Goal: Task Accomplishment & Management: Manage account settings

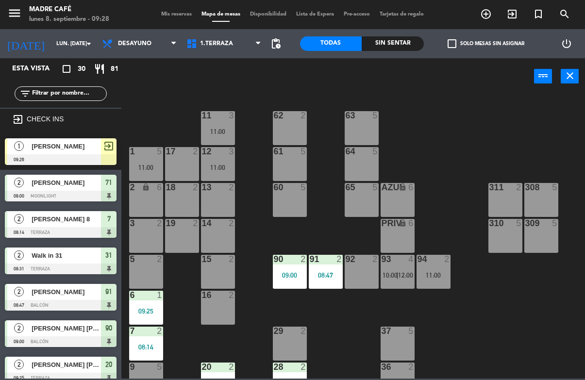
click at [517, 9] on icon "exit_to_app" at bounding box center [512, 14] width 12 height 12
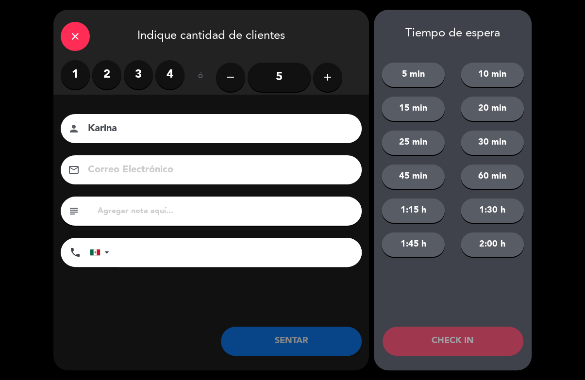
type input "Karina"
click at [108, 81] on label "2" at bounding box center [106, 74] width 29 height 29
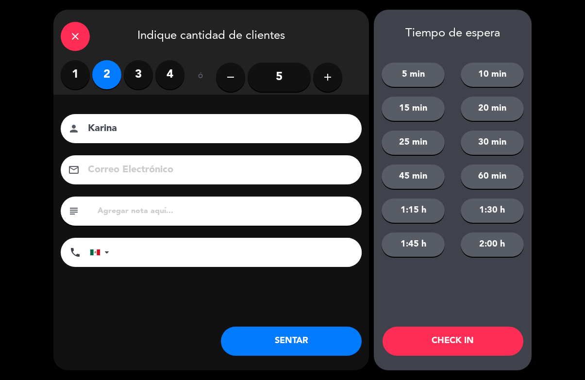
click at [475, 334] on button "CHECK IN" at bounding box center [453, 341] width 141 height 29
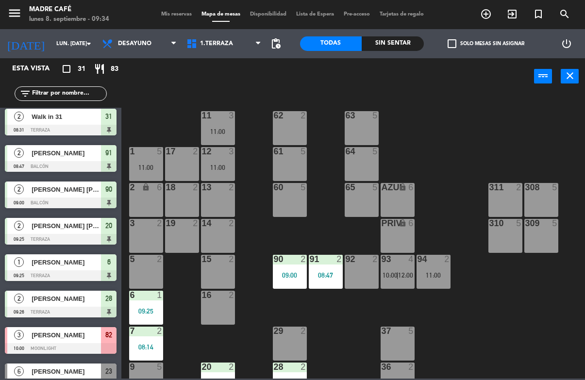
scroll to position [187, 0]
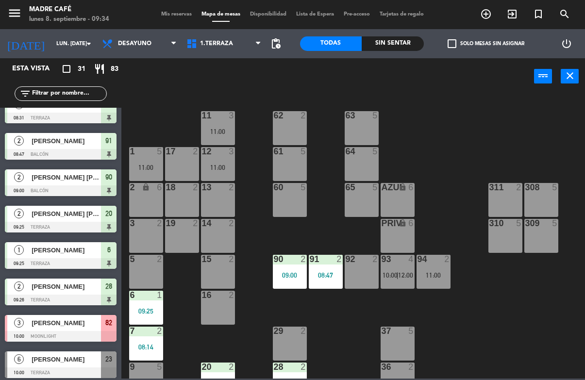
click at [92, 95] on input "text" at bounding box center [68, 93] width 75 height 11
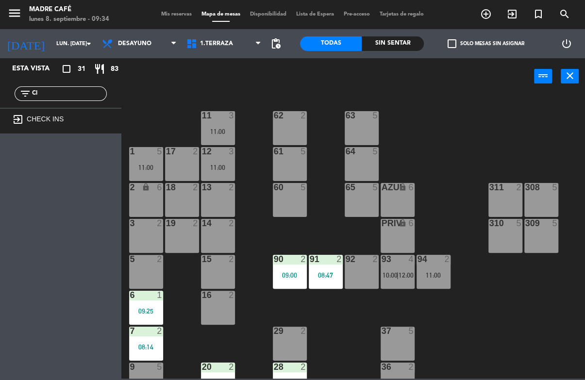
type input "C"
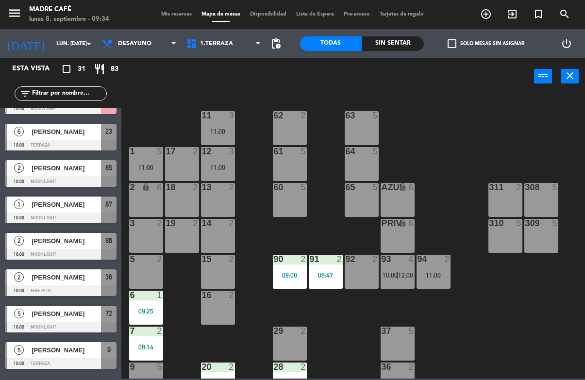
scroll to position [419, 0]
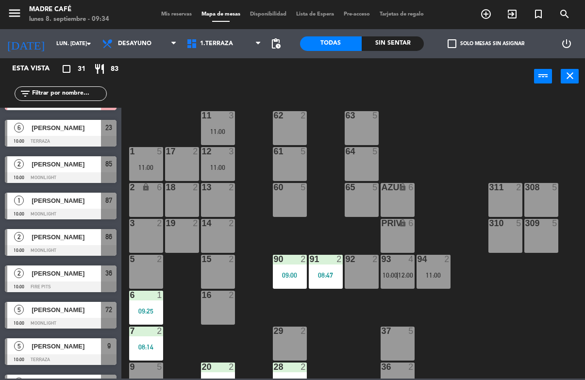
click at [90, 93] on input "text" at bounding box center [68, 93] width 75 height 11
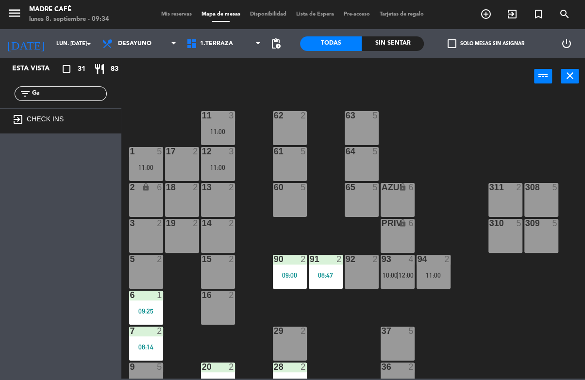
scroll to position [0, 0]
click at [92, 88] on input "Gar" at bounding box center [68, 93] width 75 height 11
type input "Gar"
click at [515, 17] on icon "exit_to_app" at bounding box center [512, 14] width 12 height 12
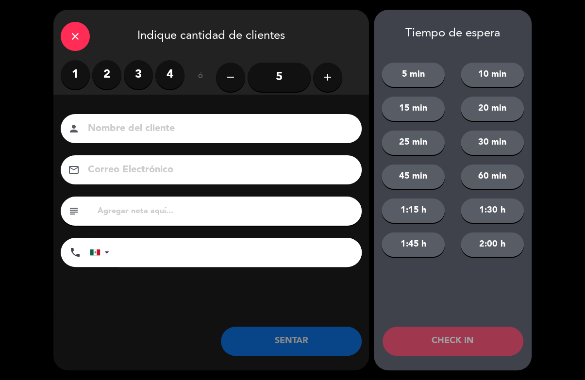
click at [112, 82] on label "2" at bounding box center [106, 74] width 29 height 29
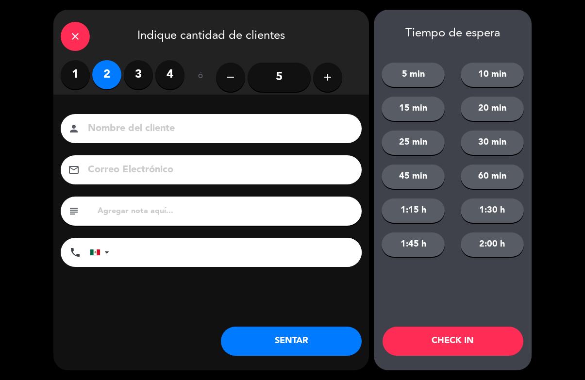
click at [174, 122] on input at bounding box center [218, 128] width 262 height 17
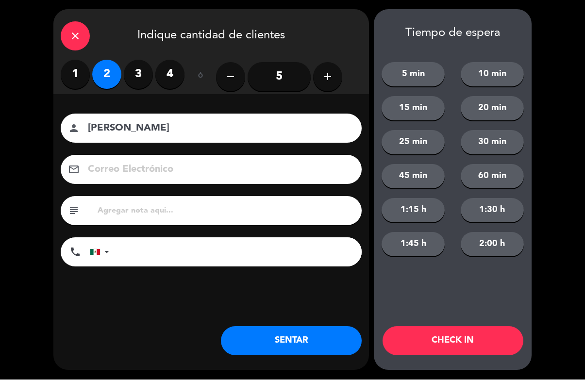
type input "[PERSON_NAME]"
click at [485, 329] on button "CHECK IN" at bounding box center [453, 341] width 141 height 29
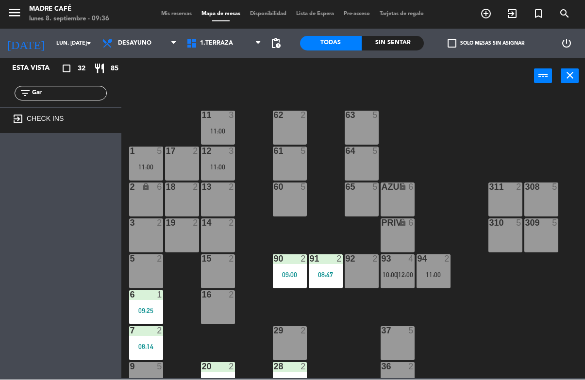
click at [82, 88] on input "Gar" at bounding box center [68, 93] width 75 height 11
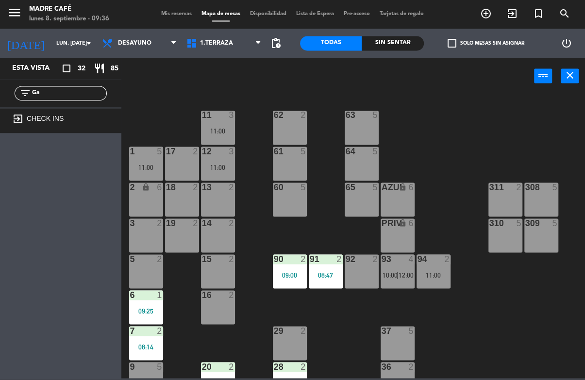
type input "G"
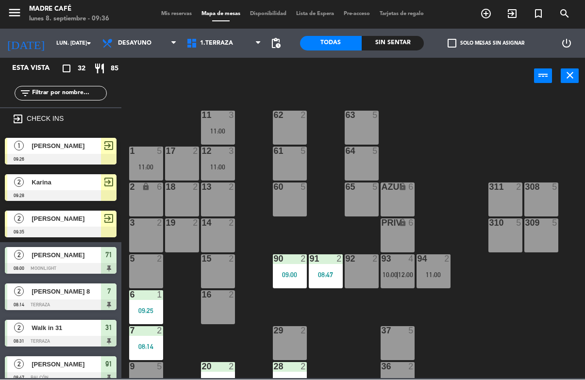
click at [69, 220] on span "[PERSON_NAME]" at bounding box center [66, 219] width 69 height 10
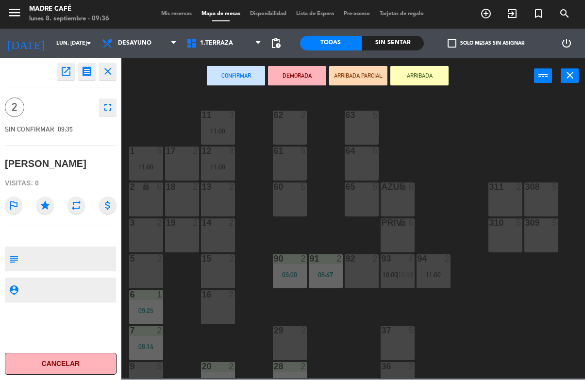
click at [84, 371] on button "Cancelar" at bounding box center [61, 364] width 112 height 22
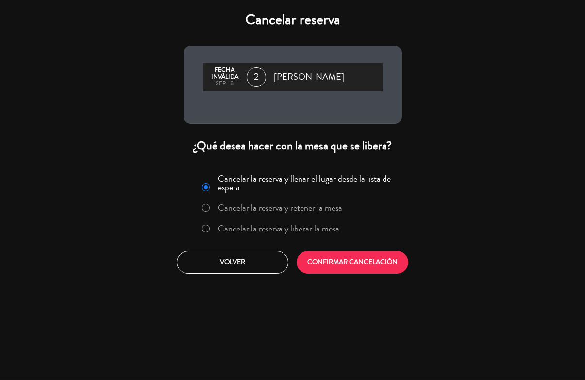
click at [235, 246] on div "Cancelar la reserva y llenar el lugar desde la lista de espera Cancelar la rese…" at bounding box center [292, 222] width 233 height 117
click at [273, 229] on label "Cancelar la reserva y liberar la mesa" at bounding box center [278, 229] width 121 height 9
click at [342, 263] on button "CONFIRMAR CANCELACIÓN" at bounding box center [353, 262] width 112 height 23
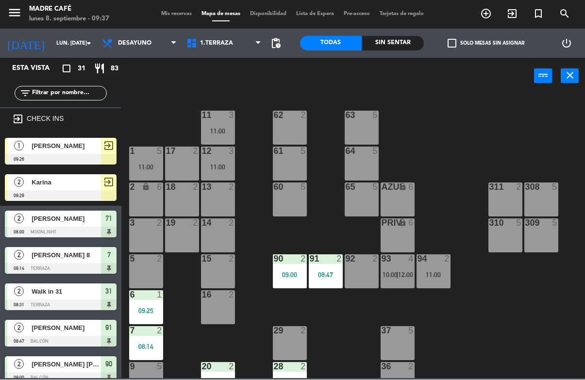
click at [516, 14] on icon "exit_to_app" at bounding box center [512, 14] width 12 height 12
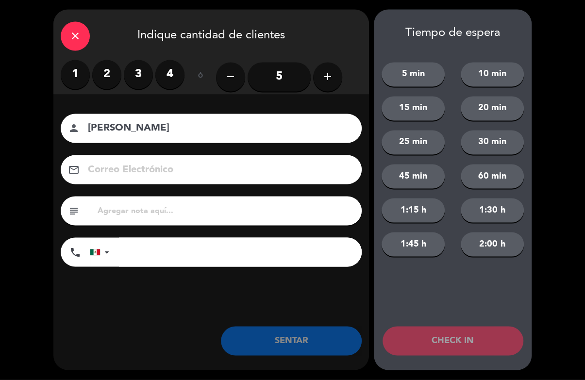
type input "[PERSON_NAME]"
click at [148, 76] on label "3" at bounding box center [138, 74] width 29 height 29
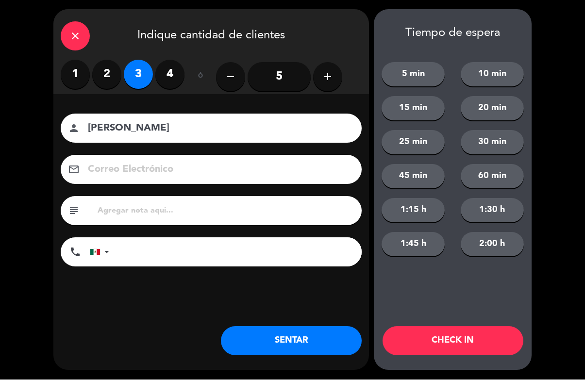
click at [483, 333] on button "CHECK IN" at bounding box center [453, 341] width 141 height 29
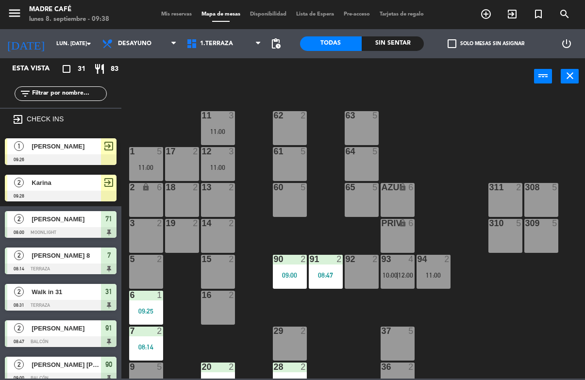
click at [51, 89] on input "text" at bounding box center [68, 93] width 75 height 11
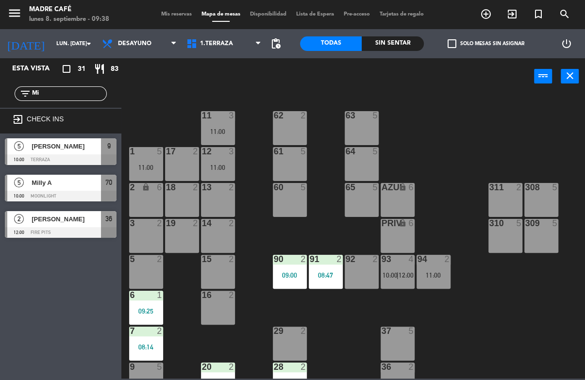
type input "Mi"
click at [163, 94] on div "11 3 11:00 63 5 62 2 12 3 11:00 1 5 11:00 61 5 64 5 17 2 13 2 2 lock 6 60 5 65 …" at bounding box center [356, 236] width 458 height 285
click at [47, 150] on span "[PERSON_NAME]" at bounding box center [66, 146] width 69 height 10
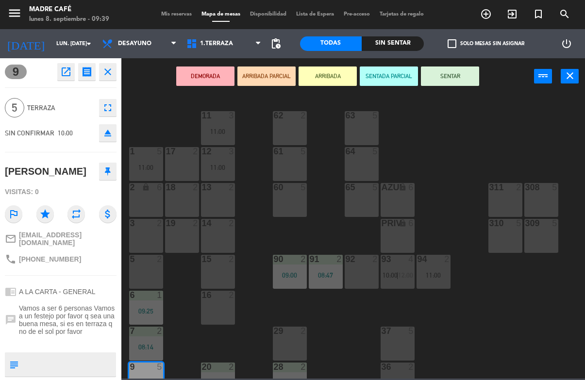
click at [467, 76] on button "SENTAR" at bounding box center [450, 76] width 58 height 19
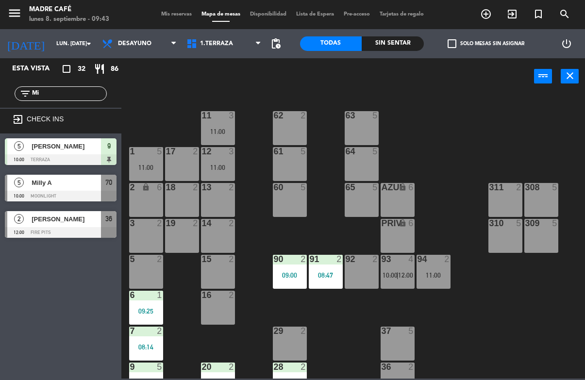
click at [509, 11] on icon "exit_to_app" at bounding box center [512, 14] width 12 height 12
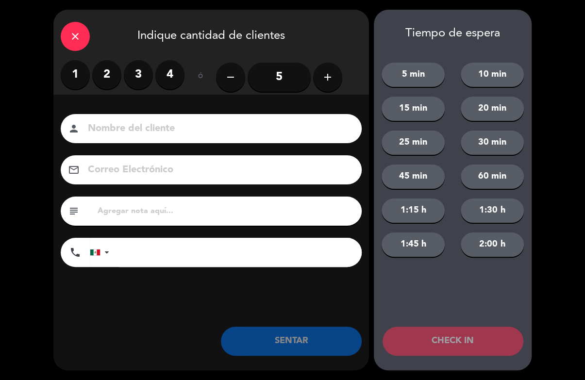
click at [183, 68] on label "4" at bounding box center [169, 74] width 29 height 29
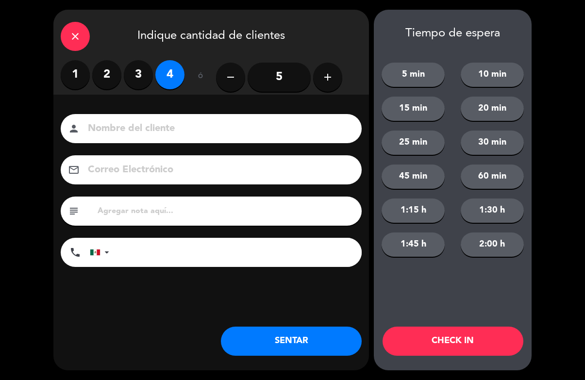
click at [181, 115] on div "person" at bounding box center [211, 128] width 301 height 29
click at [217, 123] on input at bounding box center [218, 128] width 262 height 17
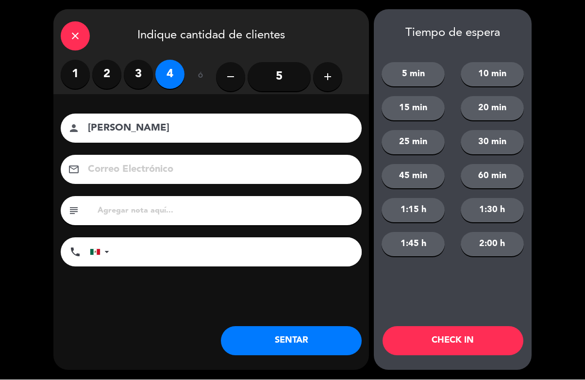
type input "[PERSON_NAME]"
click at [497, 338] on button "CHECK IN" at bounding box center [453, 341] width 141 height 29
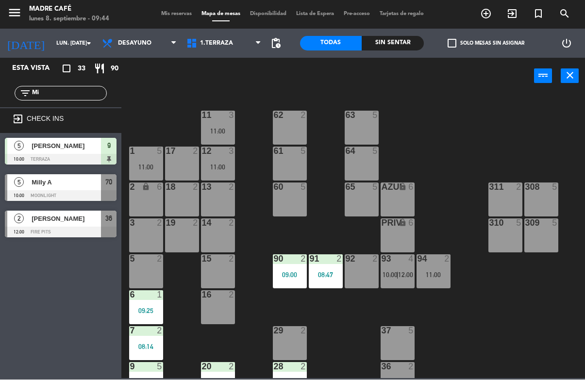
click at [86, 91] on input "Mi" at bounding box center [68, 93] width 75 height 11
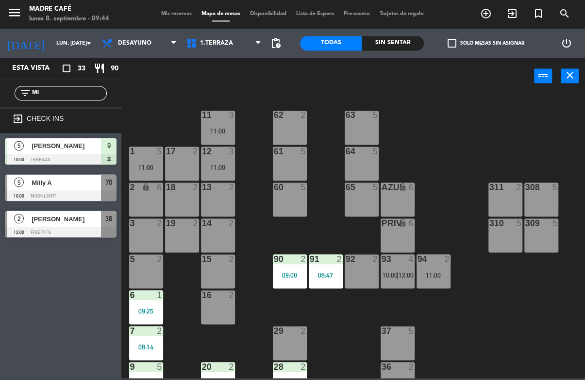
type input "M"
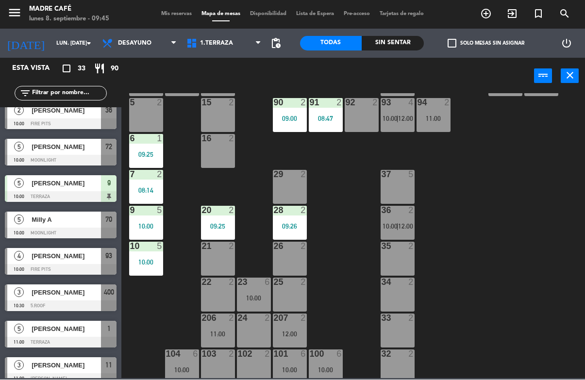
scroll to position [157, 0]
click at [159, 265] on div "10:00" at bounding box center [146, 262] width 34 height 7
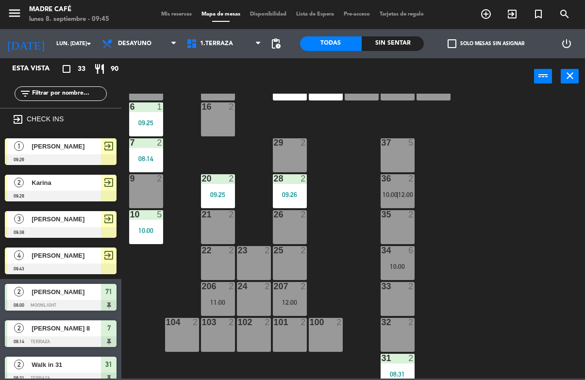
scroll to position [190, 0]
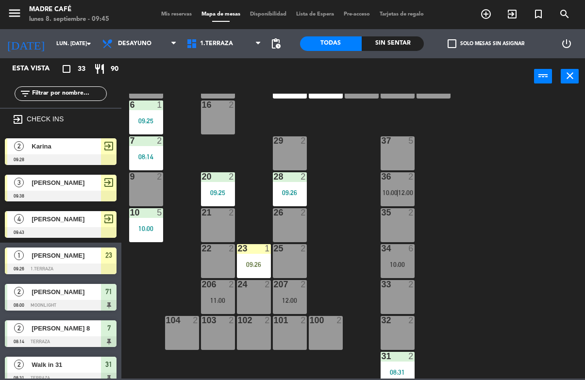
click at [256, 256] on div "23 1 09:26" at bounding box center [254, 261] width 34 height 34
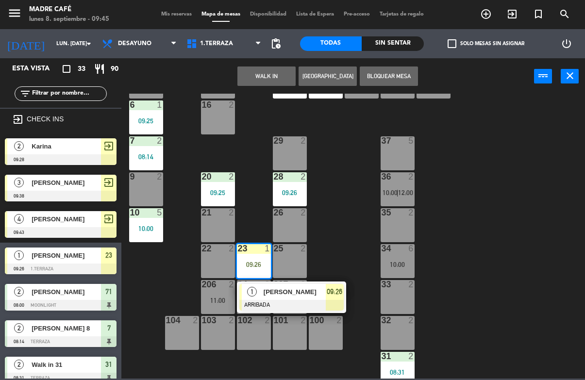
click at [334, 289] on span "09:26" at bounding box center [335, 292] width 16 height 12
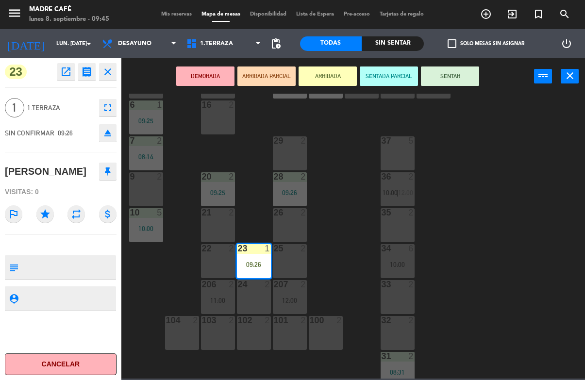
click at [458, 80] on button "SENTAR" at bounding box center [450, 76] width 58 height 19
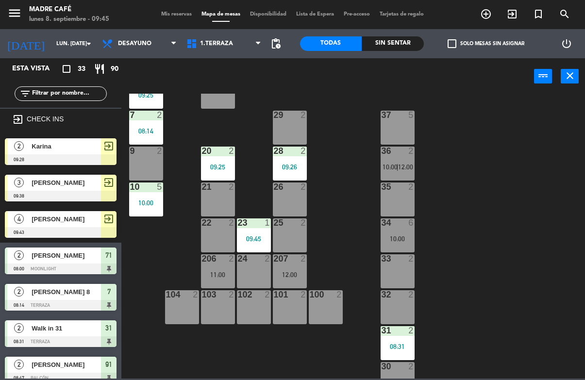
scroll to position [222, 0]
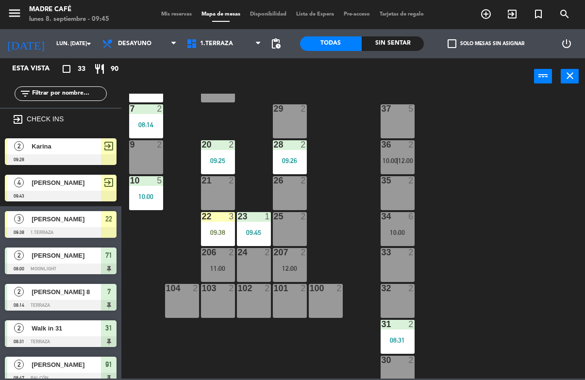
click at [220, 226] on div "22 3 09:38" at bounding box center [218, 229] width 34 height 34
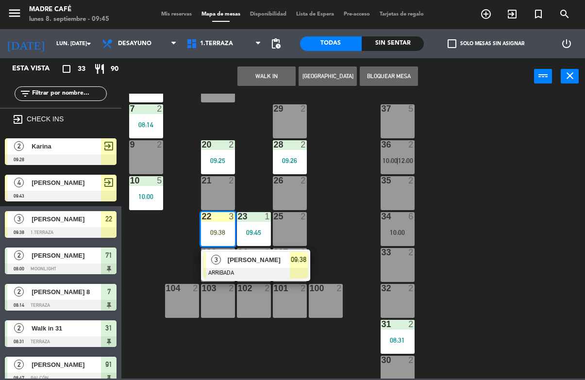
click at [256, 261] on span "[PERSON_NAME]" at bounding box center [259, 260] width 62 height 10
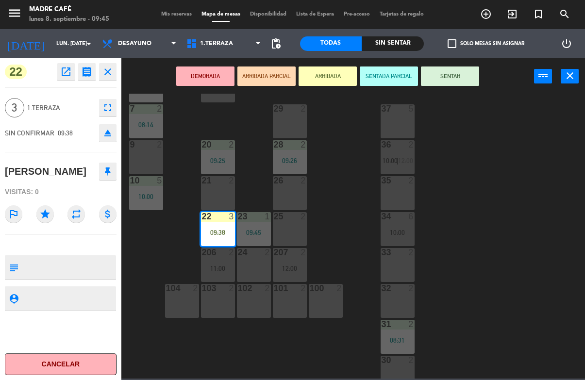
click at [455, 76] on button "SENTAR" at bounding box center [450, 76] width 58 height 19
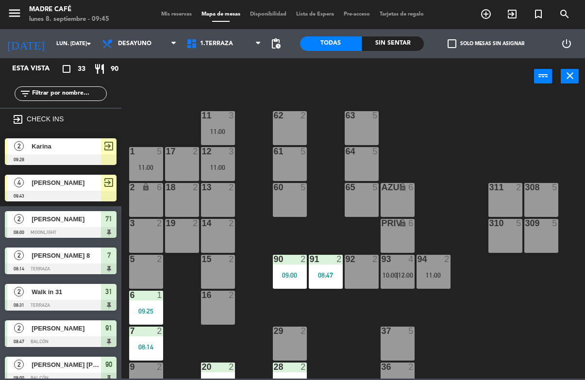
scroll to position [0, 0]
click at [244, 41] on span "1.Terraza" at bounding box center [224, 43] width 84 height 21
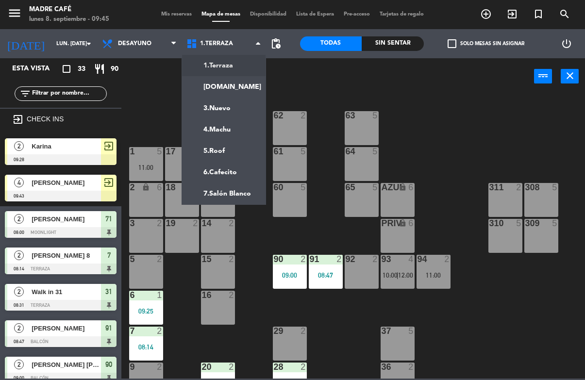
click at [229, 85] on ng-component "menu Madre Café lunes 8. septiembre - 09:45 Mis reservas Mapa de mesas Disponib…" at bounding box center [292, 189] width 585 height 379
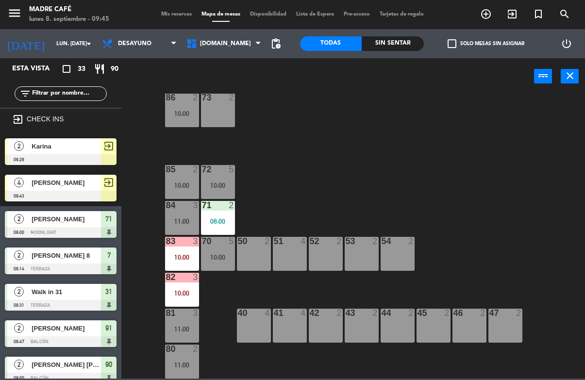
scroll to position [54, 0]
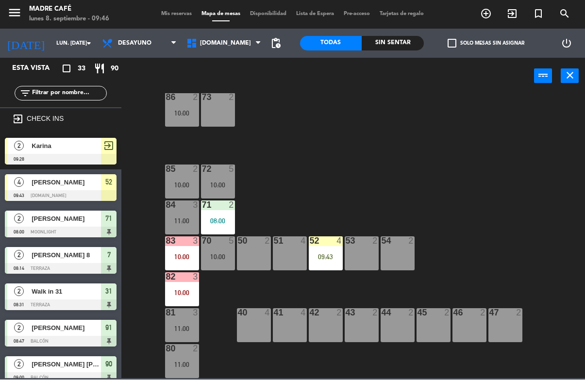
click at [327, 248] on div "52 4 09:43" at bounding box center [326, 254] width 34 height 34
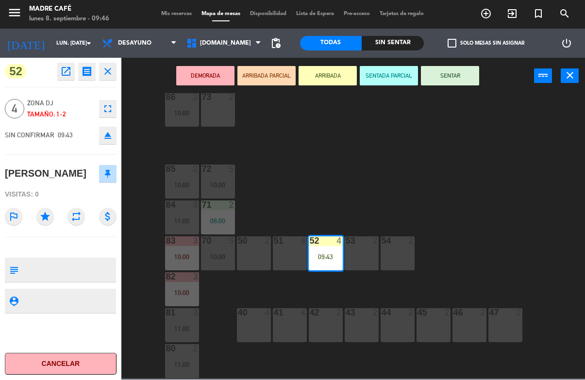
click at [455, 85] on button "SENTAR" at bounding box center [450, 76] width 58 height 19
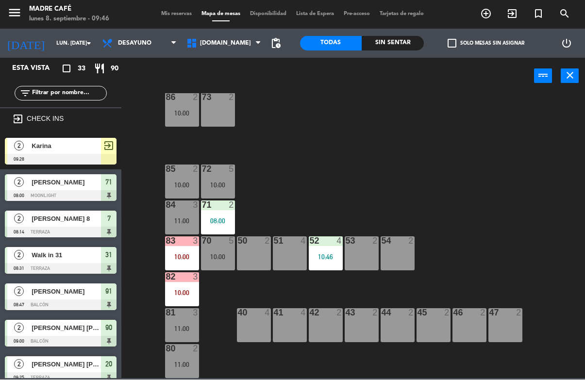
scroll to position [0, 0]
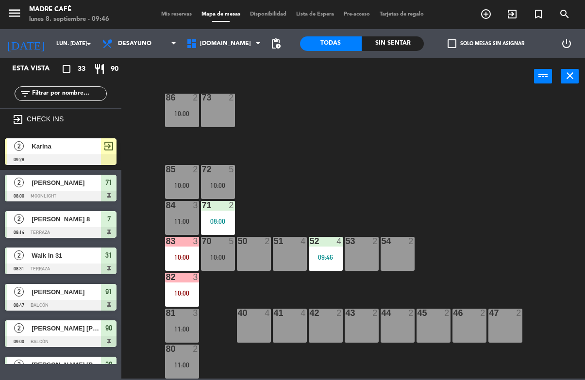
click at [256, 47] on icon at bounding box center [258, 44] width 4 height 8
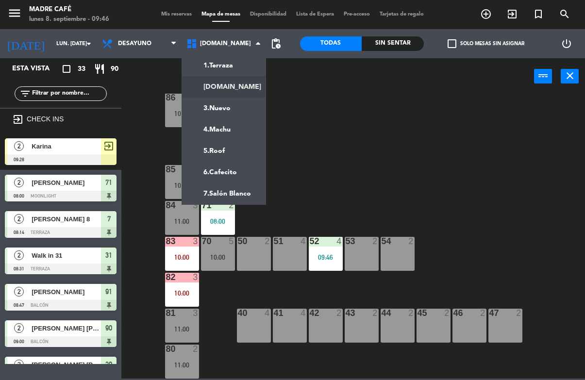
click at [242, 60] on ng-component "menu Madre Café lunes 8. septiembre - 09:46 Mis reservas Mapa de mesas Disponib…" at bounding box center [292, 189] width 585 height 379
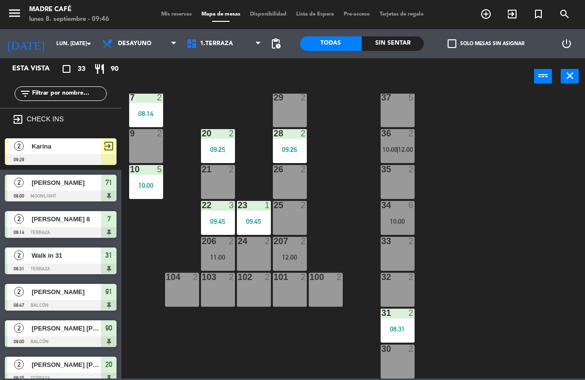
scroll to position [233, 0]
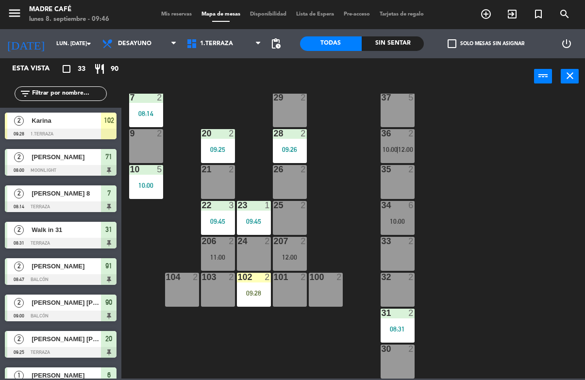
click at [258, 290] on div "09:28" at bounding box center [254, 293] width 34 height 7
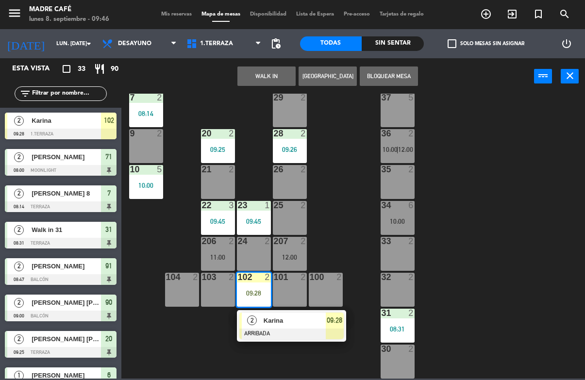
click at [322, 318] on span "Karina" at bounding box center [295, 321] width 62 height 10
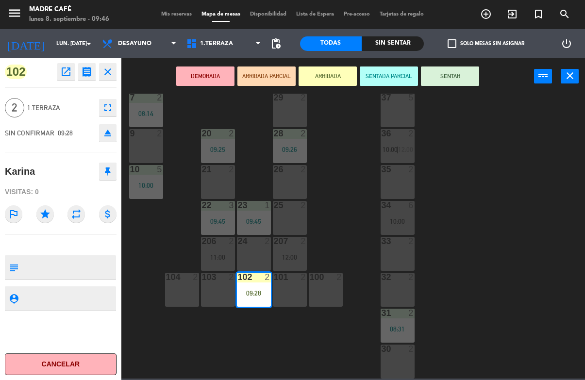
click at [458, 80] on button "SENTAR" at bounding box center [450, 76] width 58 height 19
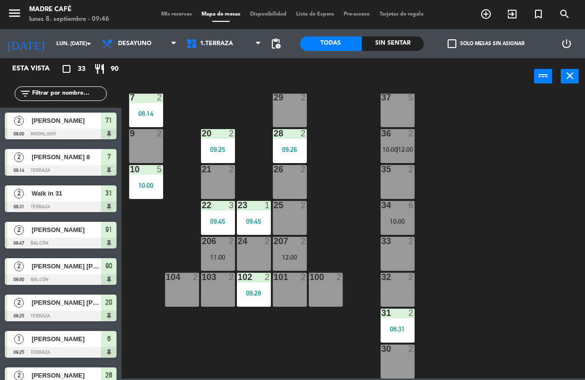
scroll to position [0, 0]
click at [509, 16] on icon "exit_to_app" at bounding box center [512, 14] width 12 height 12
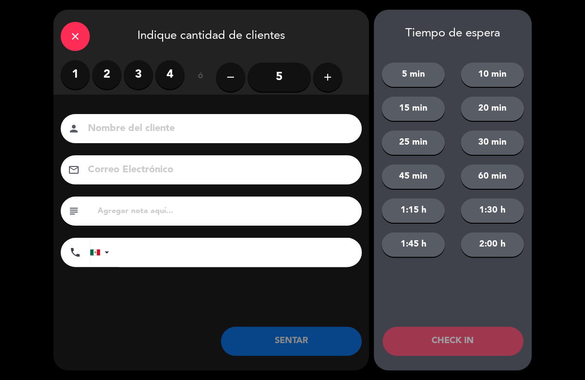
click at [285, 72] on input "5" at bounding box center [279, 77] width 63 height 29
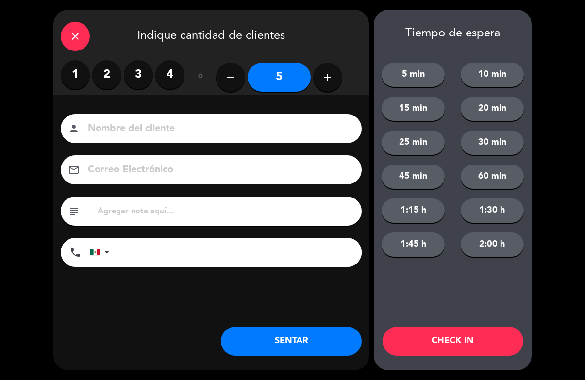
click at [271, 127] on input at bounding box center [218, 128] width 262 height 17
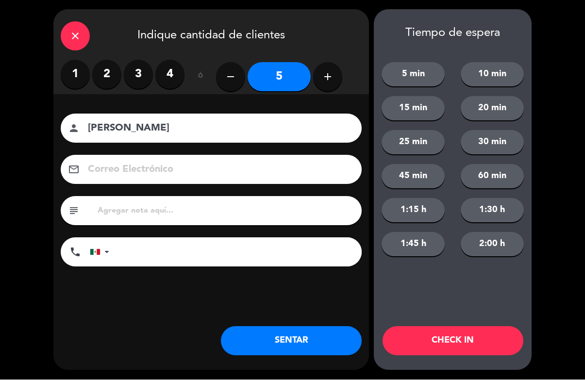
type input "[PERSON_NAME]"
click at [466, 335] on button "CHECK IN" at bounding box center [453, 341] width 141 height 29
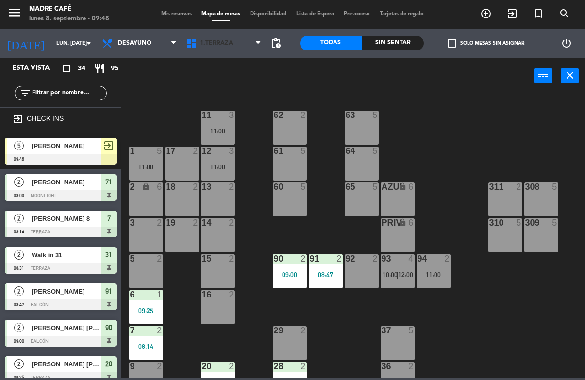
click at [224, 38] on span "1.Terraza" at bounding box center [224, 43] width 84 height 21
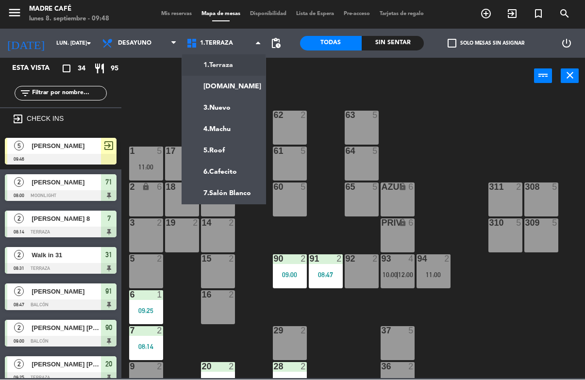
click at [234, 93] on ng-component "menu Madre Café lunes 8. septiembre - 09:48 Mis reservas Mapa de mesas Disponib…" at bounding box center [292, 189] width 585 height 379
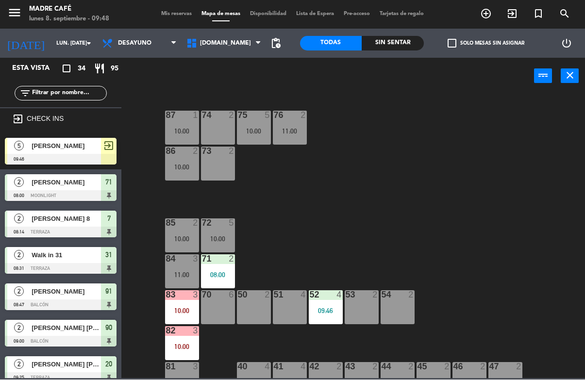
scroll to position [2, 0]
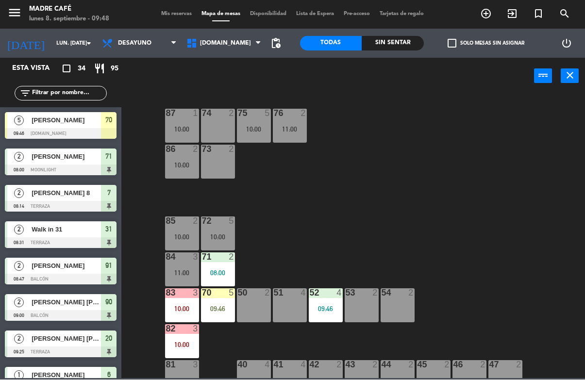
click at [216, 306] on div "09:46" at bounding box center [218, 309] width 34 height 7
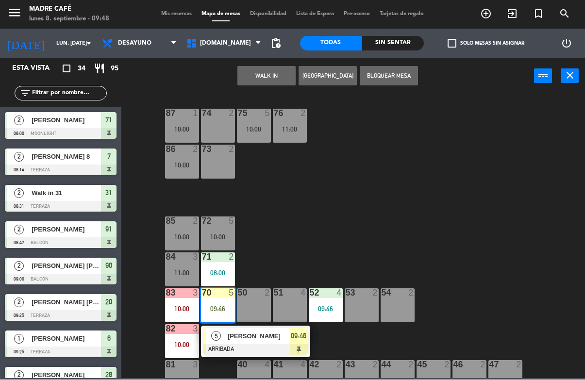
click at [295, 339] on span "09:46" at bounding box center [299, 337] width 16 height 12
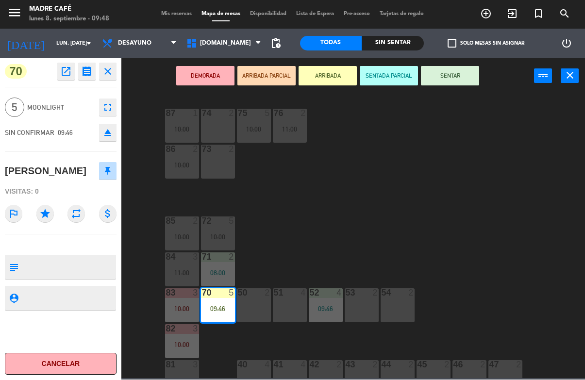
click at [453, 74] on button "SENTAR" at bounding box center [450, 76] width 58 height 19
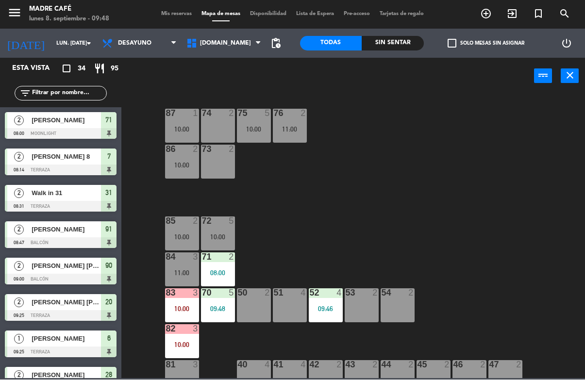
click at [519, 14] on span "exit_to_app" at bounding box center [512, 14] width 26 height 17
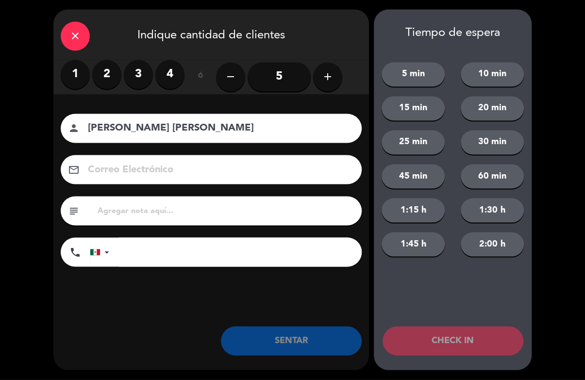
type input "[PERSON_NAME] [PERSON_NAME]"
click at [116, 77] on label "2" at bounding box center [106, 74] width 29 height 29
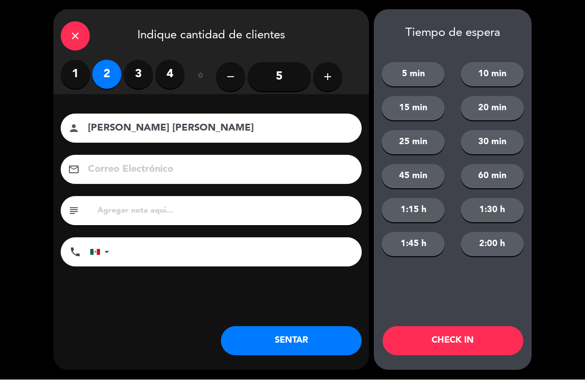
click at [472, 332] on button "CHECK IN" at bounding box center [453, 341] width 141 height 29
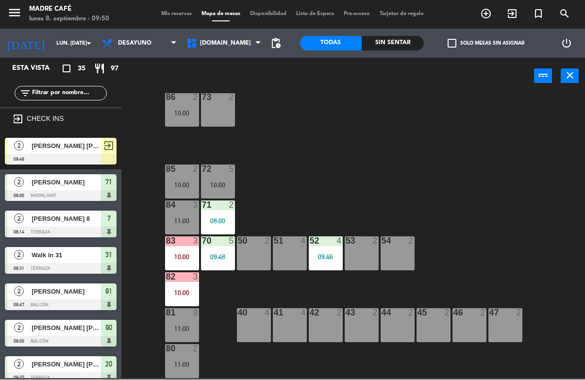
scroll to position [54, 0]
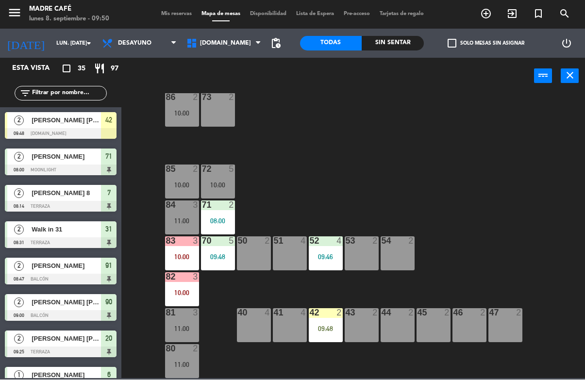
click at [328, 326] on div "09:48" at bounding box center [326, 329] width 34 height 7
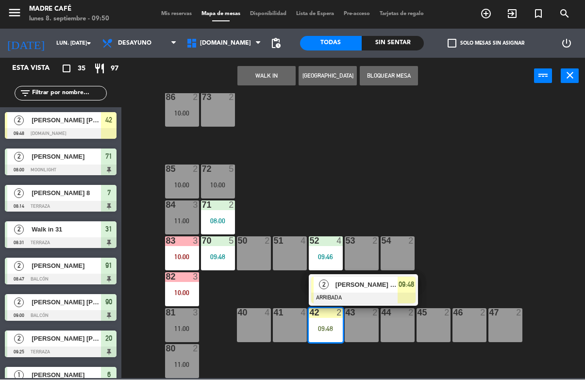
click at [403, 288] on span "09:48" at bounding box center [407, 285] width 16 height 12
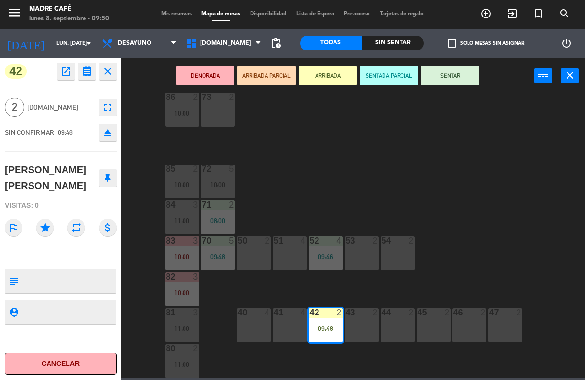
click at [454, 77] on button "SENTAR" at bounding box center [450, 76] width 58 height 19
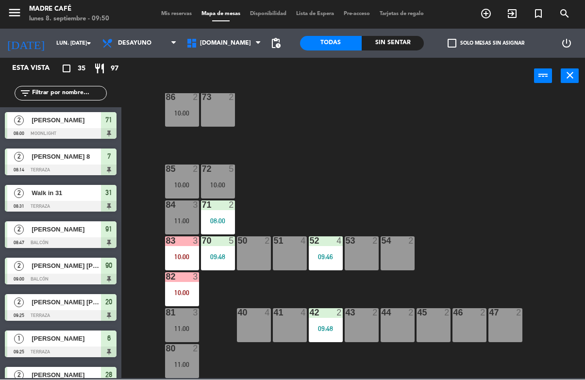
scroll to position [0, 0]
click at [211, 46] on span "[DOMAIN_NAME]" at bounding box center [225, 43] width 51 height 7
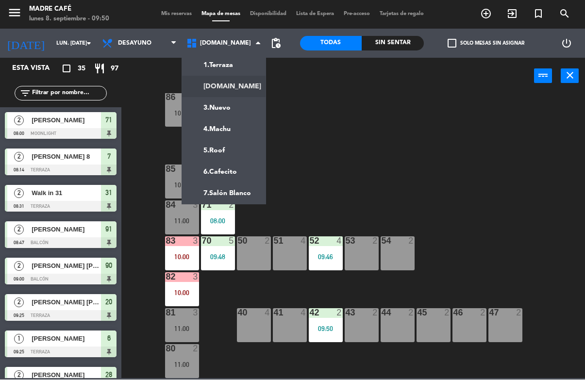
click at [240, 62] on ng-component "menu Madre Café lunes 8. septiembre - 09:50 Mis reservas Mapa de mesas Disponib…" at bounding box center [292, 189] width 585 height 379
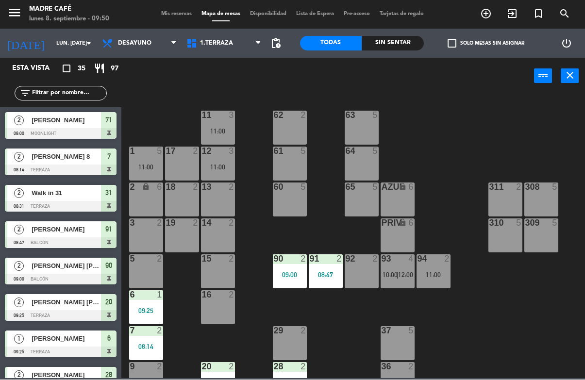
click at [224, 193] on div "13 2" at bounding box center [218, 200] width 34 height 34
click at [484, 149] on div "11 3 11:00 63 5 62 2 12 3 11:00 1 5 11:00 61 5 64 5 17 2 13 2 2 lock 6 60 5 65 …" at bounding box center [356, 236] width 458 height 285
click at [183, 159] on div "17 2" at bounding box center [182, 164] width 34 height 34
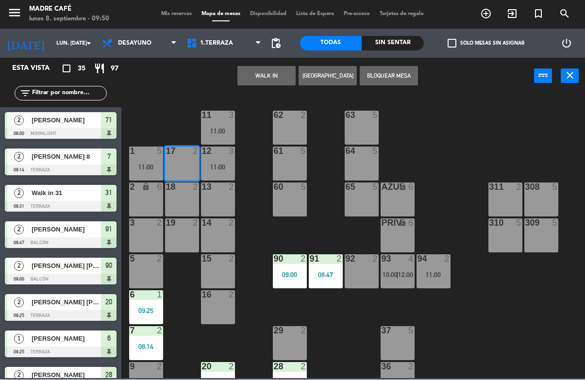
click at [267, 78] on button "WALK IN" at bounding box center [266, 76] width 58 height 19
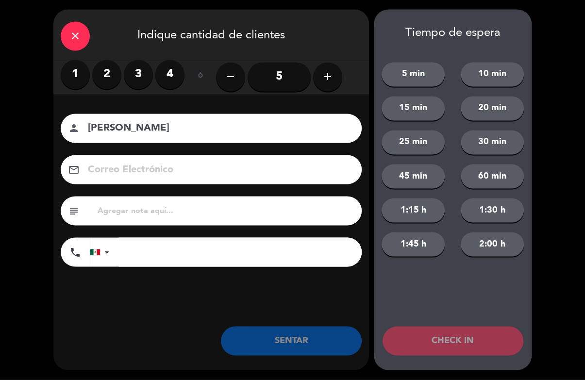
type input "[PERSON_NAME]"
click at [110, 76] on label "2" at bounding box center [106, 74] width 29 height 29
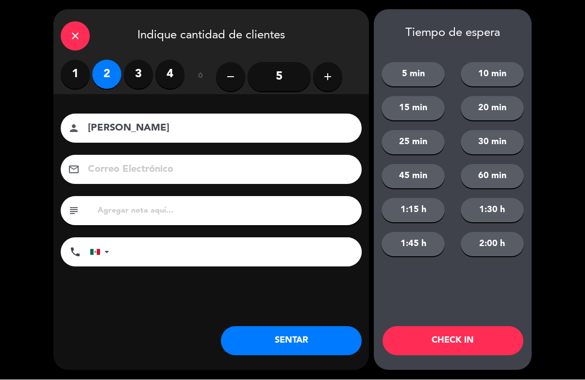
click at [455, 335] on button "CHECK IN" at bounding box center [453, 341] width 141 height 29
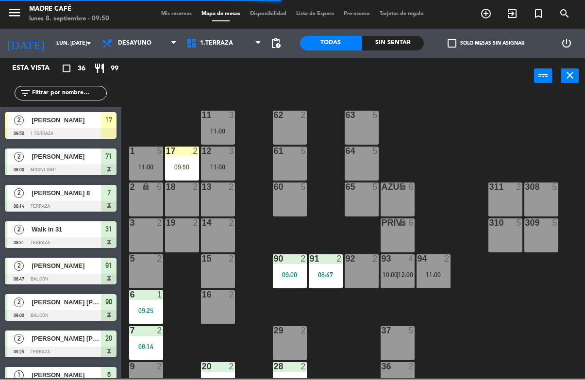
click at [184, 157] on div "17 2 09:50" at bounding box center [182, 164] width 34 height 34
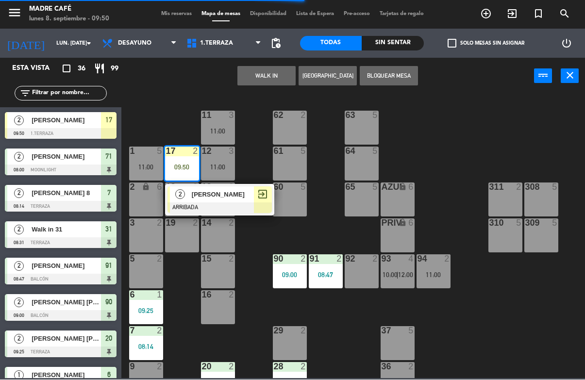
click at [265, 204] on div at bounding box center [219, 208] width 104 height 11
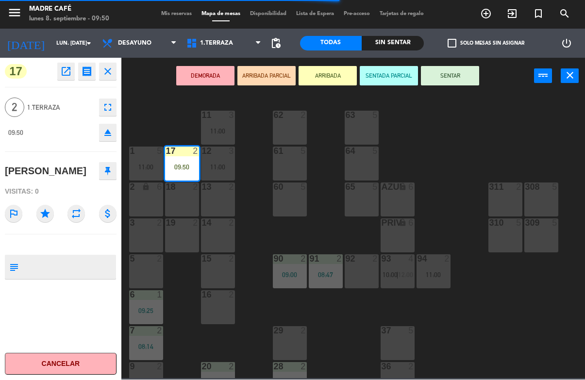
click at [455, 82] on button "SENTAR" at bounding box center [450, 76] width 58 height 19
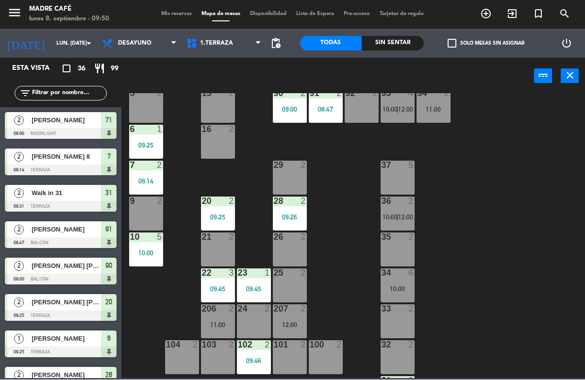
scroll to position [178, 0]
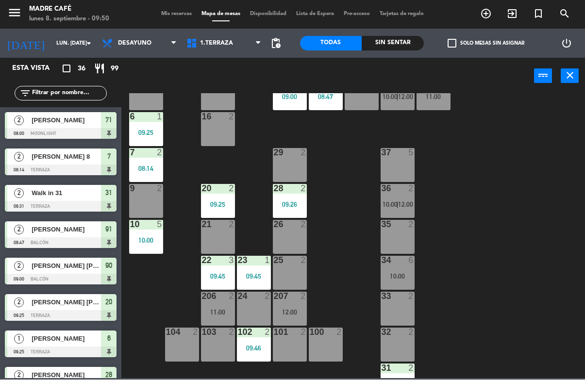
click at [295, 233] on div "26 2" at bounding box center [290, 237] width 34 height 34
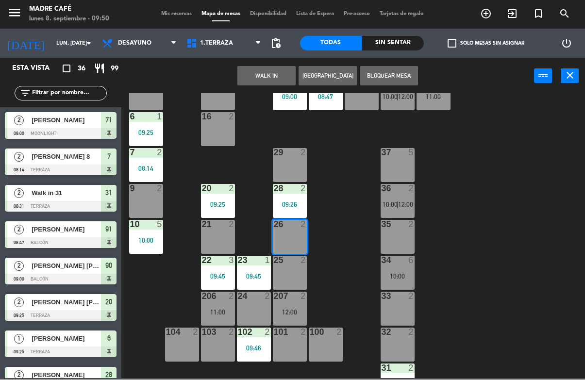
click at [276, 76] on button "WALK IN" at bounding box center [266, 76] width 58 height 19
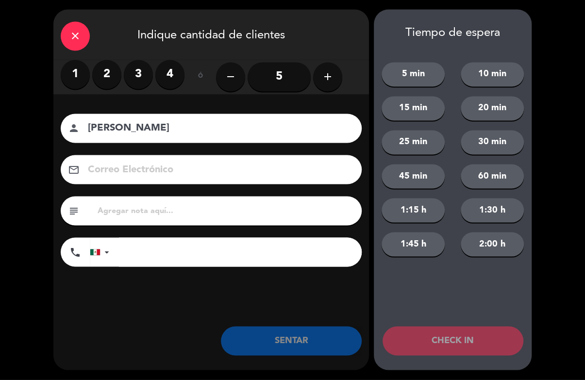
type input "[PERSON_NAME]"
click at [115, 71] on label "2" at bounding box center [106, 74] width 29 height 29
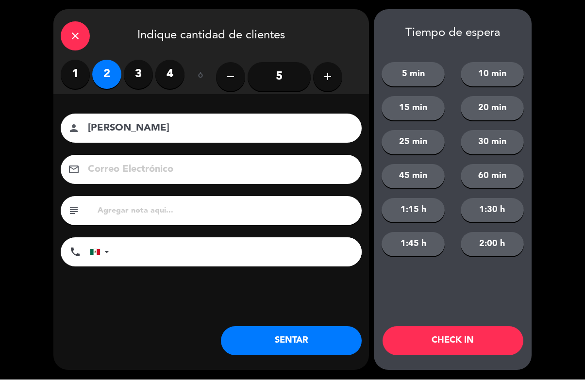
click at [481, 339] on button "CHECK IN" at bounding box center [453, 341] width 141 height 29
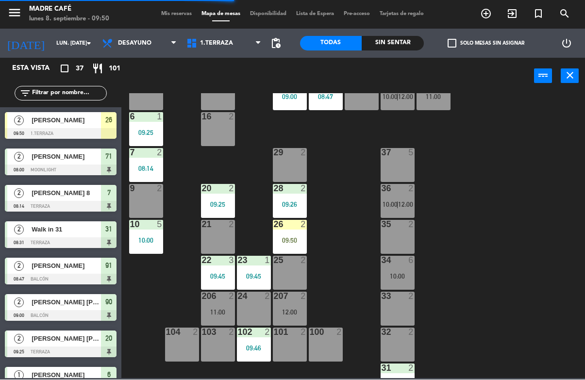
click at [290, 233] on div "26 2 09:50" at bounding box center [290, 237] width 34 height 34
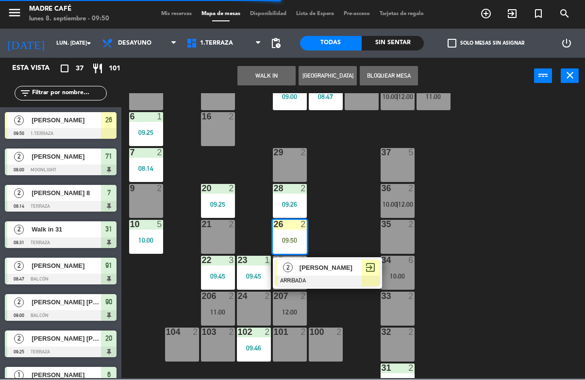
click at [364, 271] on div "exit_to_app" at bounding box center [371, 268] width 18 height 16
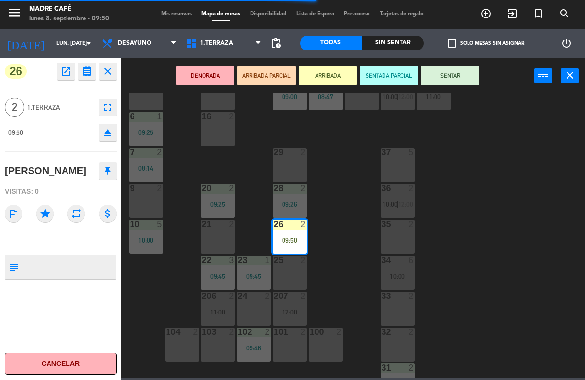
click at [453, 82] on button "SENTAR" at bounding box center [450, 76] width 58 height 19
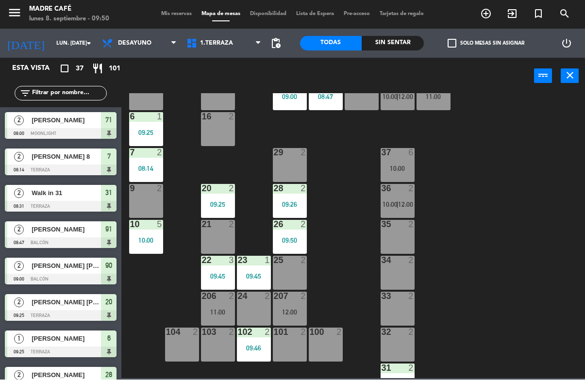
scroll to position [182, 0]
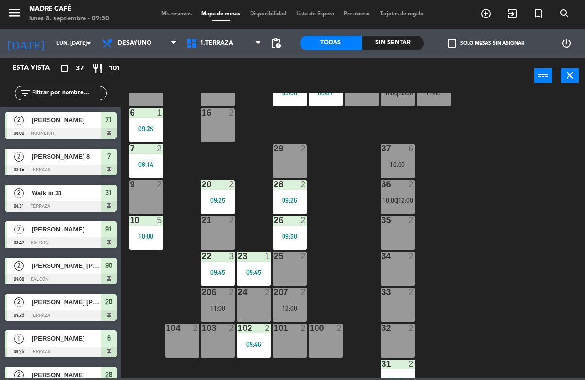
click at [400, 268] on div "34 2" at bounding box center [398, 269] width 34 height 34
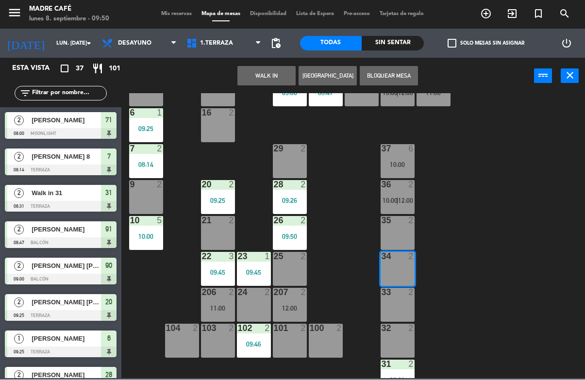
click at [274, 76] on button "WALK IN" at bounding box center [266, 76] width 58 height 19
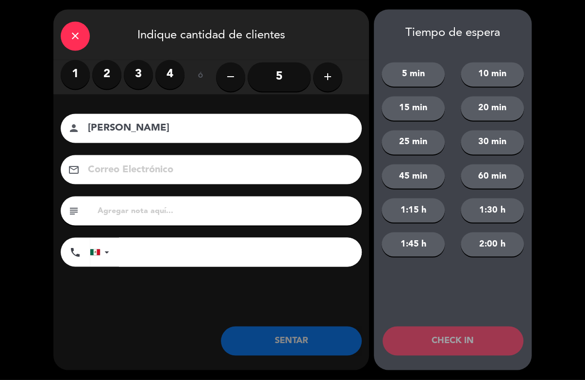
type input "[PERSON_NAME]"
click at [111, 77] on label "2" at bounding box center [106, 74] width 29 height 29
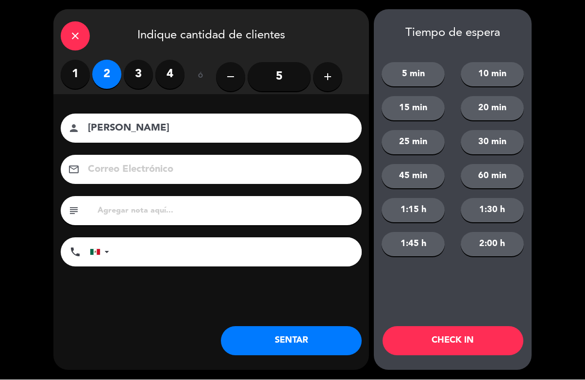
click at [489, 338] on button "CHECK IN" at bounding box center [453, 341] width 141 height 29
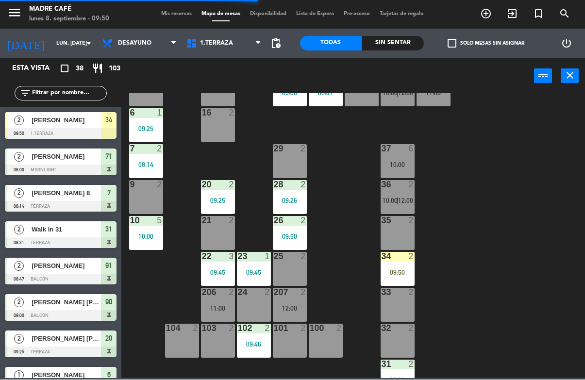
click at [399, 267] on div "34 2 09:50" at bounding box center [398, 269] width 34 height 34
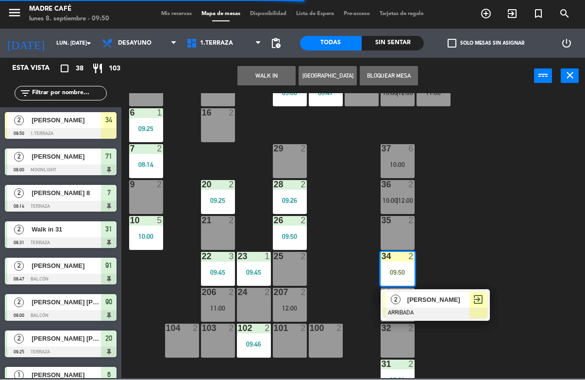
click at [472, 302] on span "exit_to_app" at bounding box center [478, 300] width 12 height 12
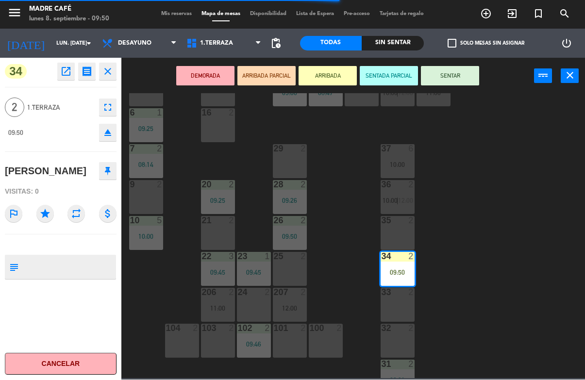
click at [462, 78] on button "SENTAR" at bounding box center [450, 76] width 58 height 19
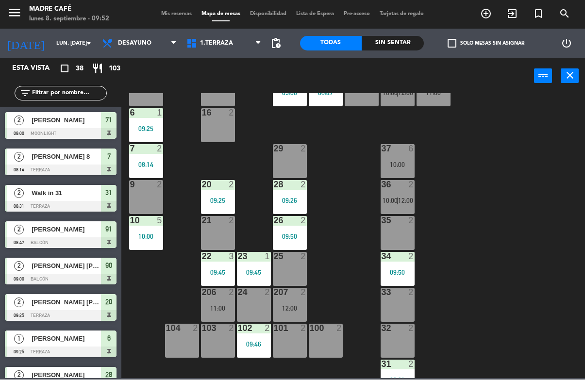
click at [515, 21] on span "exit_to_app" at bounding box center [512, 14] width 26 height 17
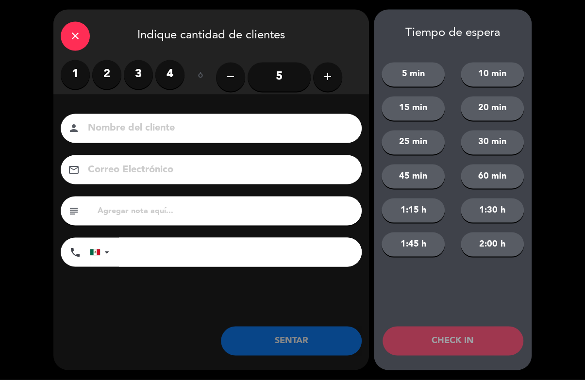
click at [105, 78] on label "2" at bounding box center [106, 74] width 29 height 29
click at [145, 123] on input at bounding box center [218, 128] width 262 height 17
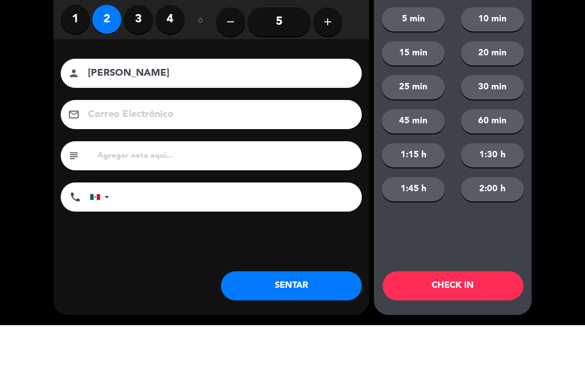
type input "[PERSON_NAME]"
click at [556, 109] on div "close Indique cantidad de clientes 1 2 3 4 ó remove 5 add Nombre del cliente pe…" at bounding box center [292, 190] width 585 height 380
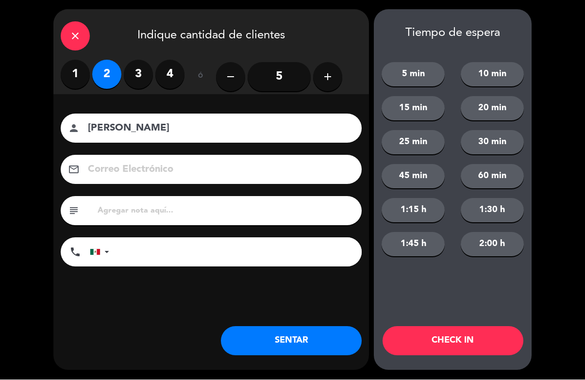
click at [480, 341] on button "CHECK IN" at bounding box center [453, 341] width 141 height 29
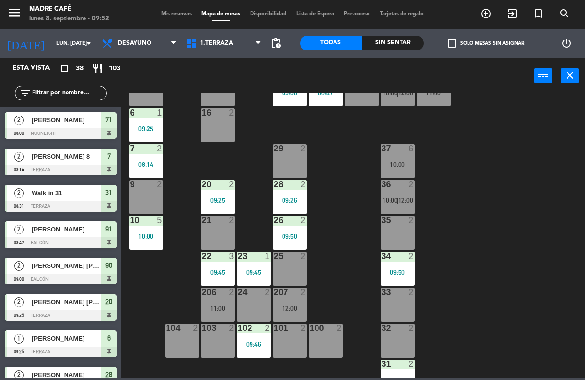
click at [91, 95] on input "text" at bounding box center [68, 93] width 75 height 11
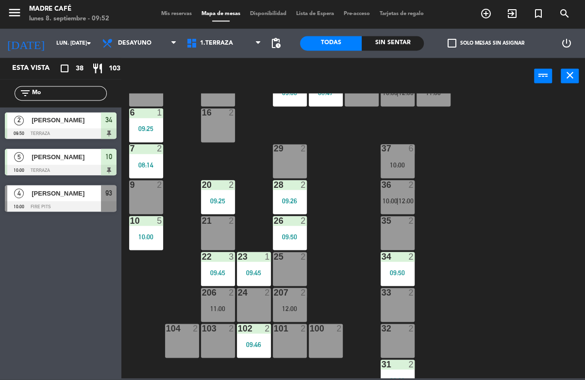
click at [490, 109] on div "11 3 11:00 63 5 62 2 12 3 11:00 1 5 11:00 61 5 64 5 17 2 09:50 13 2 2 lock 6 60…" at bounding box center [356, 236] width 458 height 285
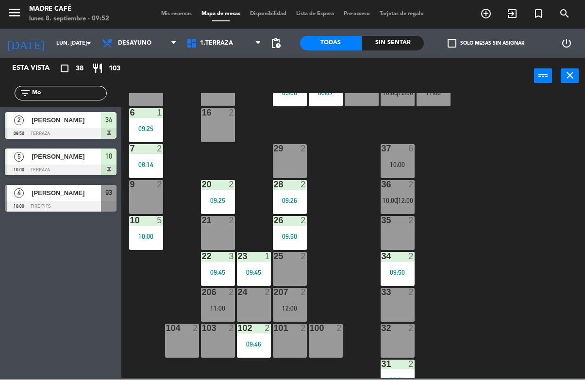
click at [76, 98] on input "Mo" at bounding box center [68, 93] width 75 height 11
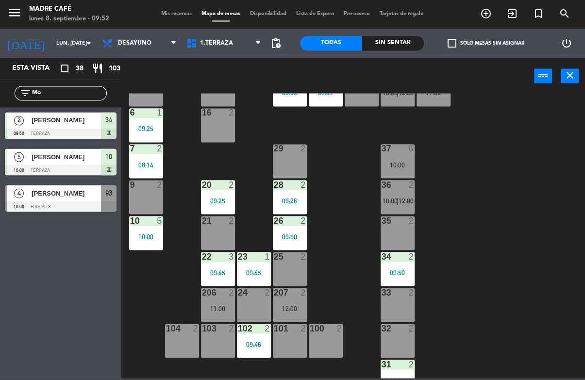
type input "M"
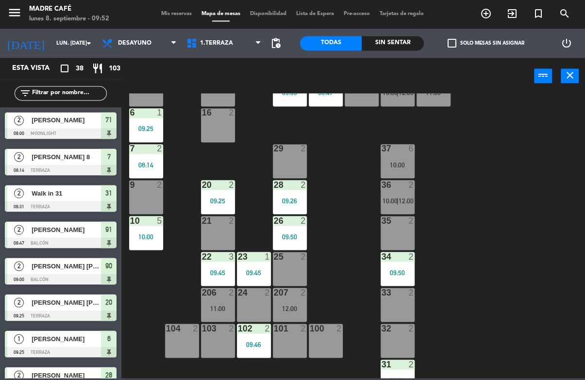
click at [534, 113] on div "11 3 11:00 63 5 62 2 12 3 11:00 1 5 11:00 61 5 64 5 17 2 09:50 13 2 2 lock 6 60…" at bounding box center [356, 236] width 458 height 285
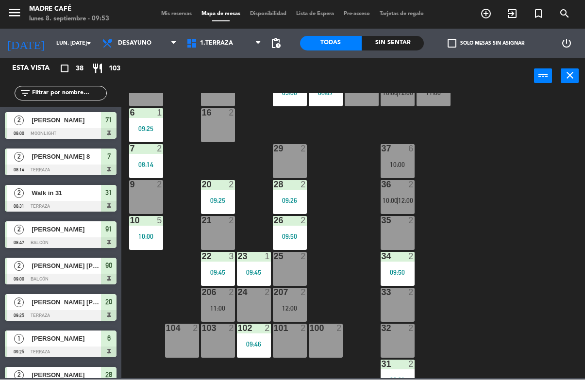
click at [105, 99] on input "text" at bounding box center [68, 93] width 75 height 11
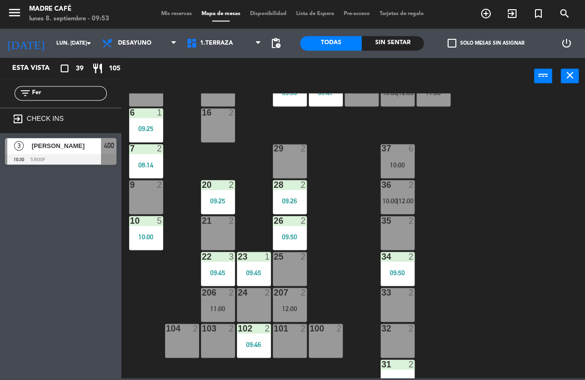
click at [343, 123] on div "11 3 11:00 63 5 62 2 12 3 11:00 1 5 11:00 61 5 64 5 17 2 09:50 13 2 2 lock 6 60…" at bounding box center [356, 236] width 458 height 285
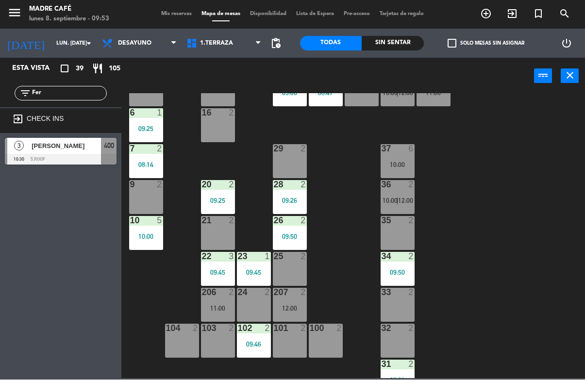
click at [85, 94] on input "Fer" at bounding box center [68, 93] width 75 height 11
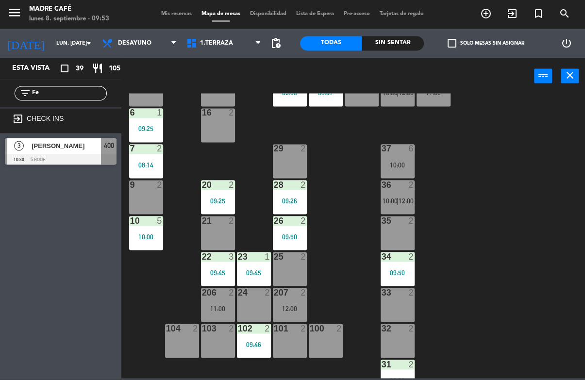
type input "F"
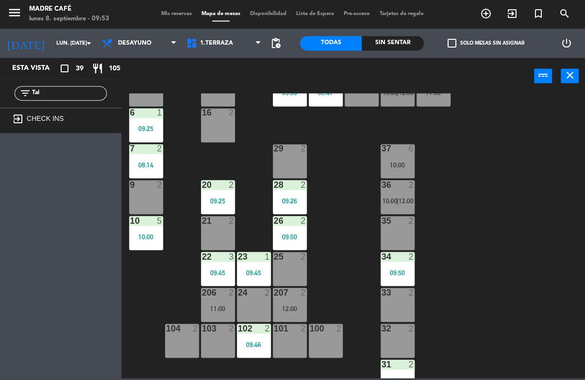
click at [488, 129] on div "11 3 11:00 63 5 62 2 12 3 11:00 1 5 11:00 61 5 64 5 17 2 09:50 13 2 2 lock 6 60…" at bounding box center [356, 236] width 458 height 285
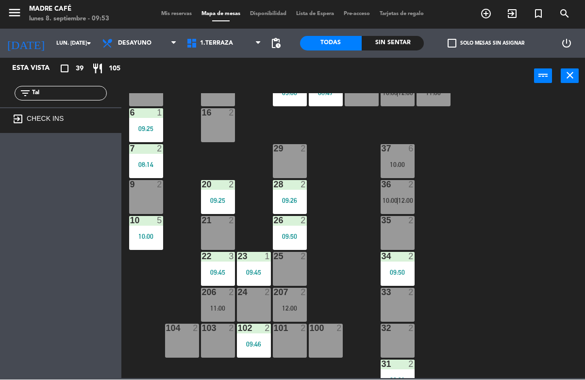
click at [79, 97] on input "Tal" at bounding box center [68, 93] width 75 height 11
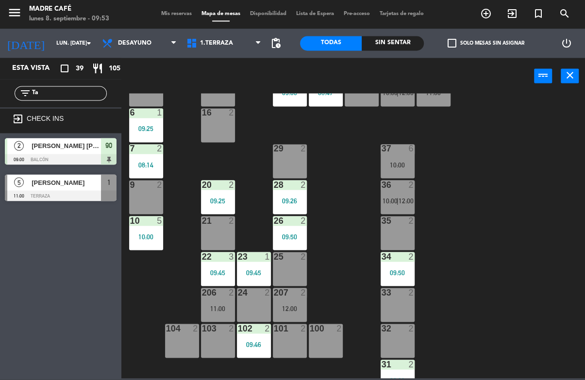
type input "T"
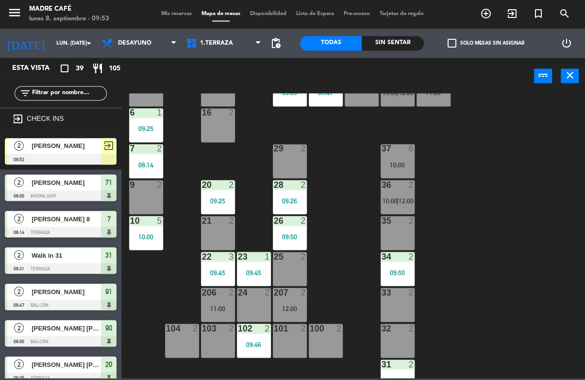
click at [528, 129] on div "11 3 11:00 63 5 62 2 12 3 11:00 1 5 11:00 61 5 64 5 17 2 09:50 13 2 2 lock 6 60…" at bounding box center [356, 236] width 458 height 285
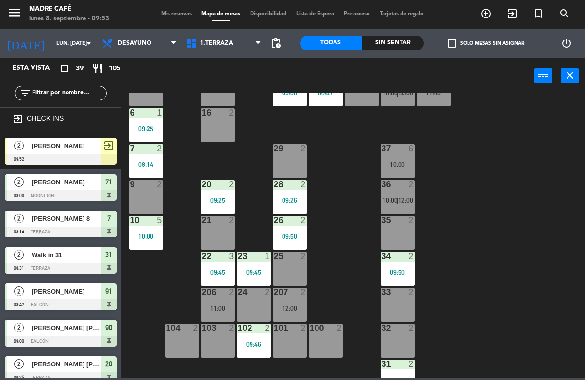
click at [391, 46] on div "Sin sentar" at bounding box center [393, 43] width 62 height 15
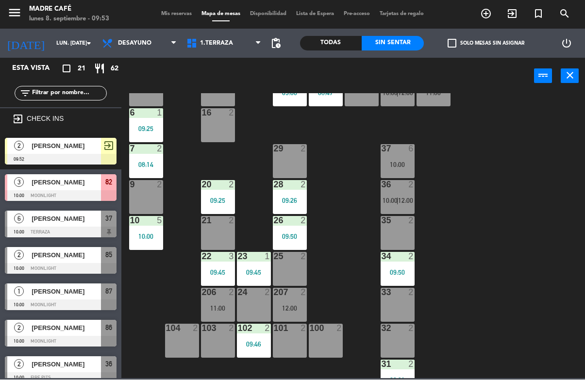
scroll to position [-2, 0]
click at [512, 16] on icon "exit_to_app" at bounding box center [512, 14] width 12 height 12
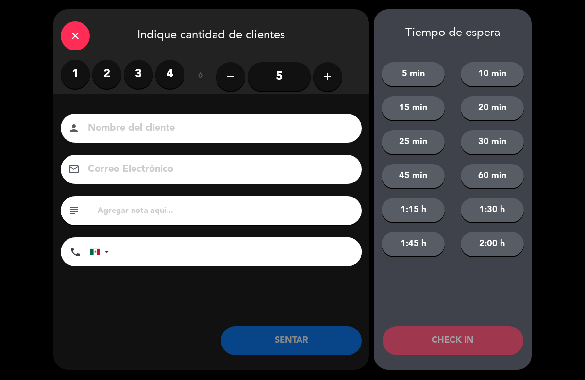
scroll to position [0, 0]
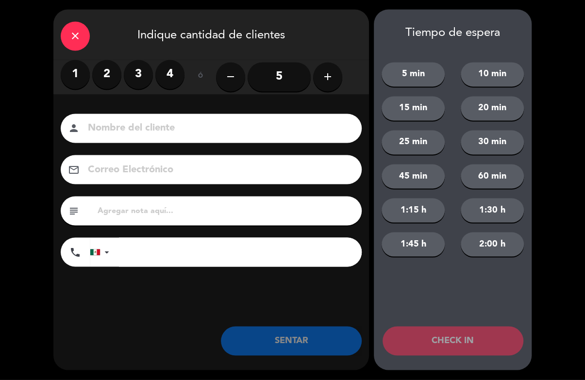
click at [147, 71] on label "3" at bounding box center [138, 74] width 29 height 29
click at [169, 128] on input at bounding box center [218, 128] width 262 height 17
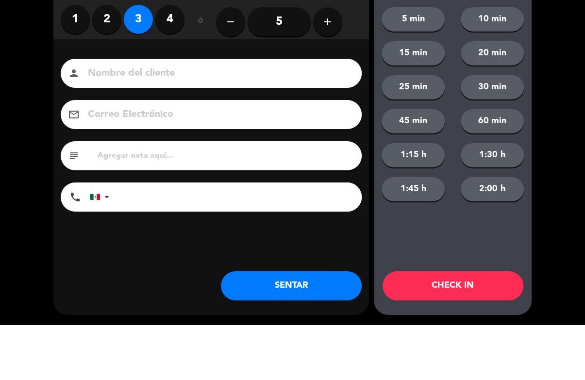
click at [109, 60] on label "2" at bounding box center [106, 74] width 29 height 29
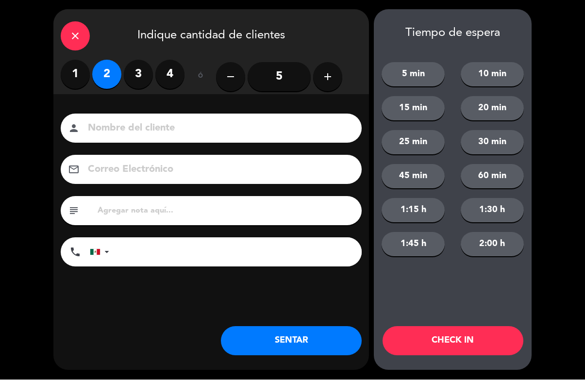
click at [166, 121] on input at bounding box center [218, 128] width 262 height 17
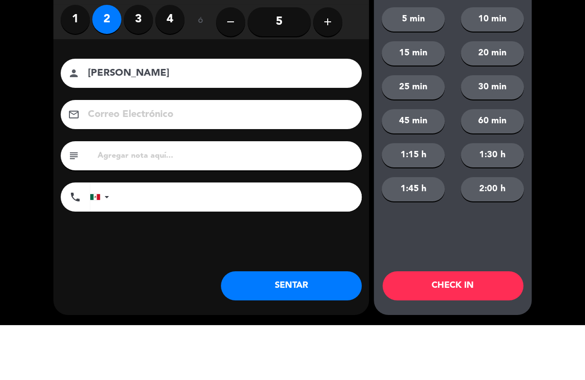
type input "[PERSON_NAME]"
click at [561, 120] on div "close Indique cantidad de clientes 1 2 3 4 ó remove 5 add Nombre del cliente pe…" at bounding box center [292, 190] width 585 height 380
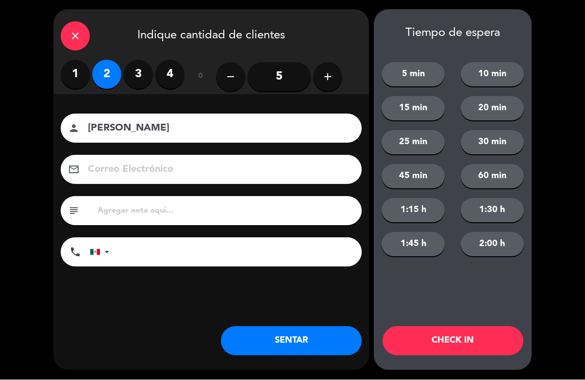
click at [495, 339] on button "CHECK IN" at bounding box center [453, 341] width 141 height 29
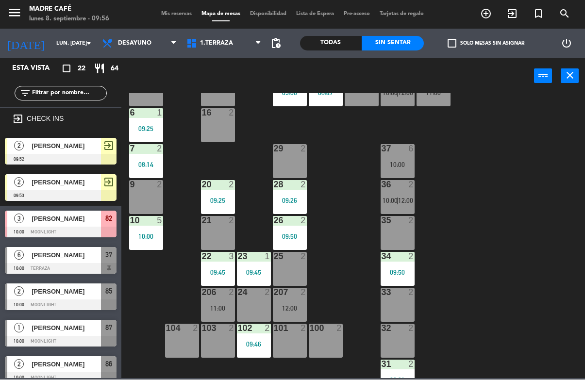
scroll to position [160, 0]
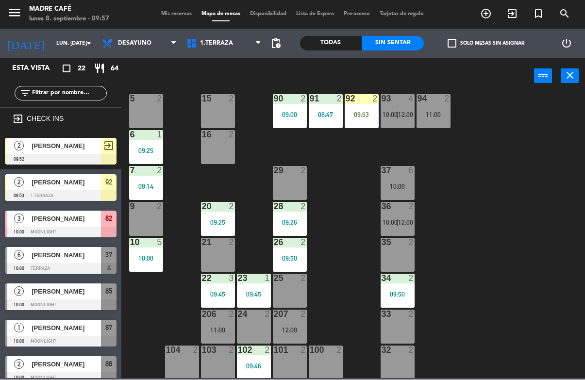
click at [360, 103] on div "92 2" at bounding box center [362, 100] width 34 height 10
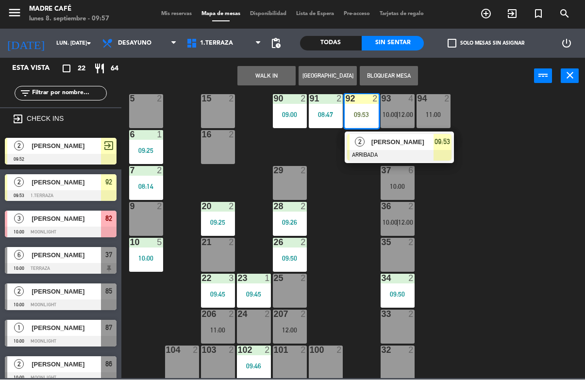
click at [370, 143] on div "[PERSON_NAME]" at bounding box center [401, 142] width 63 height 16
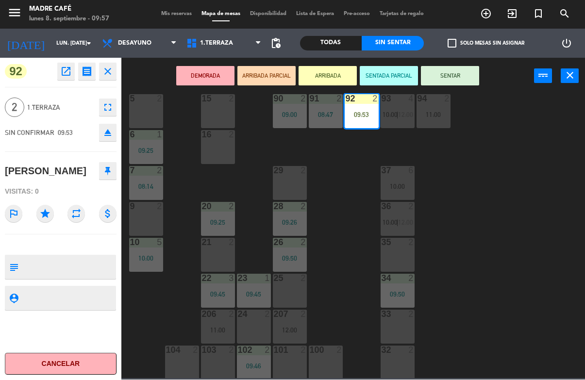
click at [447, 72] on button "SENTAR" at bounding box center [450, 76] width 58 height 19
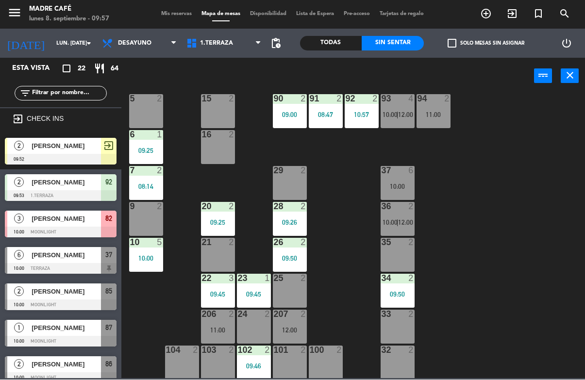
click at [233, 47] on span "1.Terraza" at bounding box center [216, 43] width 33 height 7
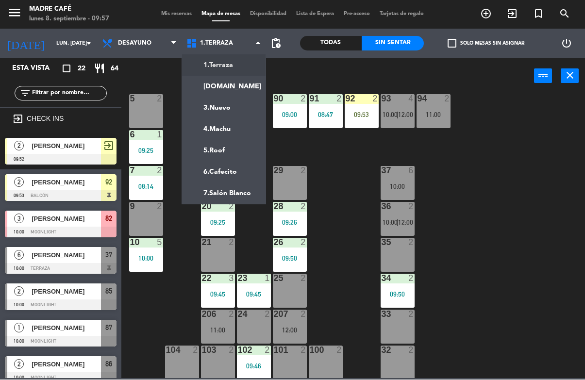
click at [244, 89] on ng-component "menu Madre Café lunes 8. septiembre - 09:57 Mis reservas Mapa de mesas Disponib…" at bounding box center [292, 189] width 585 height 379
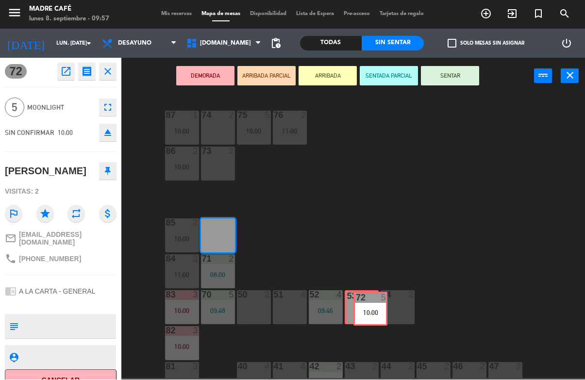
scroll to position [0, 0]
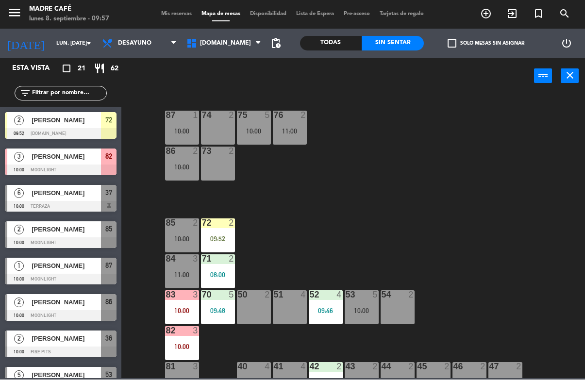
click at [222, 227] on div at bounding box center [218, 223] width 16 height 9
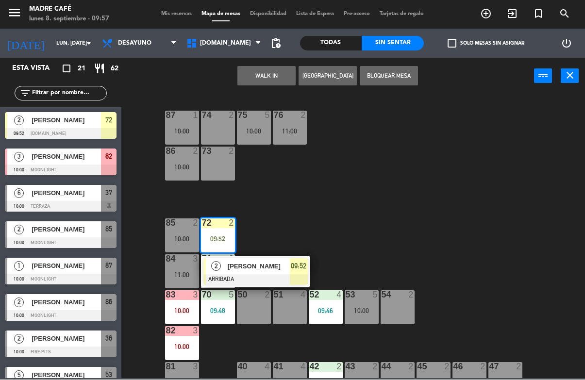
click at [259, 264] on span "[PERSON_NAME]" at bounding box center [259, 267] width 62 height 10
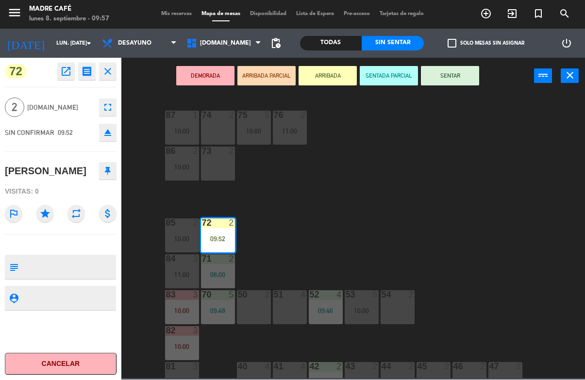
click at [449, 67] on button "SENTAR" at bounding box center [450, 76] width 58 height 19
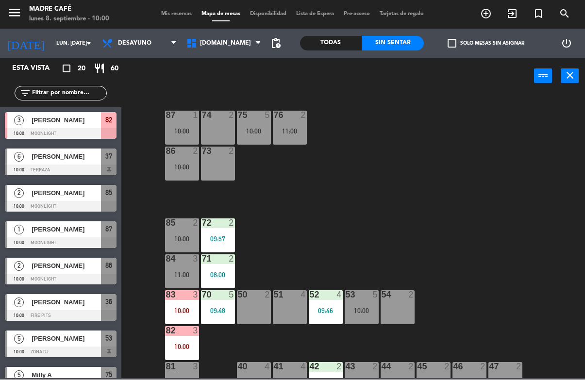
click at [92, 201] on div at bounding box center [61, 206] width 112 height 11
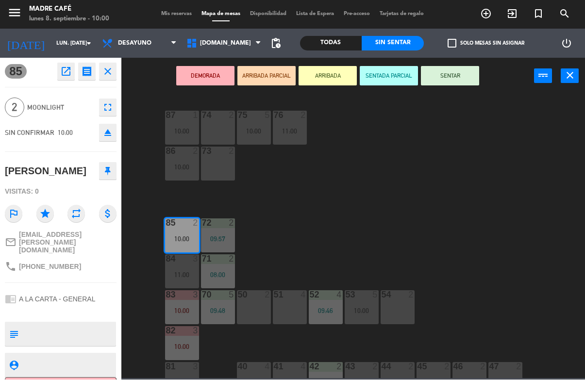
click at [339, 73] on button "ARRIBADA" at bounding box center [328, 76] width 58 height 19
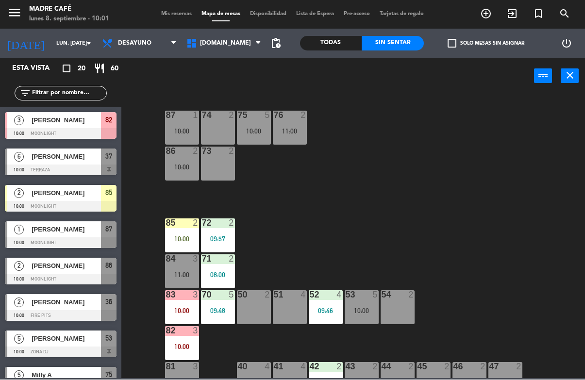
click at [81, 164] on div "[PERSON_NAME]" at bounding box center [66, 157] width 70 height 16
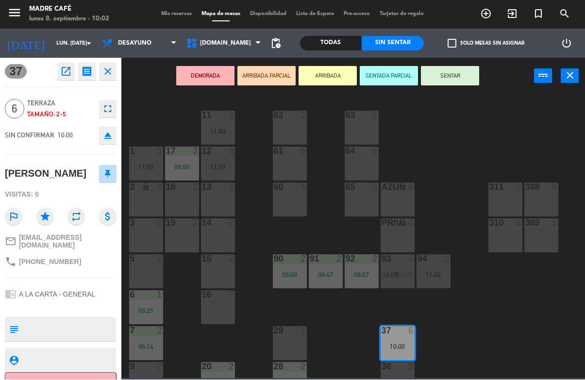
click at [116, 65] on button "close" at bounding box center [107, 71] width 17 height 17
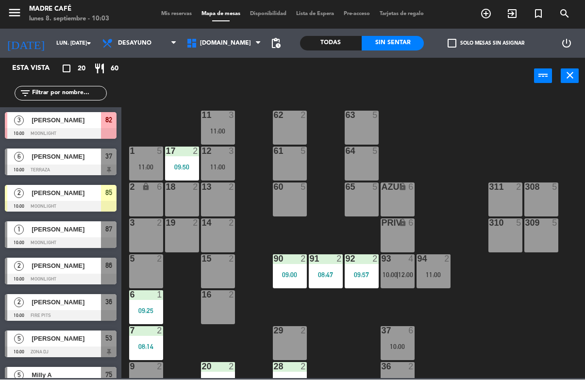
click at [82, 88] on input "text" at bounding box center [68, 93] width 75 height 11
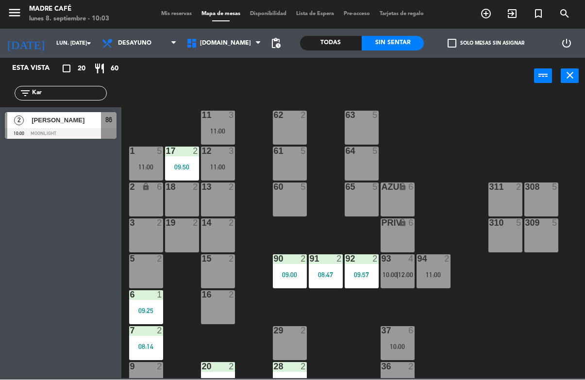
type input "Kar"
click at [31, 133] on div at bounding box center [61, 134] width 112 height 11
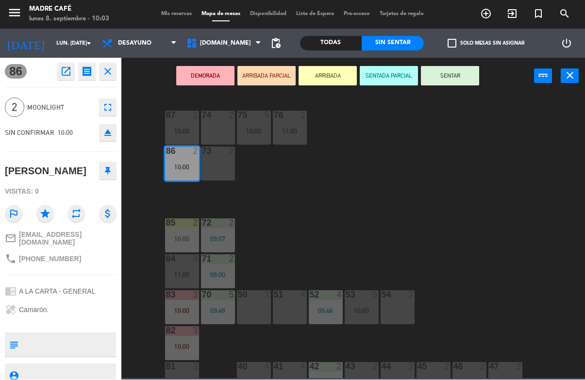
click at [317, 84] on button "ARRIBADA" at bounding box center [328, 76] width 58 height 19
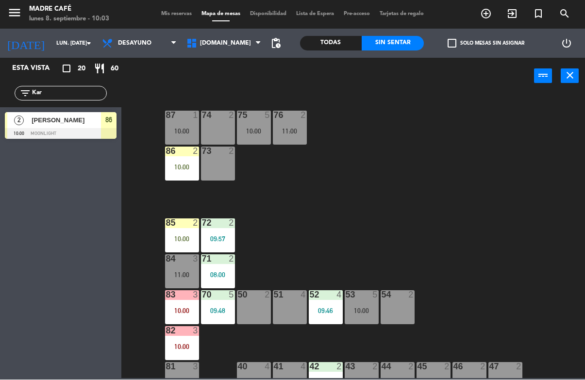
click at [487, 21] on span "add_circle_outline" at bounding box center [486, 14] width 26 height 17
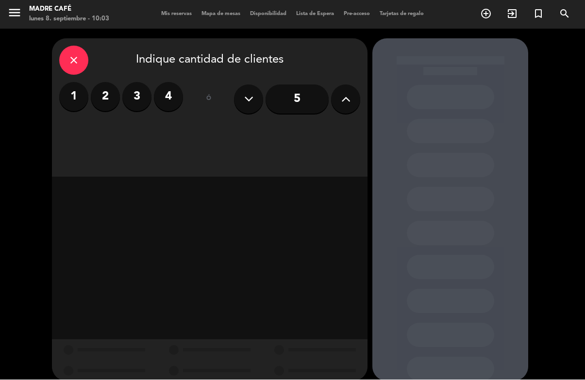
click at [356, 105] on button at bounding box center [345, 99] width 29 height 29
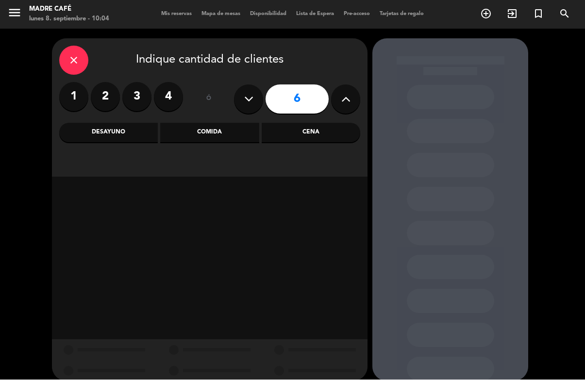
click at [355, 100] on button at bounding box center [345, 99] width 29 height 29
click at [353, 103] on button at bounding box center [345, 99] width 29 height 29
type input "8"
click at [147, 133] on div "Desayuno" at bounding box center [108, 132] width 99 height 19
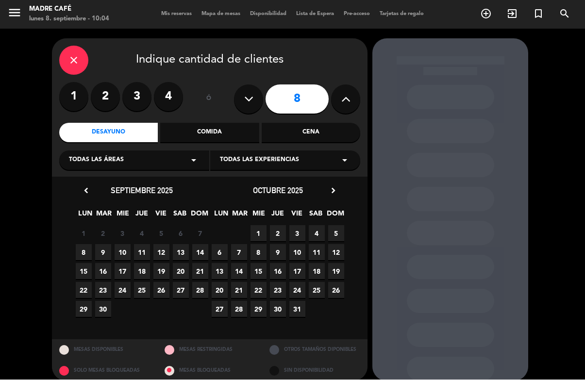
click at [100, 251] on span "9" at bounding box center [103, 253] width 16 height 16
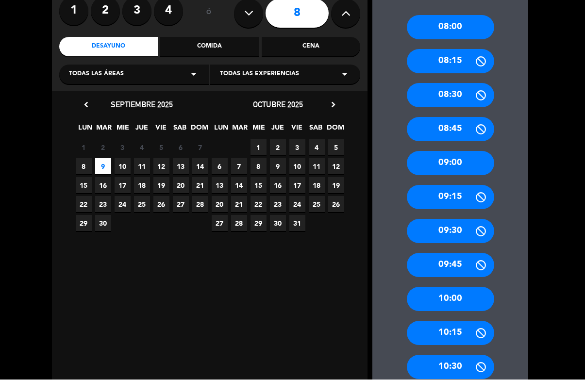
scroll to position [84, 0]
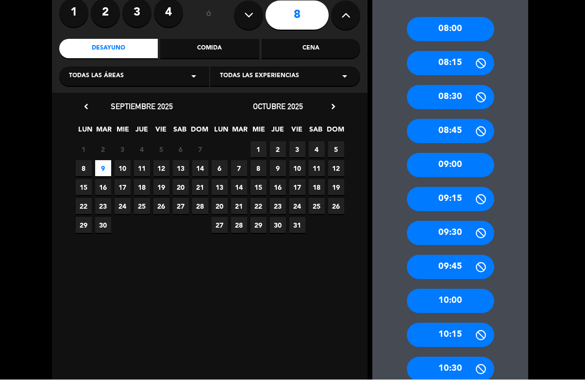
click at [457, 289] on div "10:00" at bounding box center [450, 301] width 87 height 24
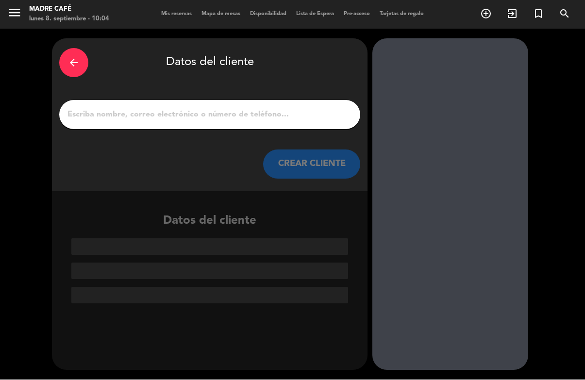
click at [274, 108] on input "1" at bounding box center [210, 115] width 286 height 14
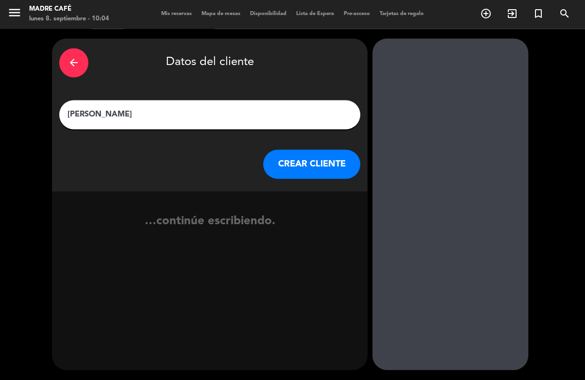
type input "[PERSON_NAME]"
click at [317, 150] on button "CREAR CLIENTE" at bounding box center [311, 164] width 97 height 29
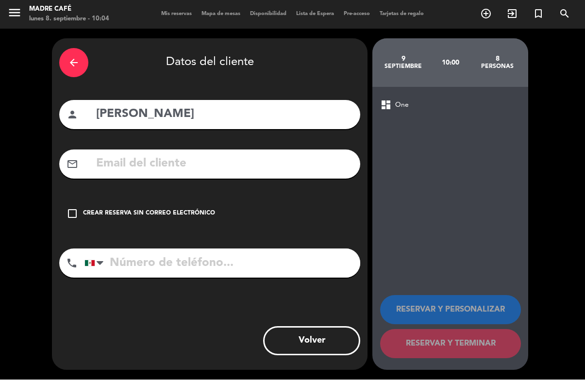
click at [70, 200] on div "check_box_outline_blank Crear reserva sin correo electrónico" at bounding box center [209, 214] width 301 height 29
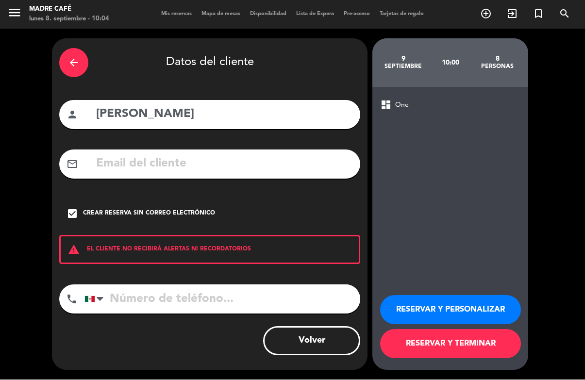
click at [136, 285] on input "tel" at bounding box center [222, 299] width 276 height 29
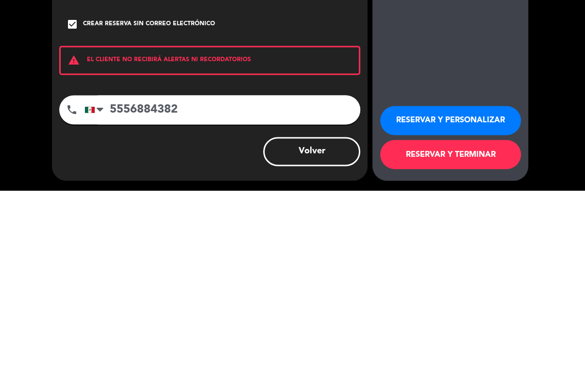
type input "5556884382"
click at [561, 78] on div "arrow_back Datos del cliente person [PERSON_NAME] mail_outline check_box Crear …" at bounding box center [292, 204] width 585 height 351
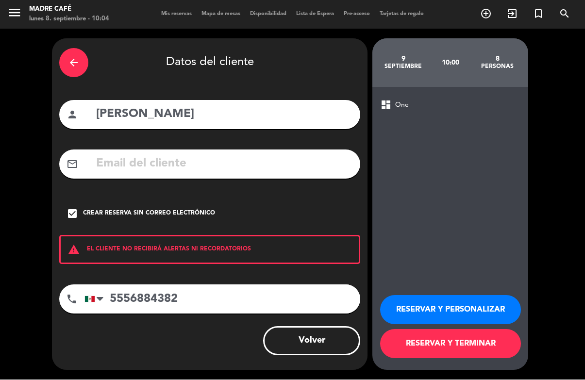
click at [430, 348] on button "RESERVAR Y TERMINAR" at bounding box center [450, 344] width 141 height 29
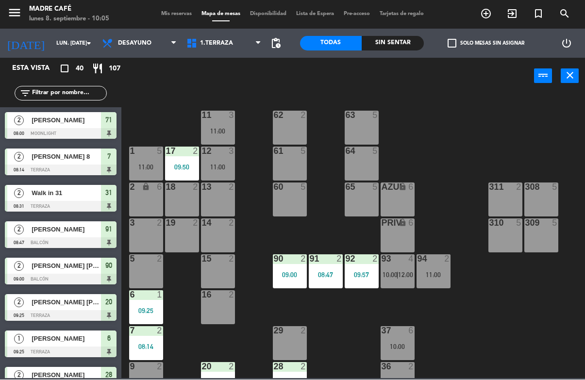
click at [415, 38] on div "Sin sentar" at bounding box center [393, 43] width 62 height 15
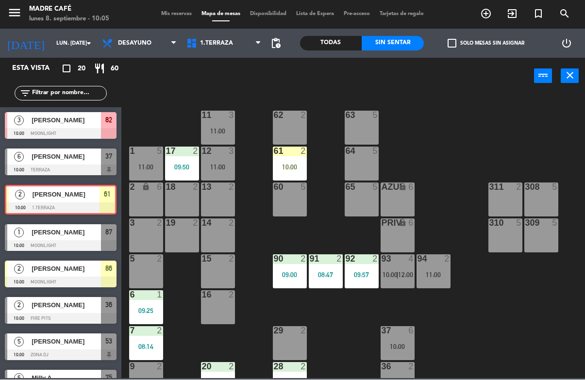
click at [295, 161] on div "61 2 10:00" at bounding box center [290, 164] width 34 height 34
click at [328, 206] on div "11 3 11:00 63 5 62 2 12 3 11:00 1 5 11:00 61 2 10:00 64 5 17 2 09:50 13 2 2 loc…" at bounding box center [356, 236] width 458 height 285
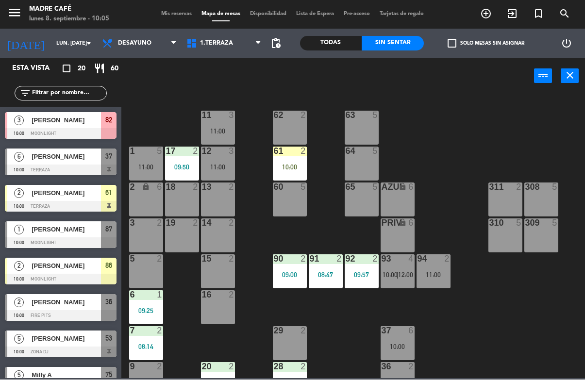
click at [294, 162] on div "61 2 10:00" at bounding box center [290, 164] width 34 height 34
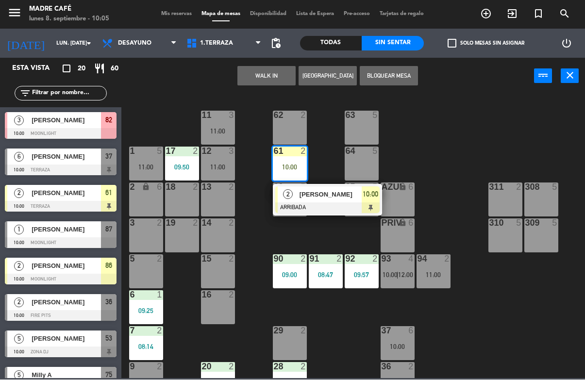
click at [329, 198] on span "[PERSON_NAME]" at bounding box center [331, 195] width 62 height 10
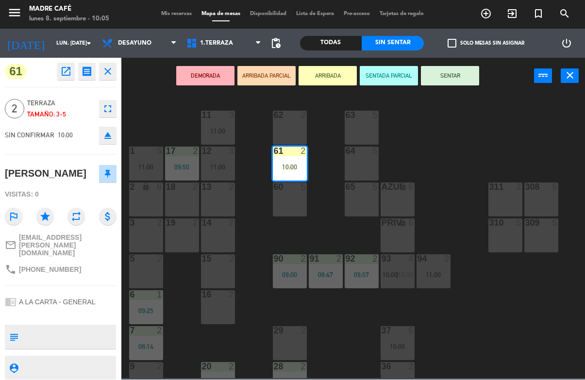
click at [449, 75] on button "SENTAR" at bounding box center [450, 76] width 58 height 19
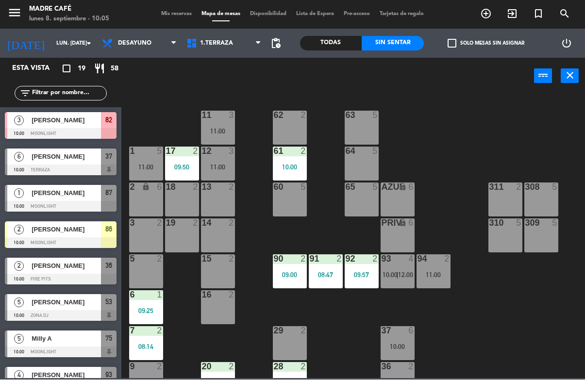
click at [86, 156] on span "[PERSON_NAME]" at bounding box center [66, 157] width 69 height 10
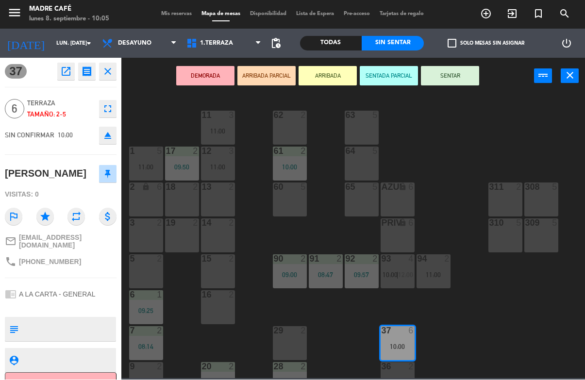
click at [327, 79] on button "ARRIBADA" at bounding box center [328, 76] width 58 height 19
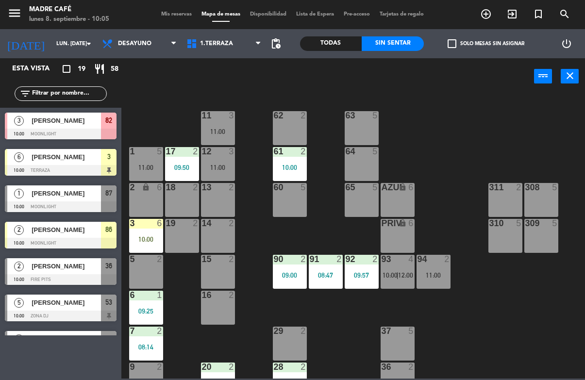
scroll to position [14, 0]
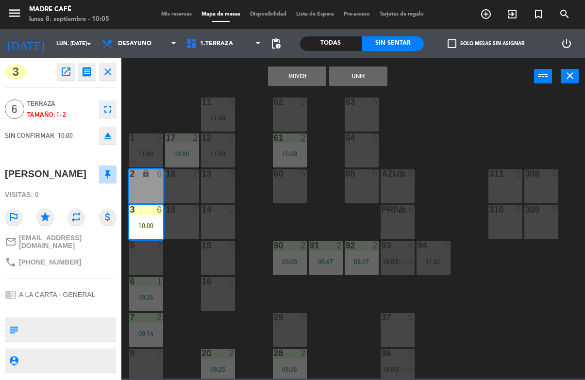
click at [287, 75] on button "Mover" at bounding box center [297, 76] width 58 height 19
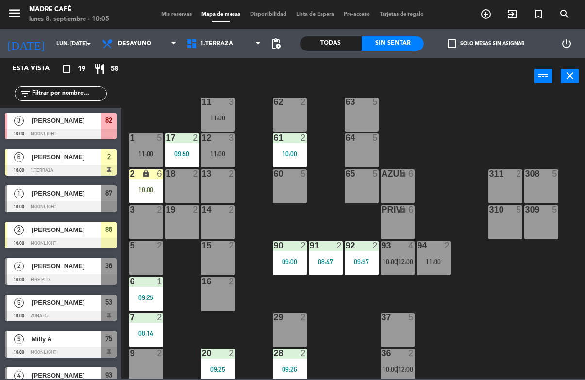
click at [148, 181] on div "2 lock 6 10:00" at bounding box center [146, 186] width 34 height 34
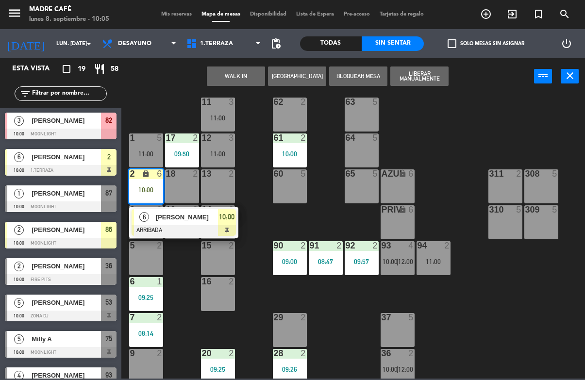
click at [185, 217] on span "[PERSON_NAME]" at bounding box center [187, 217] width 62 height 10
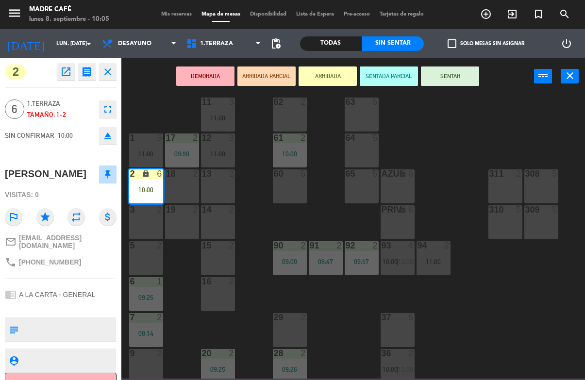
click at [443, 83] on button "SENTAR" at bounding box center [450, 76] width 58 height 19
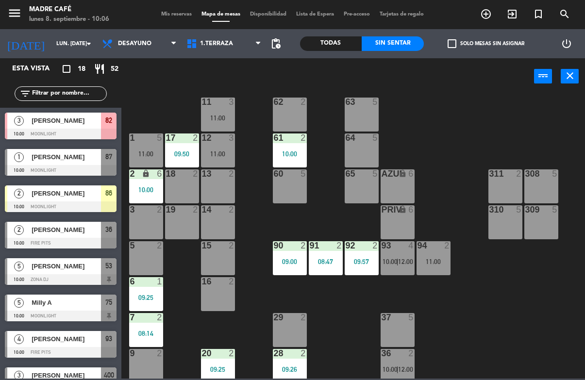
click at [85, 91] on input "text" at bounding box center [68, 93] width 75 height 11
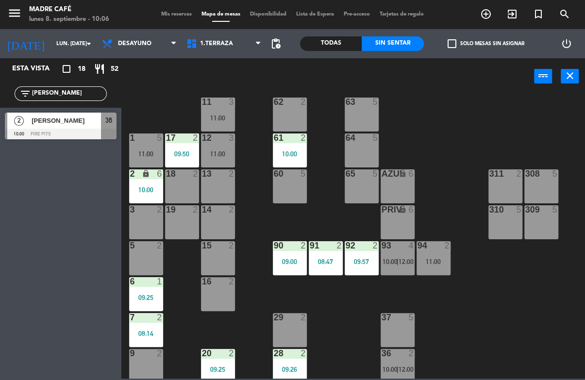
type input "[PERSON_NAME]"
click at [112, 127] on div "36" at bounding box center [109, 121] width 16 height 16
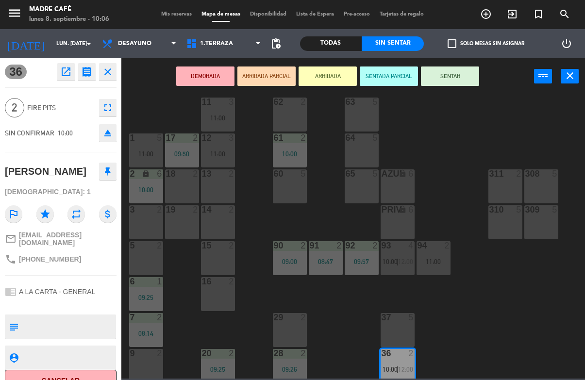
click at [328, 72] on button "ARRIBADA" at bounding box center [328, 76] width 58 height 19
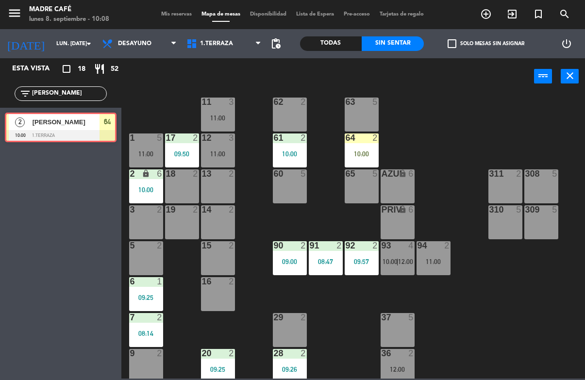
click at [361, 144] on div "64 2 10:00" at bounding box center [362, 150] width 34 height 34
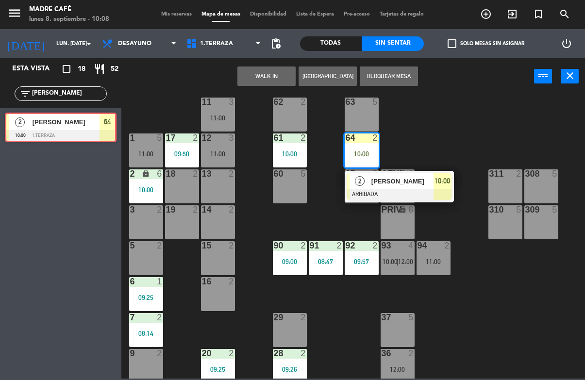
click at [425, 184] on span "[PERSON_NAME]" at bounding box center [402, 181] width 62 height 10
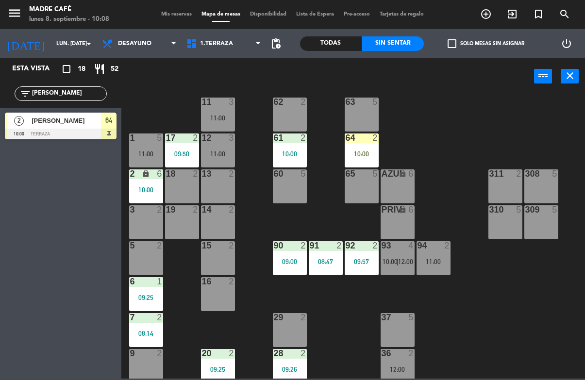
click at [438, 134] on div "11 3 11:00 63 5 62 2 12 3 11:00 1 5 11:00 61 2 10:00 64 2 10:00 17 2 09:50 13 2…" at bounding box center [356, 236] width 458 height 285
click at [354, 156] on div "10:00" at bounding box center [362, 153] width 34 height 7
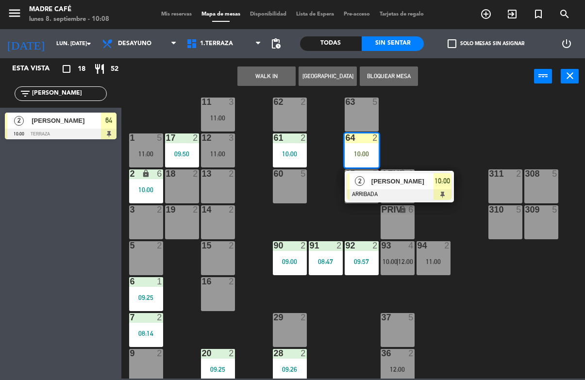
click at [401, 189] on div at bounding box center [399, 194] width 104 height 11
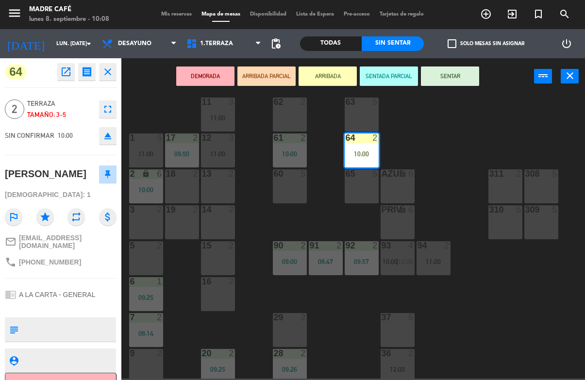
click at [450, 81] on button "SENTAR" at bounding box center [450, 76] width 58 height 19
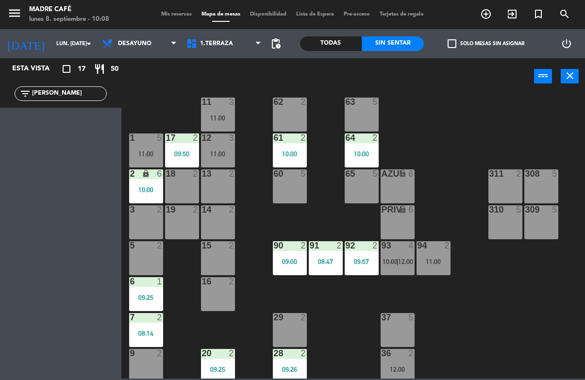
click at [71, 84] on div "filter_list [PERSON_NAME]" at bounding box center [60, 94] width 121 height 28
click at [70, 88] on input "[PERSON_NAME]" at bounding box center [68, 93] width 75 height 11
click at [91, 98] on input "[PERSON_NAME]" at bounding box center [68, 93] width 75 height 11
type input "L"
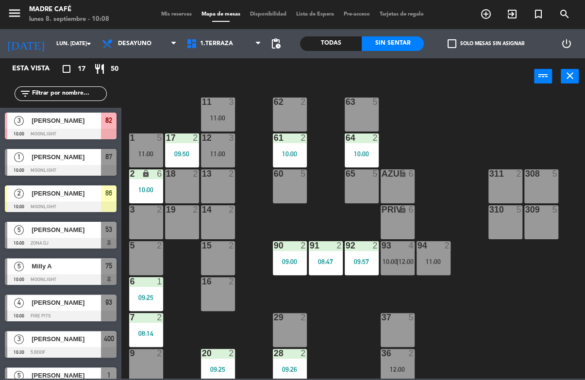
click at [511, 104] on div "11 3 11:00 63 5 62 2 12 3 11:00 1 5 11:00 61 2 10:00 64 2 10:00 17 2 09:50 13 2…" at bounding box center [356, 236] width 458 height 285
click at [235, 36] on span "1.Terraza" at bounding box center [224, 43] width 84 height 21
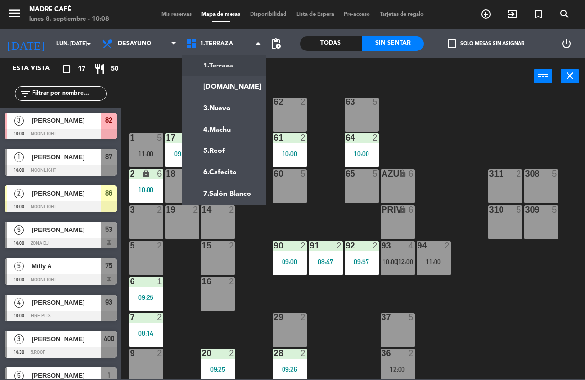
click at [237, 88] on ng-component "menu Madre Café lunes 8. septiembre - 10:08 Mis reservas Mapa de mesas Disponib…" at bounding box center [292, 189] width 585 height 379
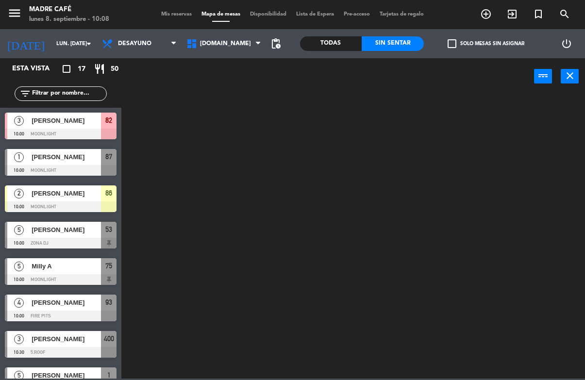
scroll to position [0, 0]
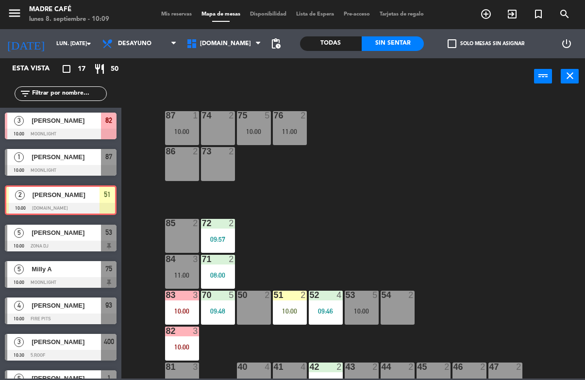
click at [283, 310] on div "10:00" at bounding box center [290, 311] width 34 height 7
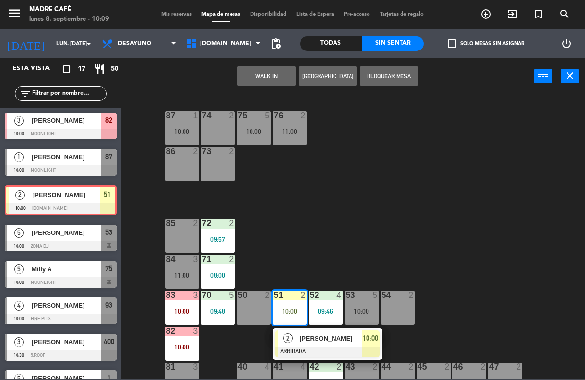
click at [305, 343] on span "[PERSON_NAME]" at bounding box center [331, 338] width 62 height 10
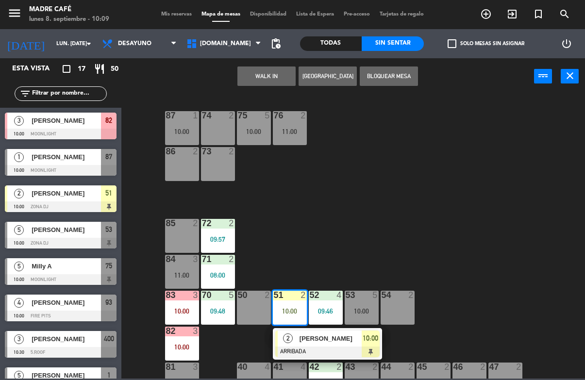
click at [329, 308] on div "09:46" at bounding box center [326, 311] width 34 height 7
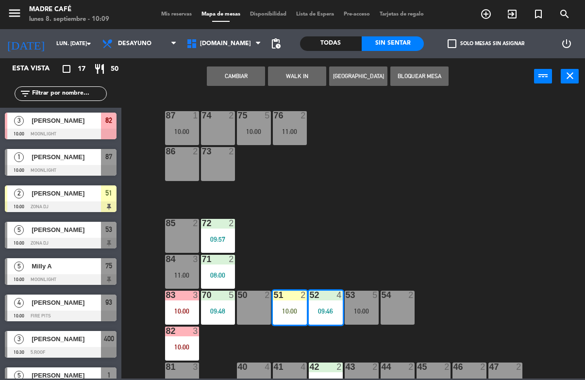
click at [56, 306] on span "[PERSON_NAME]" at bounding box center [66, 303] width 69 height 10
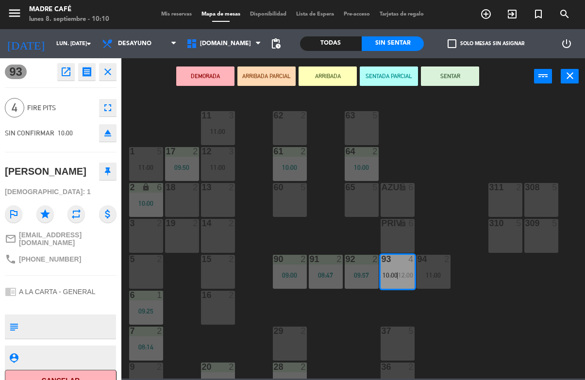
click at [318, 77] on button "ARRIBADA" at bounding box center [328, 76] width 58 height 19
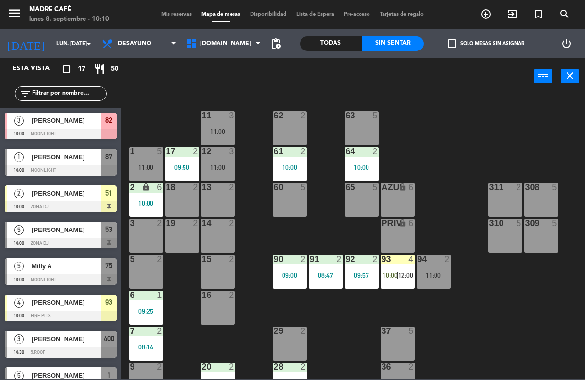
click at [517, 15] on icon "exit_to_app" at bounding box center [512, 14] width 12 height 12
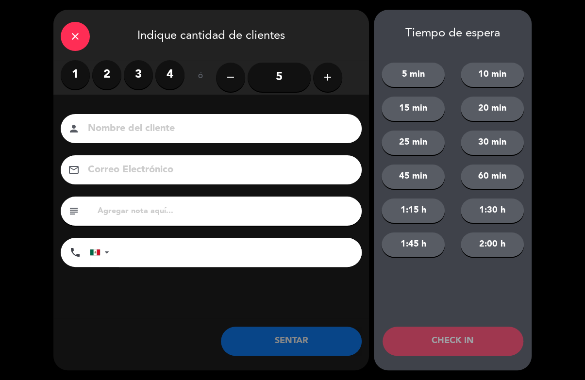
click at [80, 82] on label "1" at bounding box center [75, 74] width 29 height 29
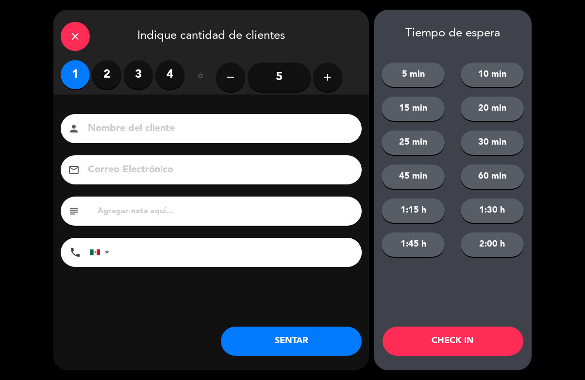
click at [200, 124] on input at bounding box center [218, 128] width 262 height 17
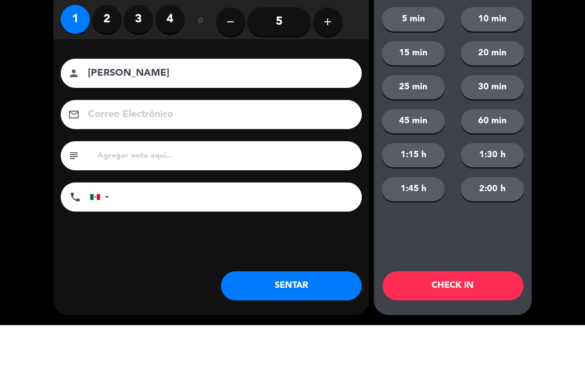
type input "[PERSON_NAME]"
click at [549, 111] on div "close Indique cantidad de clientes 1 2 3 4 ó remove 5 add Nombre del cliente pe…" at bounding box center [292, 190] width 585 height 380
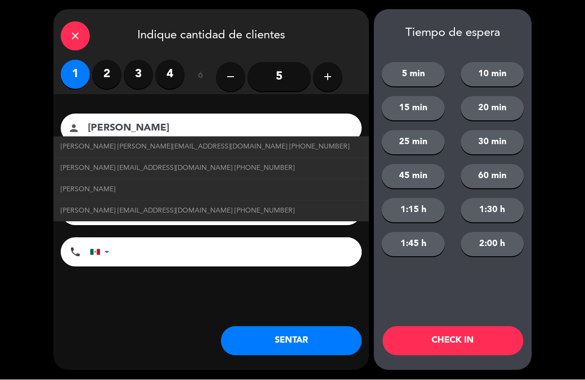
click at [436, 354] on button "CHECK IN" at bounding box center [453, 341] width 141 height 29
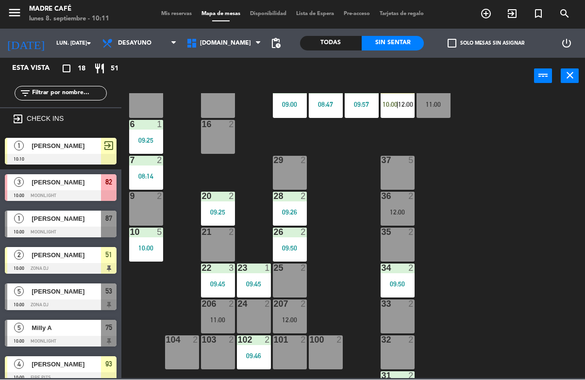
scroll to position [187, 0]
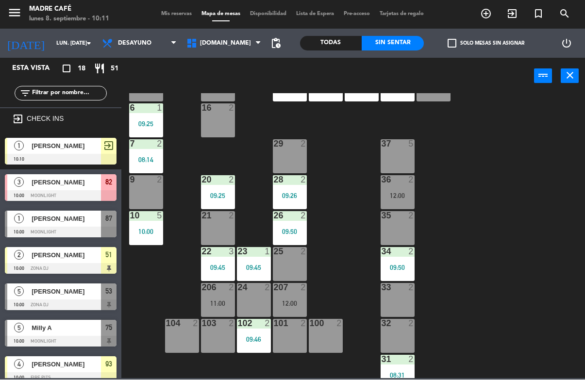
click at [263, 260] on div "23 1 09:45" at bounding box center [254, 265] width 34 height 34
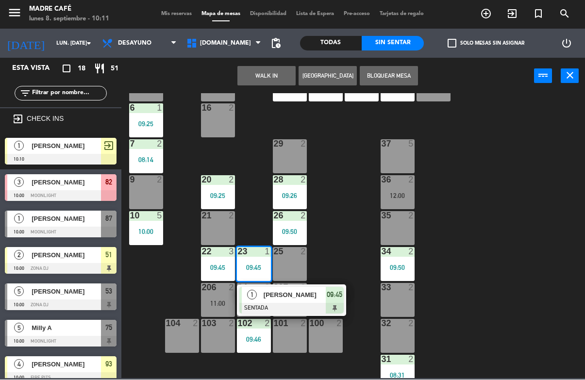
click at [287, 303] on div at bounding box center [291, 308] width 104 height 11
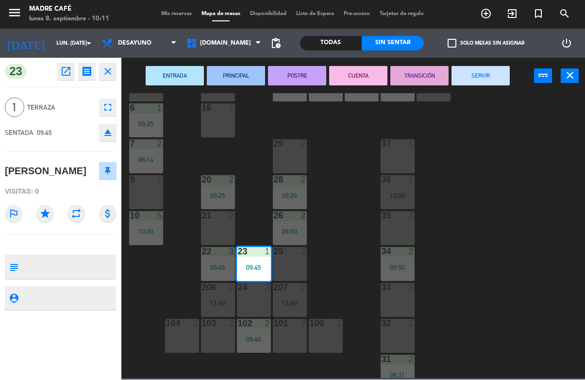
click at [474, 75] on button "SERVIR" at bounding box center [480, 76] width 58 height 19
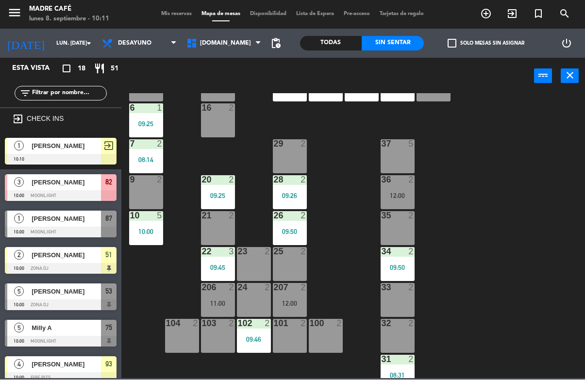
click at [515, 17] on icon "exit_to_app" at bounding box center [512, 14] width 12 height 12
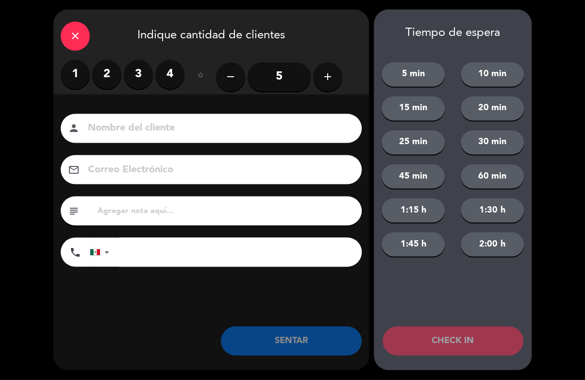
click at [111, 80] on label "2" at bounding box center [106, 74] width 29 height 29
click at [132, 128] on input at bounding box center [218, 128] width 262 height 17
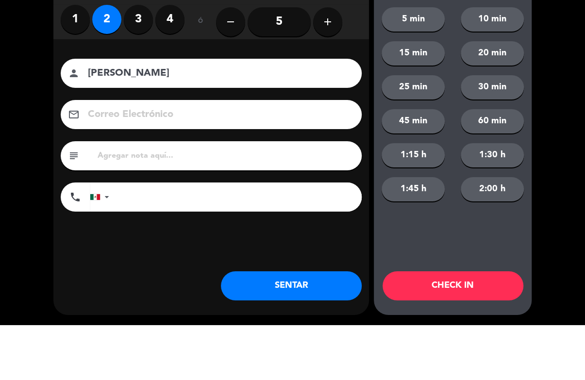
type input "[PERSON_NAME]"
click at [562, 108] on div "close Indique cantidad de clientes 1 2 3 4 ó remove 5 add Nombre del cliente pe…" at bounding box center [292, 190] width 585 height 380
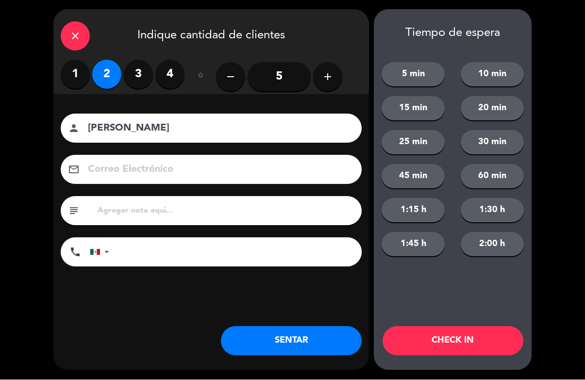
click at [521, 369] on div "Tiempo de espera 5 min 10 min 15 min 20 min 25 min 30 min 45 min 60 min 1:15 h …" at bounding box center [453, 190] width 158 height 361
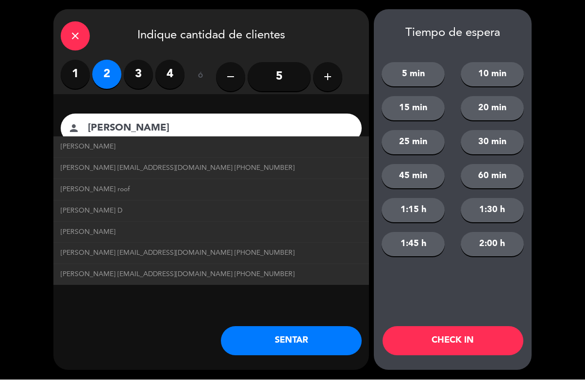
click at [466, 342] on button "CHECK IN" at bounding box center [453, 341] width 141 height 29
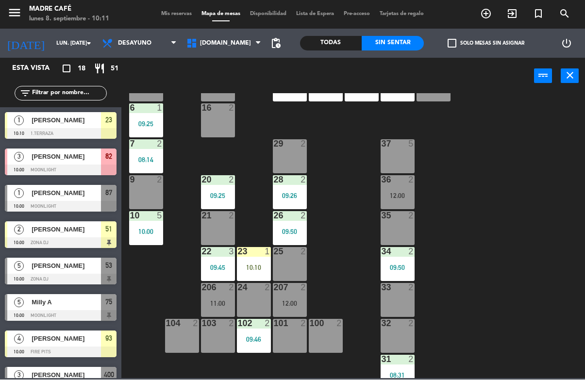
click at [253, 261] on div "23 1 10:10" at bounding box center [254, 265] width 34 height 34
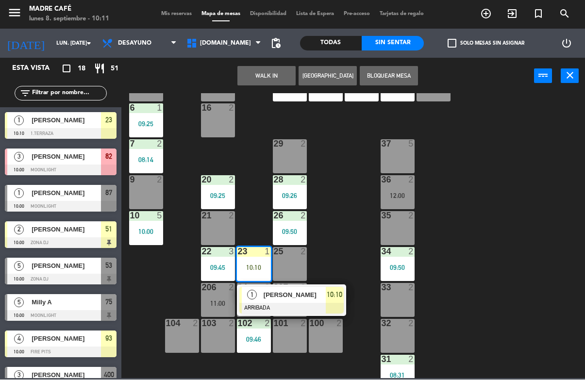
click at [280, 296] on span "[PERSON_NAME]" at bounding box center [295, 295] width 62 height 10
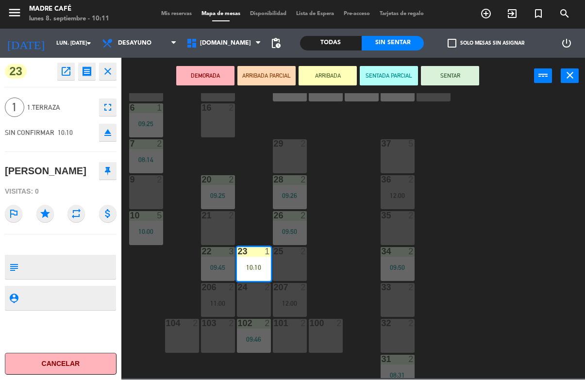
click at [440, 84] on button "SENTAR" at bounding box center [450, 76] width 58 height 19
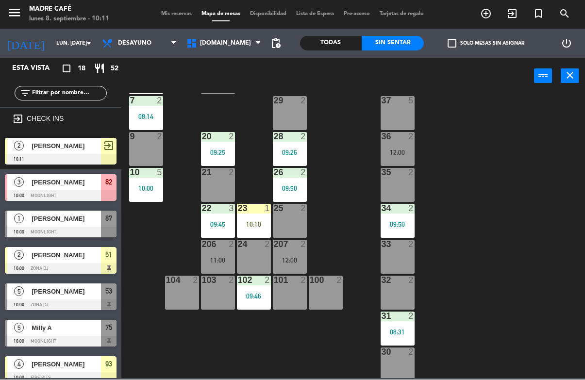
scroll to position [0, 0]
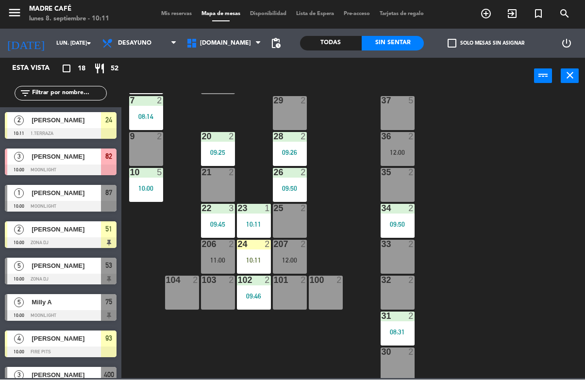
click at [256, 249] on div "24 2" at bounding box center [254, 245] width 34 height 10
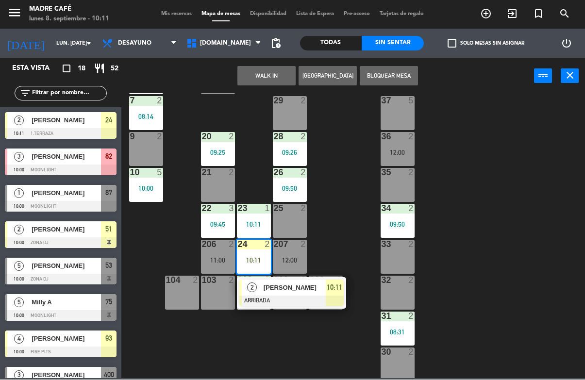
click at [289, 288] on span "[PERSON_NAME]" at bounding box center [295, 288] width 62 height 10
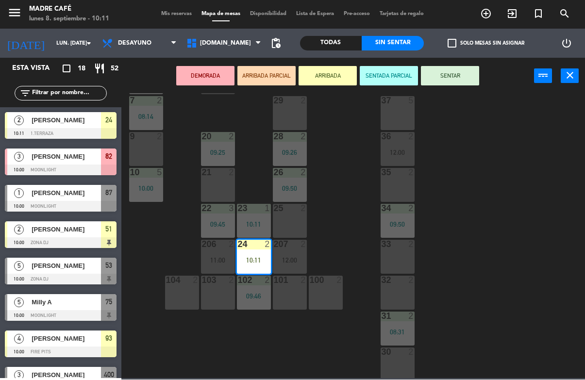
click at [457, 77] on button "SENTAR" at bounding box center [450, 76] width 58 height 19
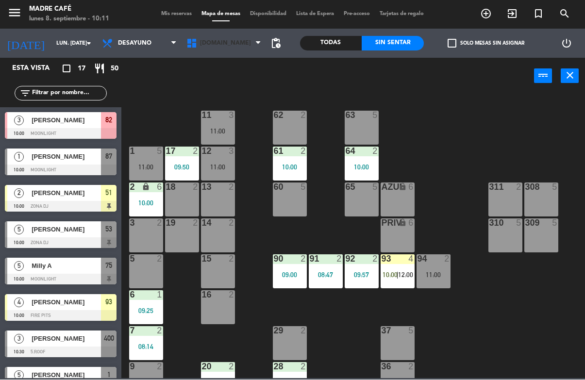
click at [220, 41] on span "[DOMAIN_NAME]" at bounding box center [224, 43] width 84 height 21
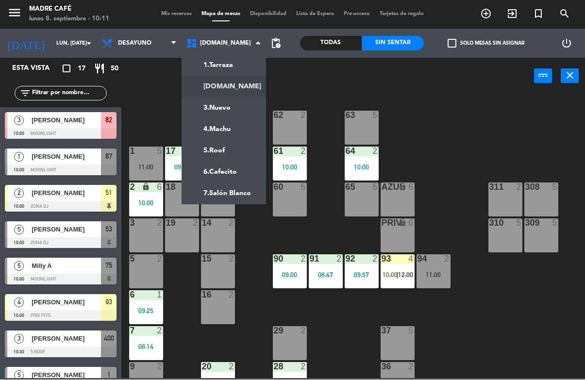
click at [238, 106] on ng-component "menu Madre Café lunes 8. septiembre - 10:11 Mis reservas Mapa de mesas Disponib…" at bounding box center [292, 189] width 585 height 379
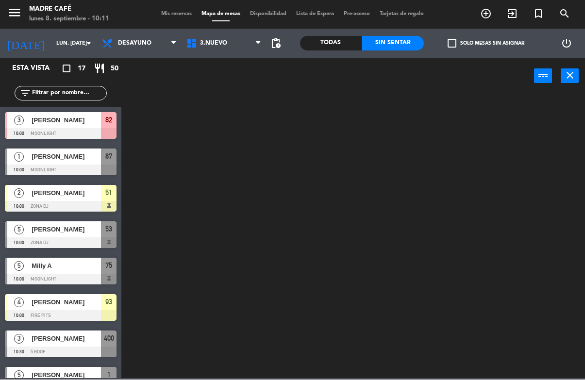
click at [241, 40] on span "3.Nuevo" at bounding box center [224, 43] width 84 height 21
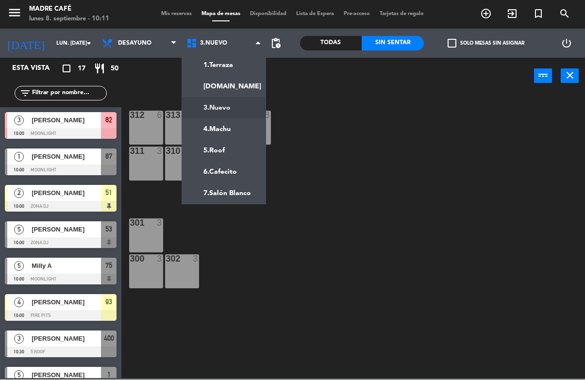
click at [239, 86] on ng-component "menu Madre Café lunes 8. septiembre - 10:11 Mis reservas Mapa de mesas Disponib…" at bounding box center [292, 189] width 585 height 379
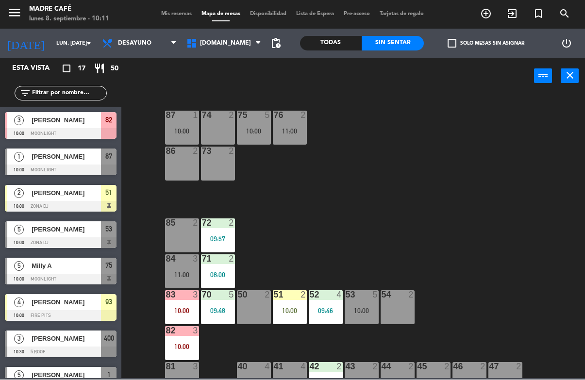
click at [276, 310] on div "10:00" at bounding box center [290, 311] width 34 height 7
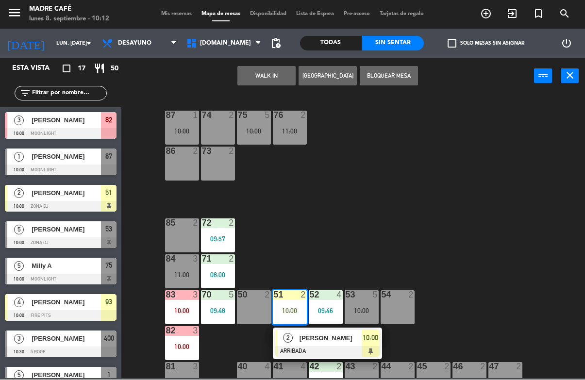
click at [301, 338] on span "[PERSON_NAME]" at bounding box center [331, 338] width 62 height 10
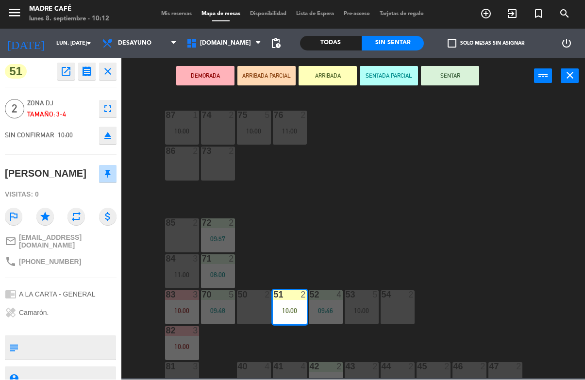
click at [463, 73] on button "SENTAR" at bounding box center [450, 76] width 58 height 19
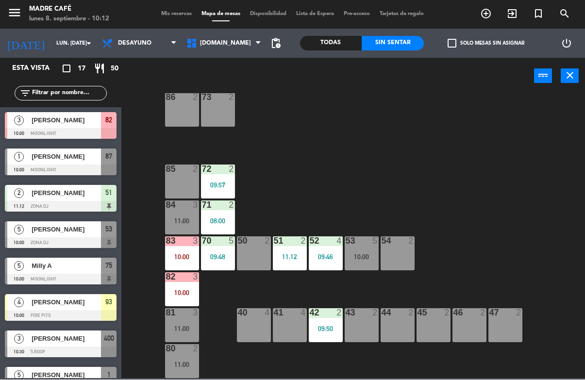
scroll to position [54, 0]
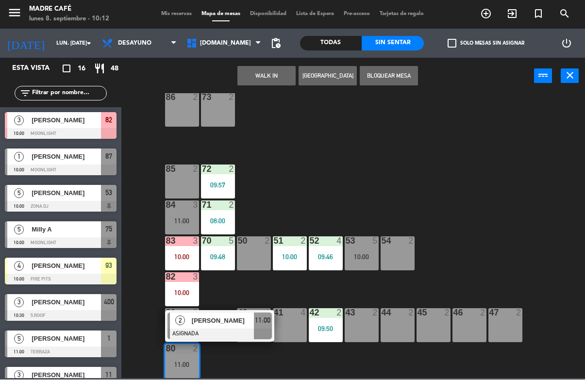
click at [341, 146] on div "87 1 10:00 74 2 75 5 10:00 76 2 11:00 86 2 73 2 72 2 09:57 85 2 71 2 08:00 84 3…" at bounding box center [356, 236] width 458 height 285
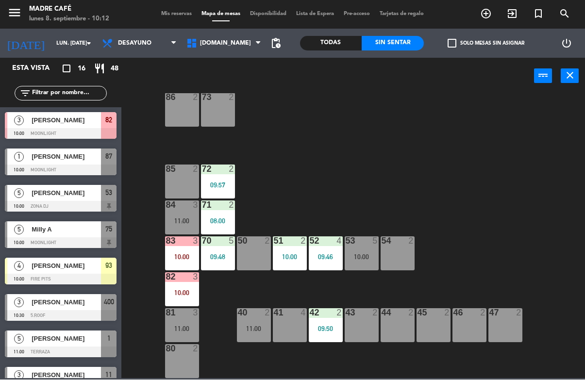
scroll to position [26, 0]
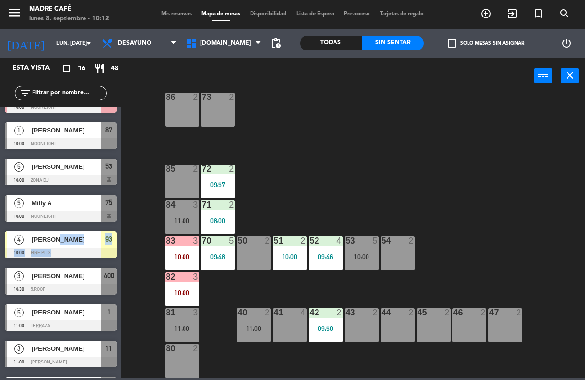
click at [138, 298] on div "87 1 10:00 74 2 75 5 10:00 76 2 11:00 86 2 73 2 72 2 09:57 85 2 71 2 08:00 84 3…" at bounding box center [356, 236] width 458 height 285
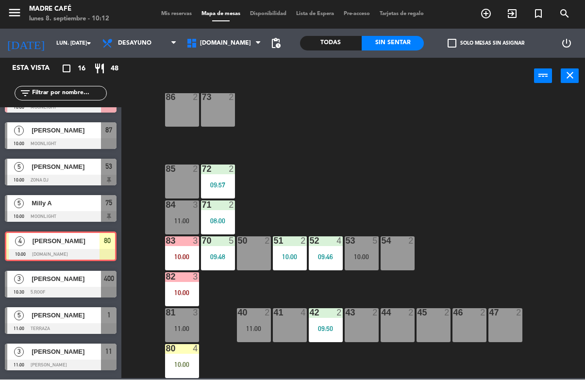
click at [184, 362] on div "10:00" at bounding box center [182, 365] width 34 height 7
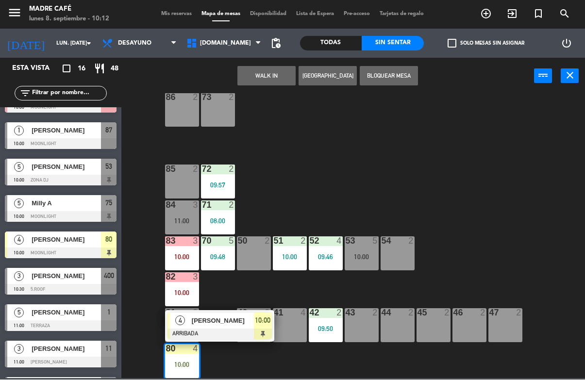
click at [230, 319] on span "[PERSON_NAME]" at bounding box center [223, 321] width 62 height 10
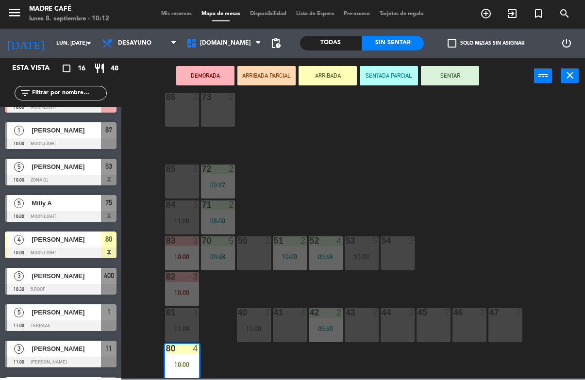
click at [450, 83] on button "SENTAR" at bounding box center [450, 76] width 58 height 19
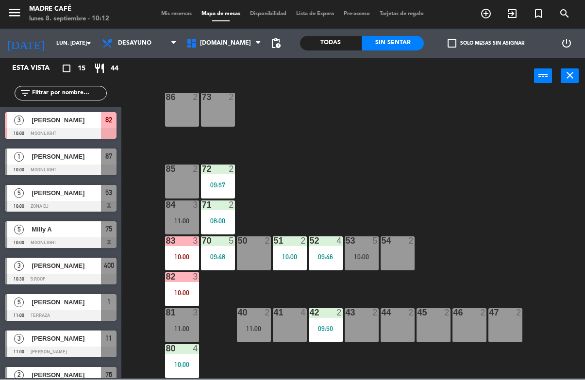
click at [88, 167] on div at bounding box center [61, 170] width 112 height 11
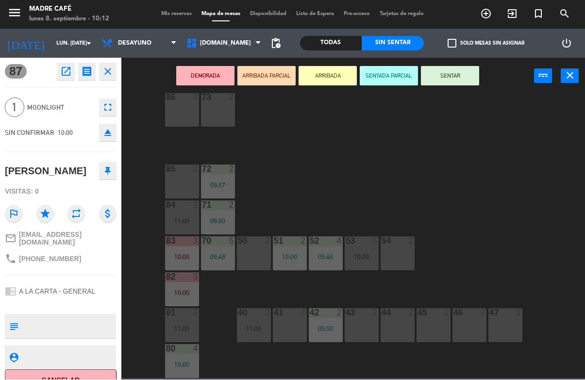
click at [107, 375] on button "Cancelar" at bounding box center [61, 381] width 112 height 22
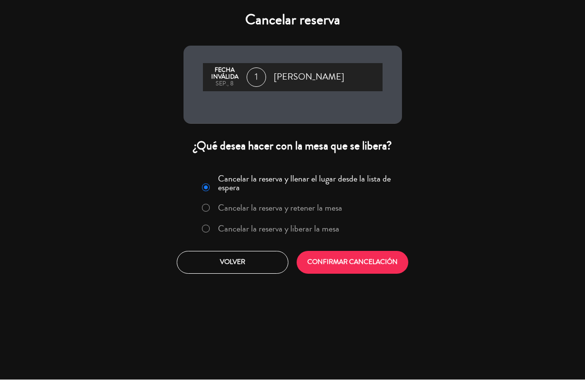
click at [225, 233] on label "Cancelar la reserva y liberar la mesa" at bounding box center [278, 229] width 121 height 9
click at [318, 263] on button "CONFIRMAR CANCELACIÓN" at bounding box center [353, 262] width 112 height 23
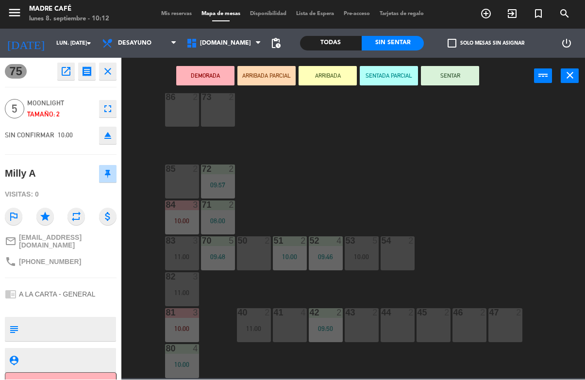
click at [97, 373] on button "Cancelar" at bounding box center [61, 384] width 112 height 22
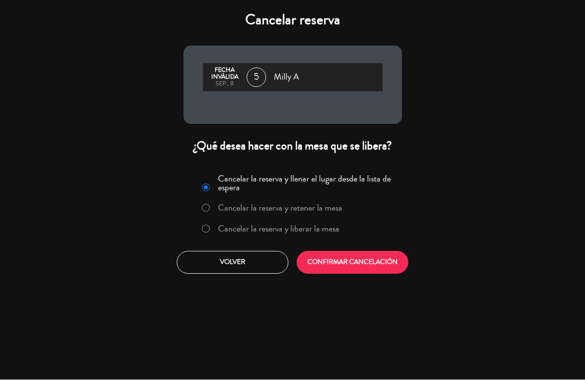
click at [237, 232] on label "Cancelar la reserva y liberar la mesa" at bounding box center [278, 229] width 121 height 9
click at [312, 258] on button "CONFIRMAR CANCELACIÓN" at bounding box center [353, 262] width 112 height 23
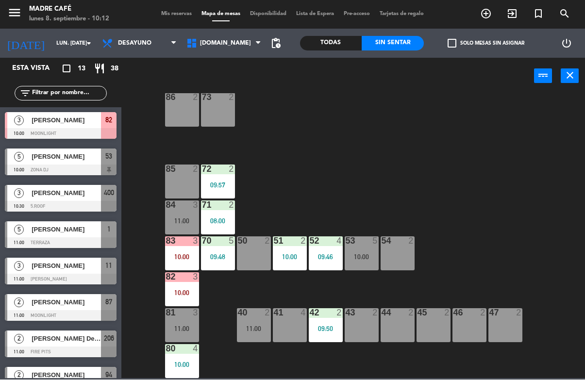
click at [91, 165] on div at bounding box center [61, 170] width 112 height 11
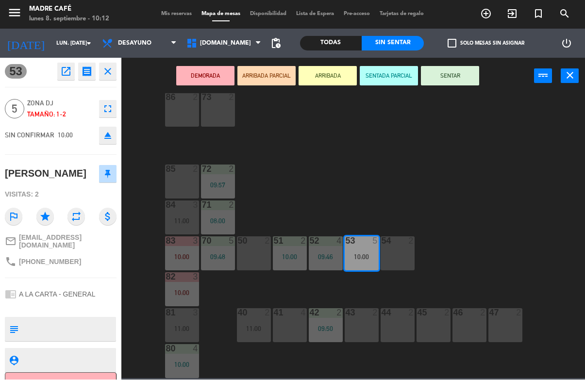
click at [114, 373] on button "Cancelar" at bounding box center [61, 384] width 112 height 22
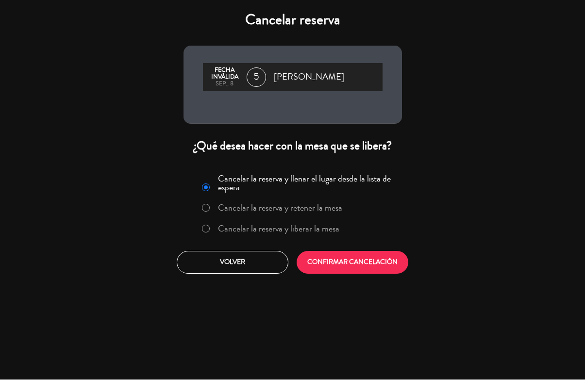
click at [256, 230] on label "Cancelar la reserva y liberar la mesa" at bounding box center [278, 229] width 121 height 9
click at [308, 259] on button "CONFIRMAR CANCELACIÓN" at bounding box center [353, 262] width 112 height 23
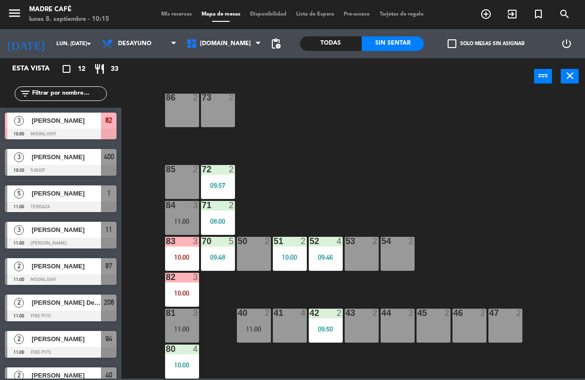
click at [510, 17] on icon "exit_to_app" at bounding box center [512, 14] width 12 height 12
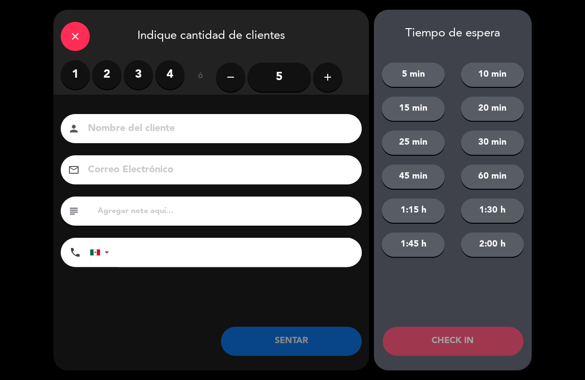
click at [74, 88] on label "1" at bounding box center [75, 74] width 29 height 29
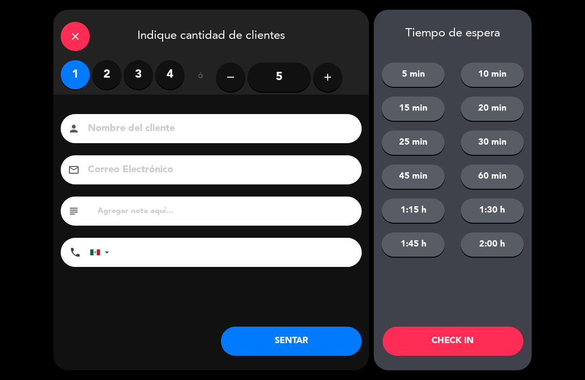
click at [246, 137] on input at bounding box center [218, 128] width 262 height 17
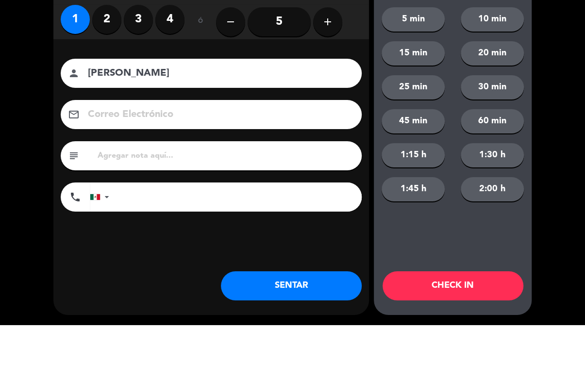
type input "[PERSON_NAME]"
click at [557, 118] on div "close Indique cantidad de clientes 1 2 3 4 ó remove 5 add Nombre del cliente pe…" at bounding box center [292, 190] width 585 height 380
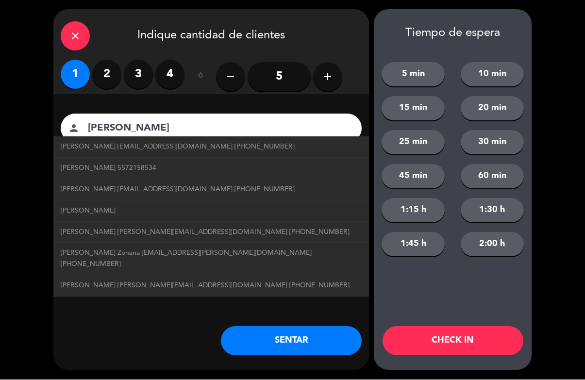
click at [459, 330] on button "CHECK IN" at bounding box center [453, 341] width 141 height 29
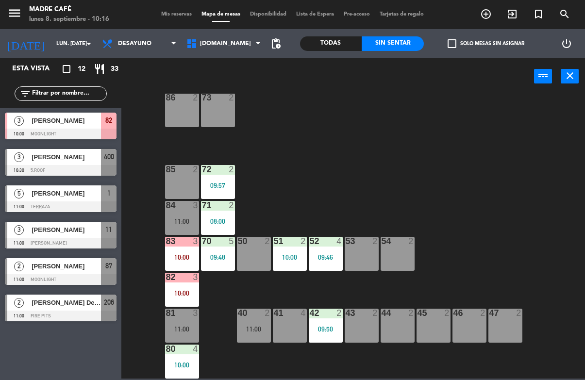
click at [517, 20] on span "exit_to_app" at bounding box center [512, 14] width 26 height 17
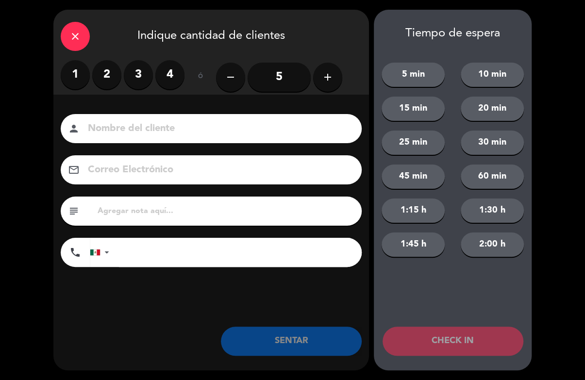
click at [109, 83] on label "2" at bounding box center [106, 74] width 29 height 29
click at [138, 132] on input at bounding box center [218, 128] width 262 height 17
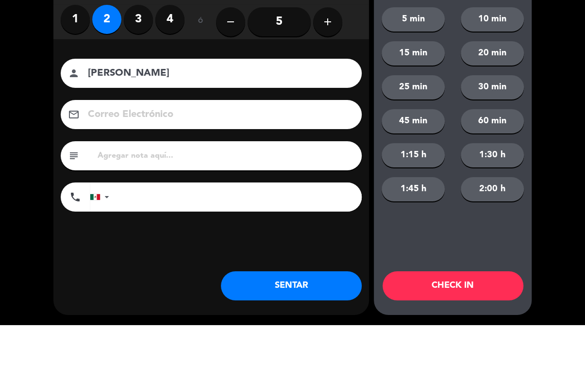
type input "[PERSON_NAME]"
click at [550, 110] on div "close Indique cantidad de clientes 1 2 3 4 ó remove 5 add Nombre del cliente pe…" at bounding box center [292, 190] width 585 height 380
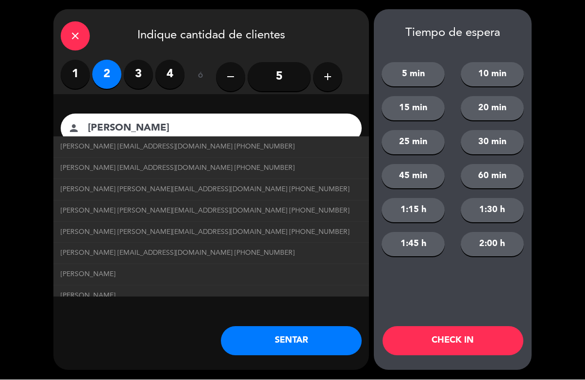
click at [451, 354] on button "CHECK IN" at bounding box center [453, 341] width 141 height 29
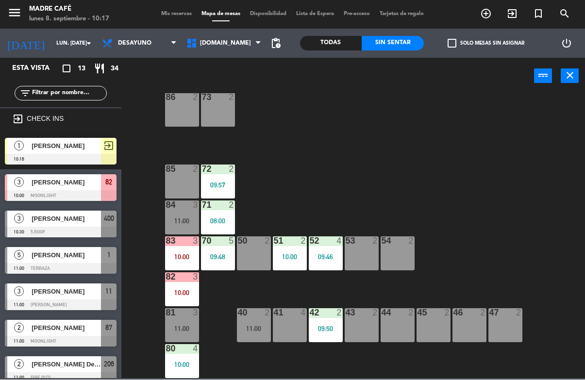
click at [234, 48] on span "[DOMAIN_NAME]" at bounding box center [224, 43] width 84 height 21
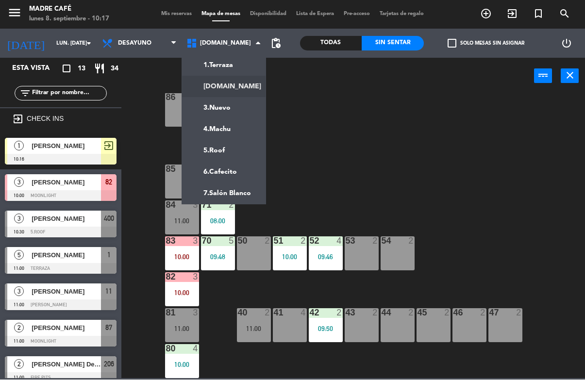
click at [244, 67] on ng-component "menu Madre Café lunes 8. septiembre - 10:17 Mis reservas Mapa de mesas Disponib…" at bounding box center [292, 189] width 585 height 379
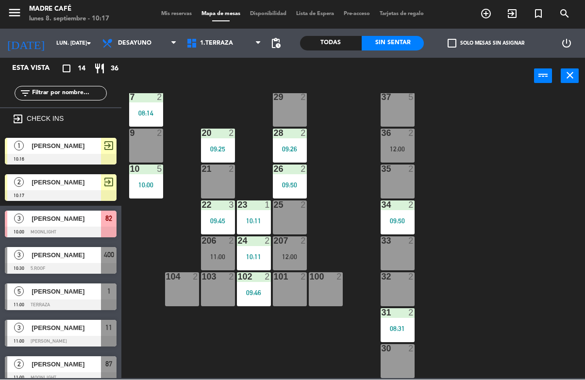
scroll to position [233, 0]
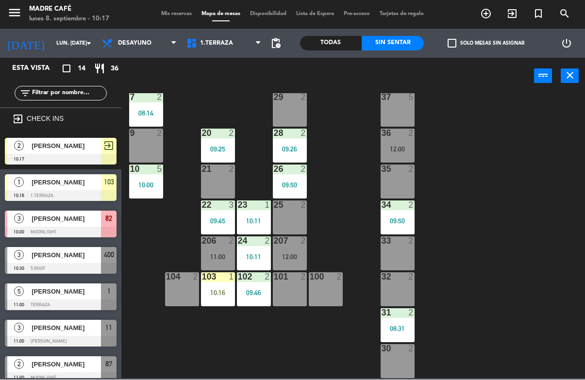
click at [221, 294] on div "10:16" at bounding box center [218, 293] width 34 height 7
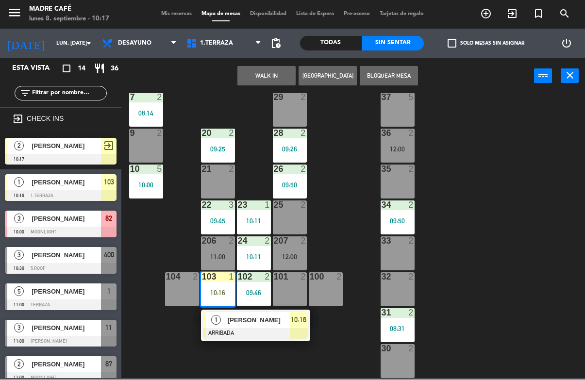
click at [238, 322] on span "[PERSON_NAME]" at bounding box center [259, 321] width 62 height 10
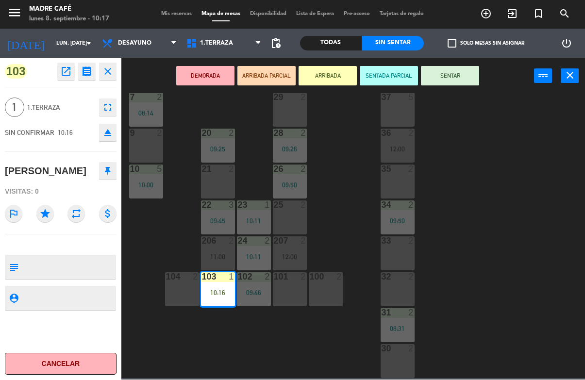
click at [454, 73] on button "SENTAR" at bounding box center [450, 76] width 58 height 19
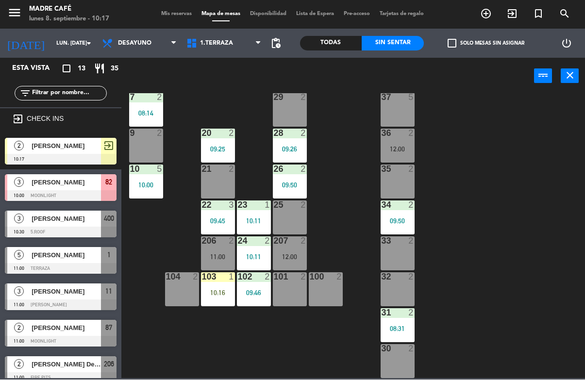
click at [215, 284] on div "103 1 10:16" at bounding box center [218, 290] width 34 height 34
click at [352, 213] on div "11 3 11:00 63 5 62 2 12 3 11:00 1 5 11:00 61 2 10:00 64 2 10:00 17 2 09:50 13 2…" at bounding box center [356, 236] width 458 height 285
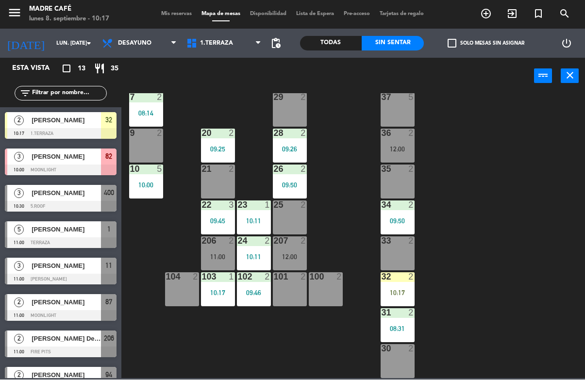
click at [402, 278] on div at bounding box center [397, 277] width 16 height 9
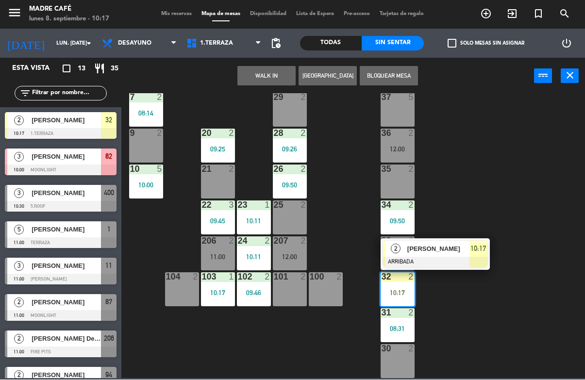
click at [444, 257] on div at bounding box center [435, 262] width 104 height 11
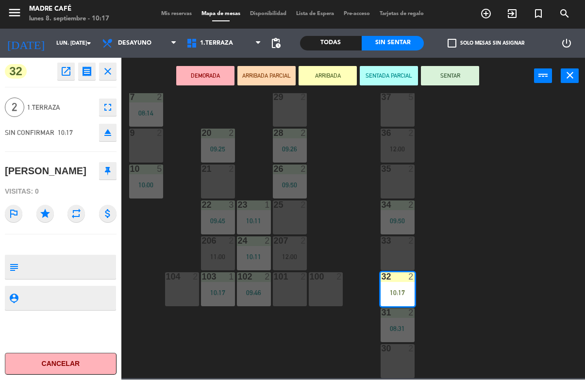
click at [456, 80] on button "SENTAR" at bounding box center [450, 76] width 58 height 19
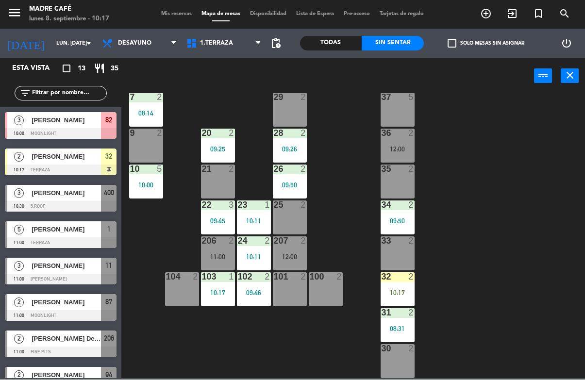
click at [413, 285] on div "32 2 10:17" at bounding box center [398, 290] width 34 height 34
click at [521, 242] on div "11 3 11:00 63 5 62 2 12 3 11:00 1 5 11:00 61 2 10:00 64 2 10:00 17 2 09:50 13 2…" at bounding box center [356, 236] width 458 height 285
click at [92, 117] on span "[PERSON_NAME]" at bounding box center [66, 121] width 69 height 10
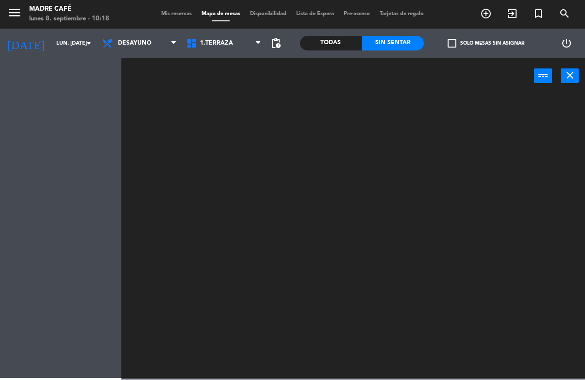
scroll to position [0, 0]
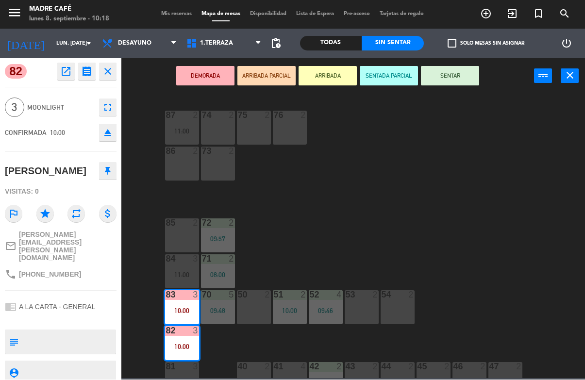
click at [333, 84] on button "ARRIBADA" at bounding box center [328, 76] width 58 height 19
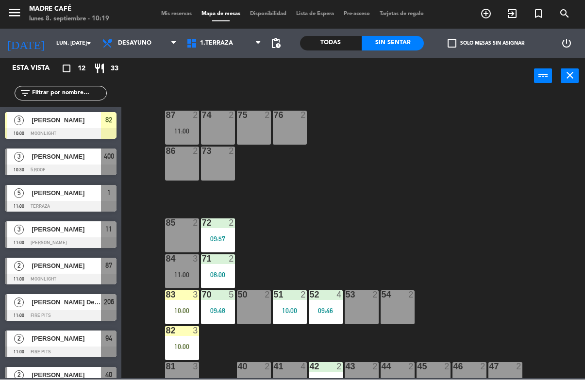
click at [85, 267] on span "[PERSON_NAME]" at bounding box center [66, 266] width 69 height 10
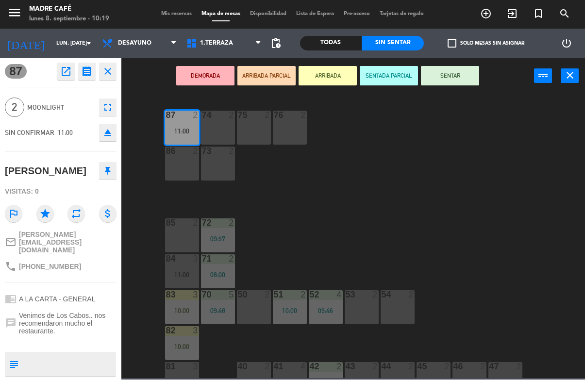
click at [342, 76] on button "ARRIBADA" at bounding box center [328, 76] width 58 height 19
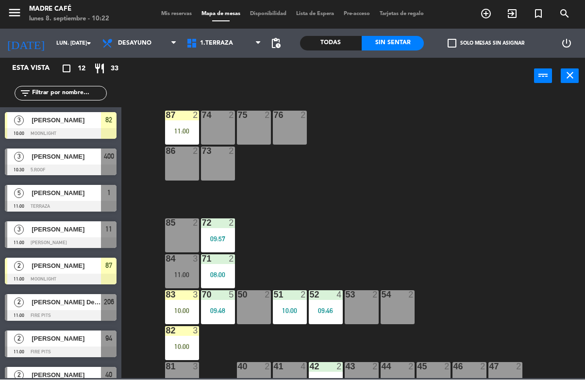
click at [229, 40] on span "1.Terraza" at bounding box center [216, 43] width 33 height 7
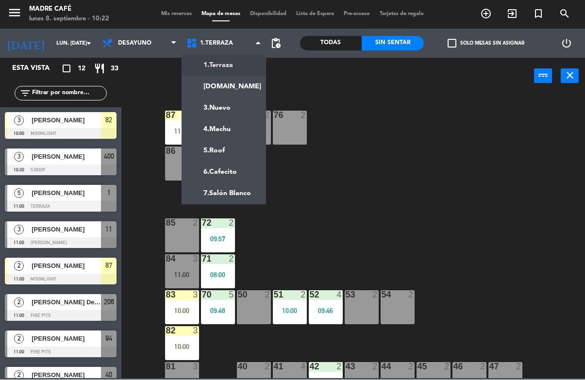
click at [240, 85] on ng-component "menu Madre Café lunes 8. septiembre - 10:22 Mis reservas Mapa de mesas Disponib…" at bounding box center [292, 189] width 585 height 379
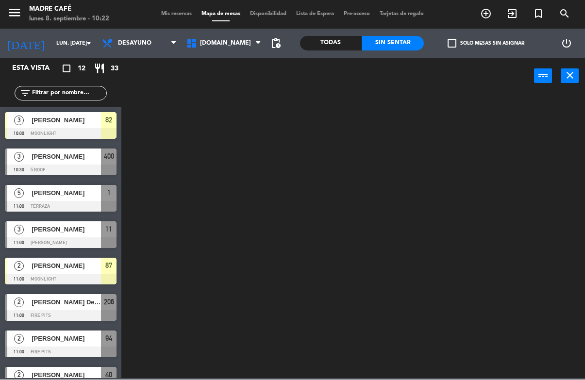
click at [242, 41] on span "[DOMAIN_NAME]" at bounding box center [224, 43] width 84 height 21
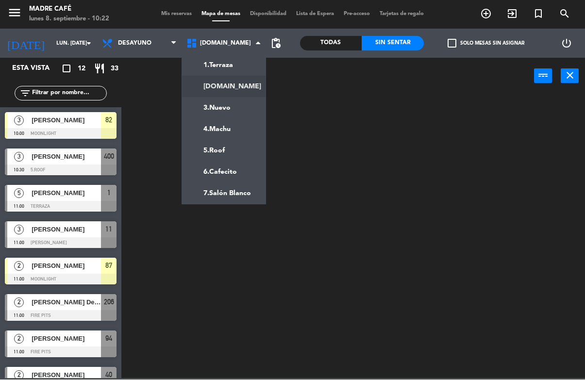
click at [249, 61] on ng-component "menu Madre Café lunes 8. septiembre - 10:22 Mis reservas Mapa de mesas Disponib…" at bounding box center [292, 189] width 585 height 379
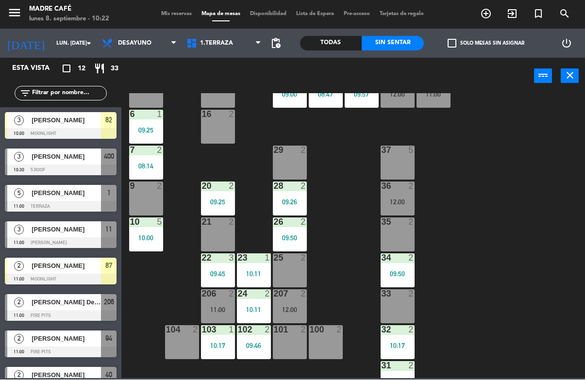
scroll to position [182, 0]
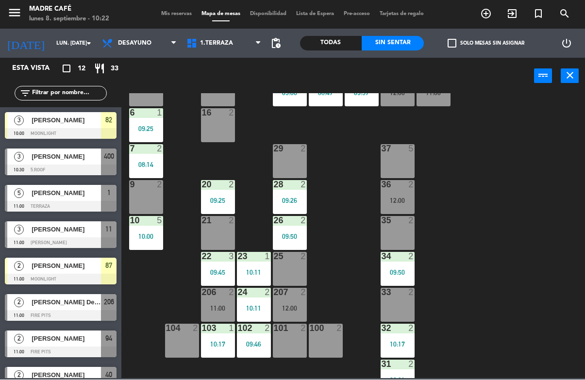
click at [150, 116] on div at bounding box center [146, 113] width 16 height 9
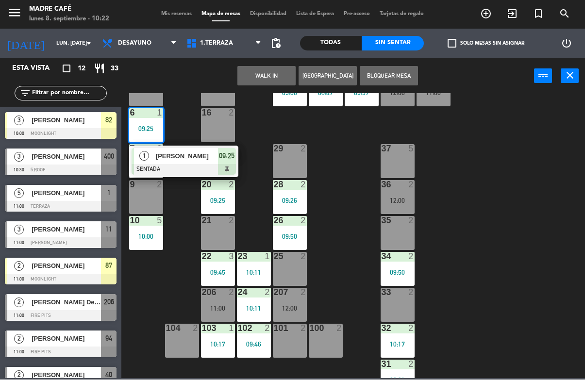
click at [194, 160] on span "[PERSON_NAME]" at bounding box center [187, 156] width 62 height 10
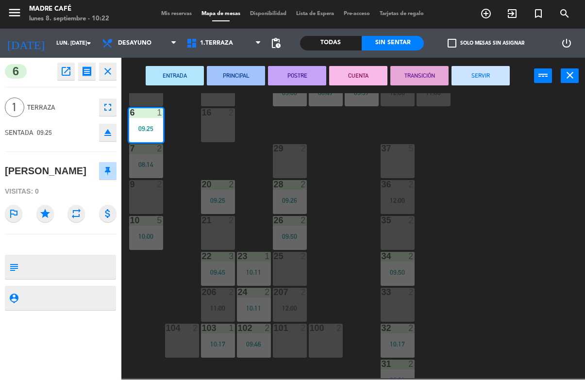
click at [471, 80] on button "SERVIR" at bounding box center [480, 76] width 58 height 19
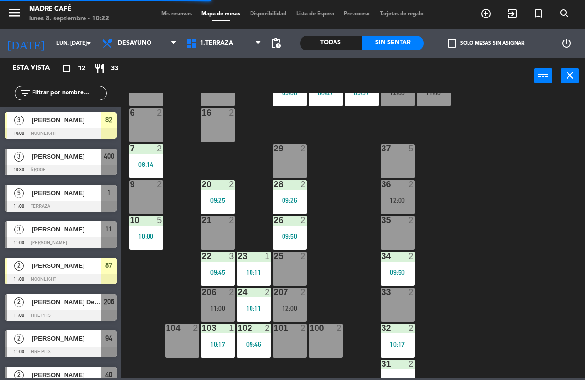
scroll to position [137, 0]
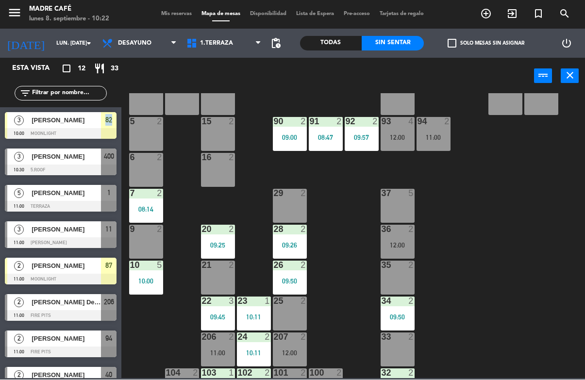
click at [179, 174] on div "11 3 11:00 63 5 62 2 12 3 11:00 1 5 11:00 61 2 10:00 64 2 10:00 17 2 09:50 13 2…" at bounding box center [356, 236] width 458 height 285
click at [155, 173] on div "10:00" at bounding box center [146, 173] width 34 height 7
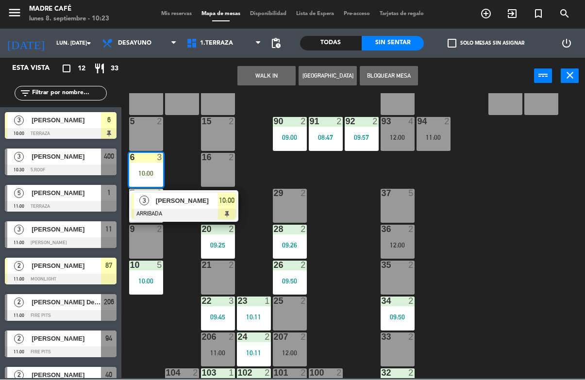
click at [183, 199] on span "[PERSON_NAME]" at bounding box center [187, 201] width 62 height 10
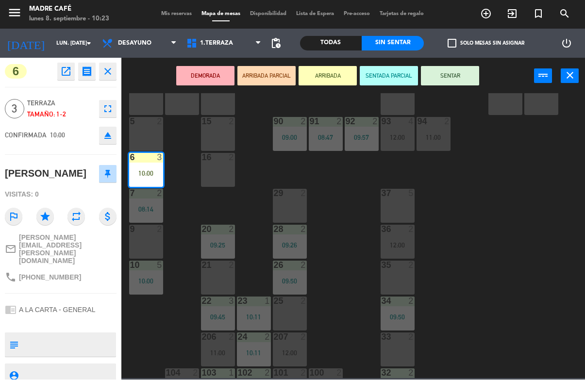
click at [473, 82] on button "SENTAR" at bounding box center [450, 76] width 58 height 19
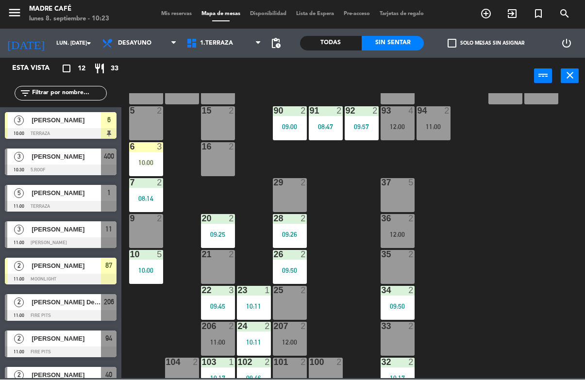
scroll to position [160, 0]
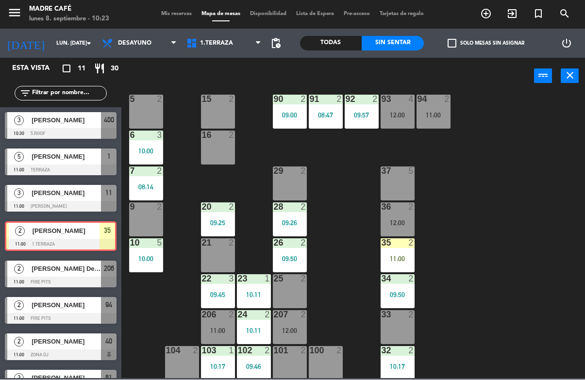
click at [441, 267] on div "11 3 11:00 63 5 62 2 12 3 11:00 1 5 11:00 61 2 10:00 64 2 10:00 17 2 09:50 13 2…" at bounding box center [356, 236] width 458 height 285
click at [403, 256] on div "11:00" at bounding box center [398, 259] width 34 height 7
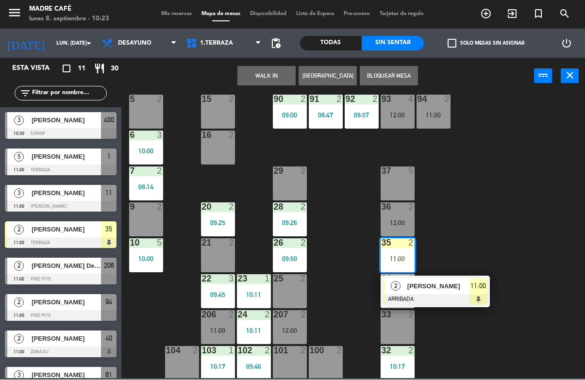
click at [442, 291] on span "[PERSON_NAME]" at bounding box center [438, 287] width 62 height 10
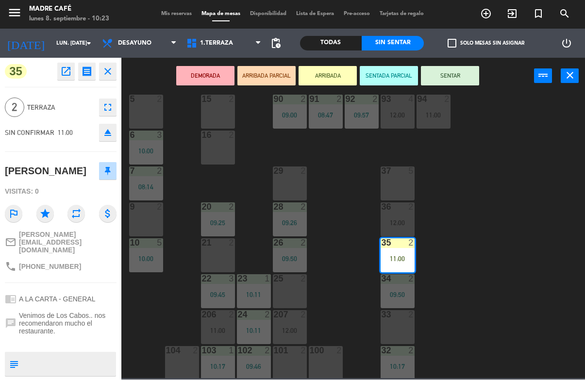
click at [467, 76] on button "SENTAR" at bounding box center [450, 76] width 58 height 19
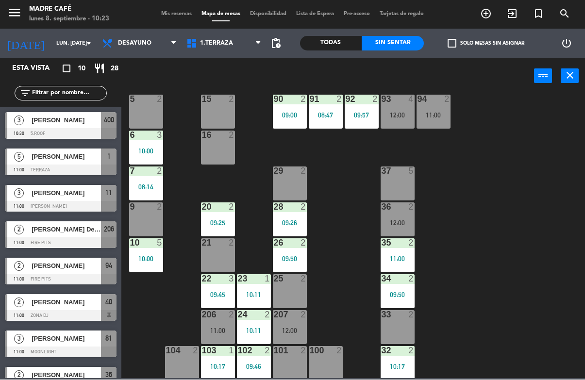
scroll to position [203, 0]
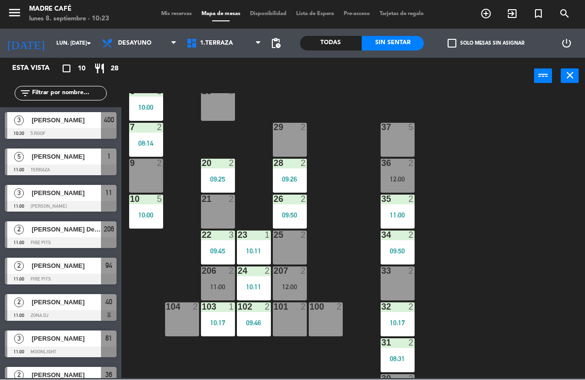
click at [327, 318] on div "100 2" at bounding box center [326, 320] width 34 height 34
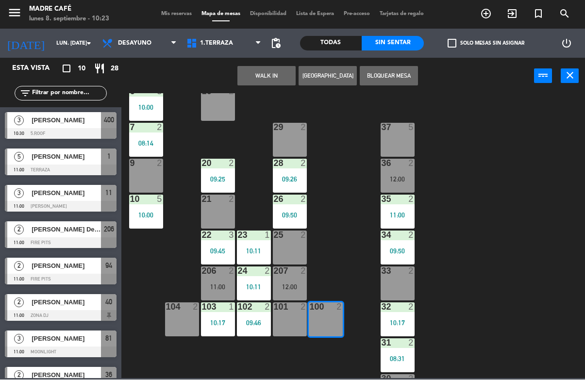
click at [284, 75] on button "WALK IN" at bounding box center [266, 76] width 58 height 19
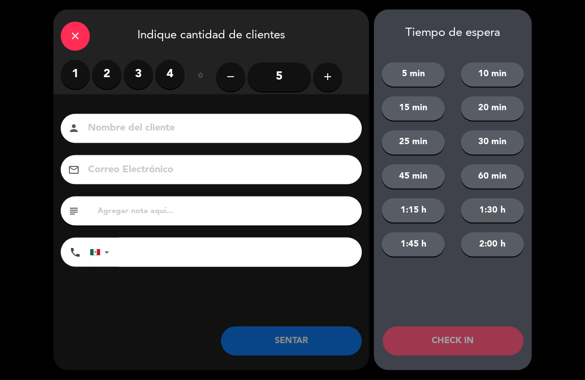
click at [287, 85] on input "5" at bounding box center [279, 77] width 63 height 29
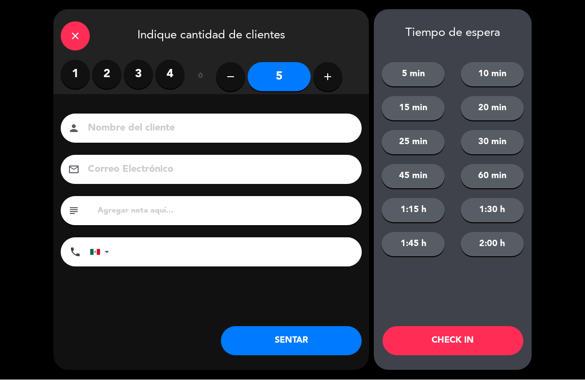
click at [222, 120] on input at bounding box center [218, 128] width 262 height 17
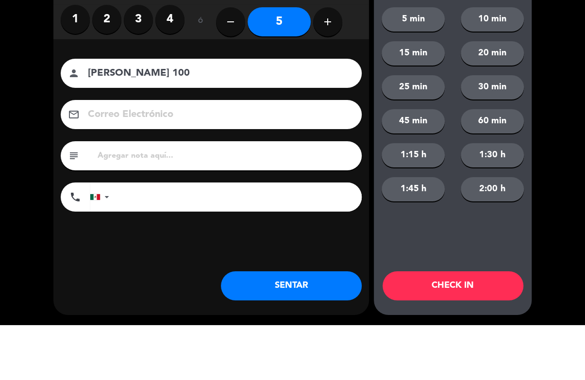
type input "[PERSON_NAME] 100"
click at [546, 109] on div "close Indique cantidad de clientes 1 2 3 4 ó remove 5 add Nombre del cliente pe…" at bounding box center [292, 190] width 585 height 380
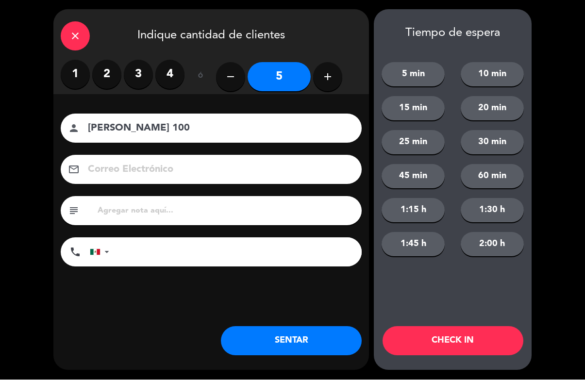
click at [487, 330] on button "CHECK IN" at bounding box center [453, 341] width 141 height 29
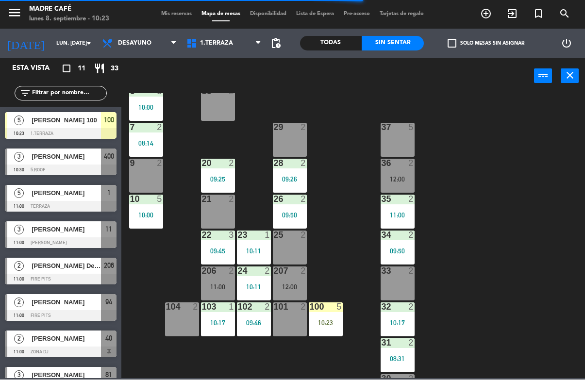
click at [509, 16] on icon "exit_to_app" at bounding box center [512, 14] width 12 height 12
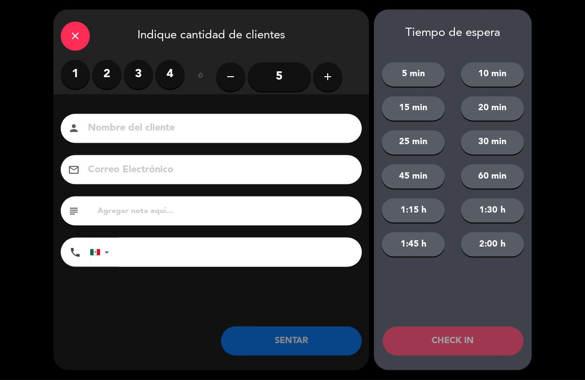
click at [180, 83] on label "4" at bounding box center [169, 74] width 29 height 29
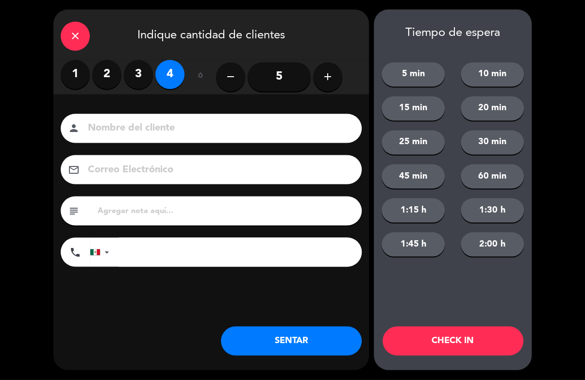
click at [189, 133] on input at bounding box center [218, 128] width 262 height 17
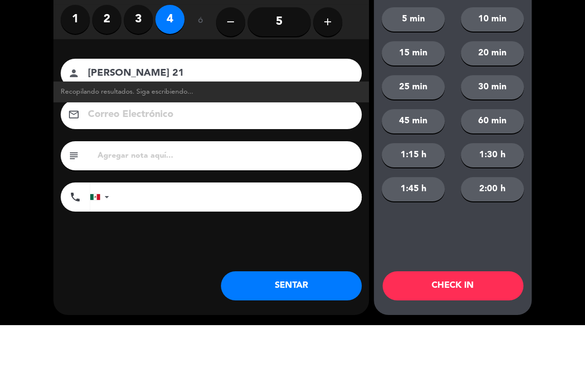
type input "[PERSON_NAME] 21"
click at [554, 98] on div "close Indique cantidad de clientes 1 2 3 4 ó remove 5 add Nombre del cliente pe…" at bounding box center [292, 190] width 585 height 380
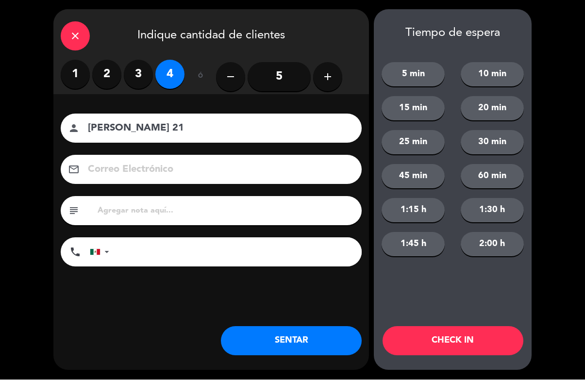
click at [493, 335] on button "CHECK IN" at bounding box center [453, 341] width 141 height 29
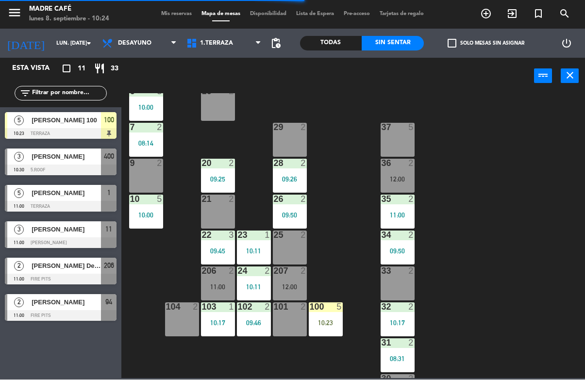
click at [326, 317] on div "100 5 10:23" at bounding box center [326, 320] width 34 height 34
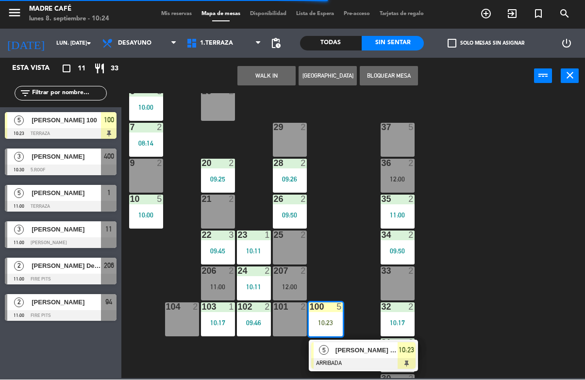
click at [355, 360] on div at bounding box center [363, 364] width 104 height 11
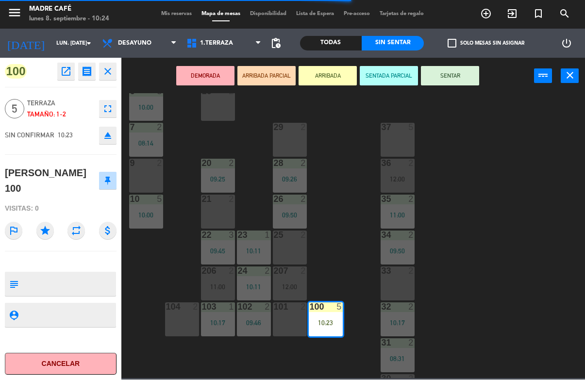
click at [456, 83] on button "SENTAR" at bounding box center [450, 76] width 58 height 19
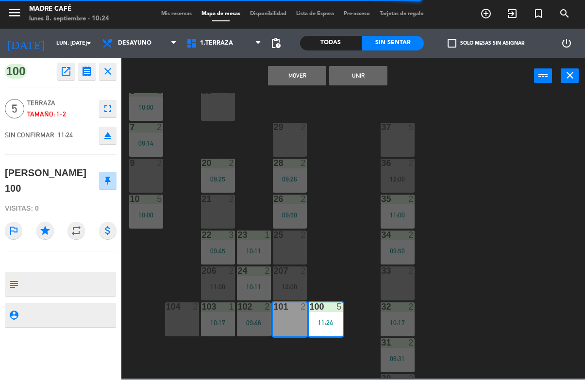
click at [366, 79] on button "Unir" at bounding box center [358, 76] width 58 height 19
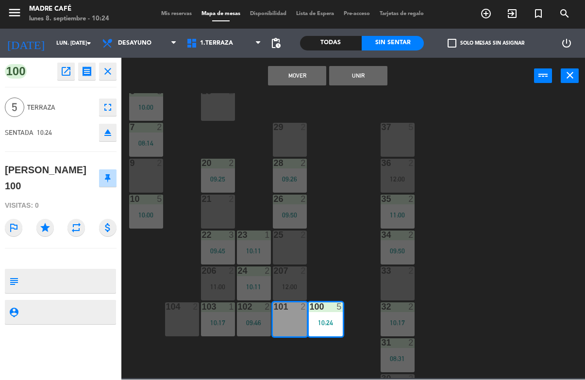
click at [362, 76] on button "Unir" at bounding box center [358, 76] width 58 height 19
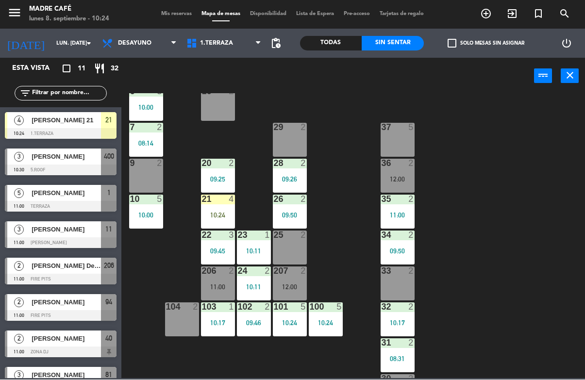
click at [225, 207] on div "21 4 10:24" at bounding box center [218, 212] width 34 height 34
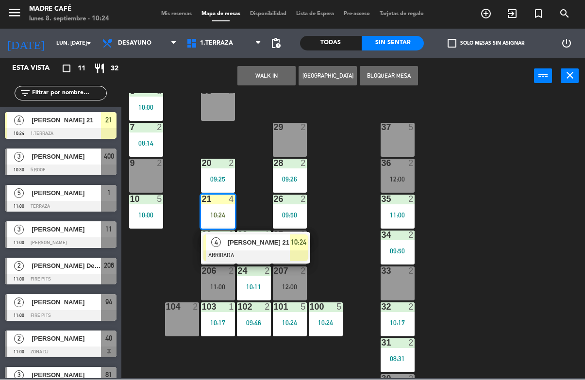
click at [251, 247] on span "[PERSON_NAME] 21" at bounding box center [259, 243] width 62 height 10
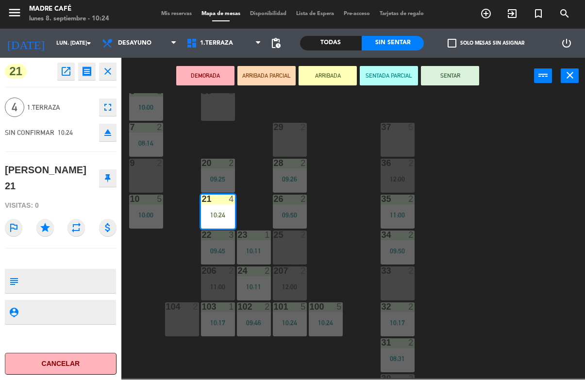
click at [459, 71] on button "SENTAR" at bounding box center [450, 76] width 58 height 19
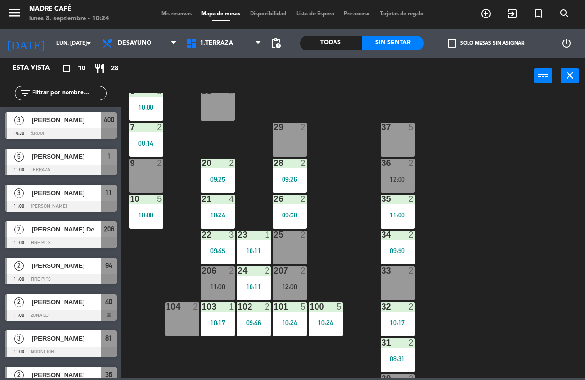
click at [522, 2] on div "menu Madre Café lunes 8. septiembre - 10:24 Mis reservas Mapa de mesas Disponib…" at bounding box center [292, 14] width 585 height 29
click at [511, 17] on icon "exit_to_app" at bounding box center [512, 14] width 12 height 12
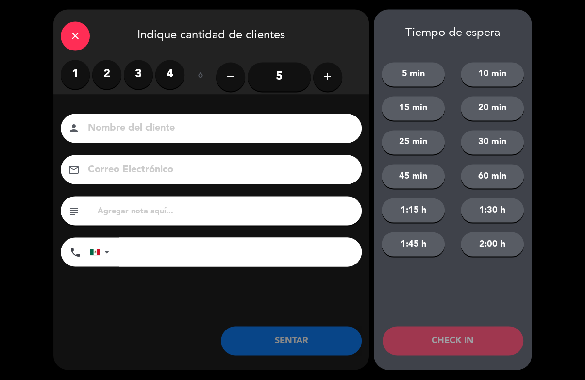
click at [173, 73] on label "4" at bounding box center [169, 74] width 29 height 29
click at [196, 123] on input at bounding box center [218, 128] width 262 height 17
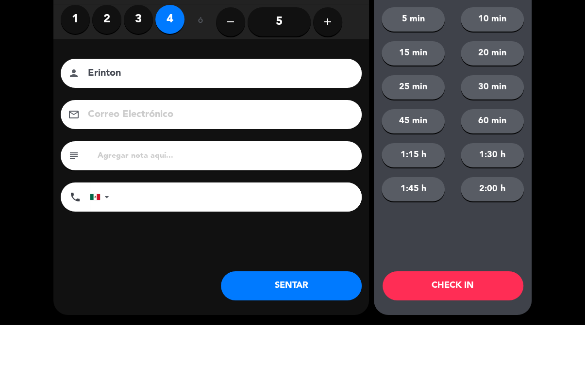
type input "Erinton"
click at [564, 100] on div "close Indique cantidad de clientes 1 2 3 4 ó remove 5 add Nombre del cliente pe…" at bounding box center [292, 190] width 585 height 380
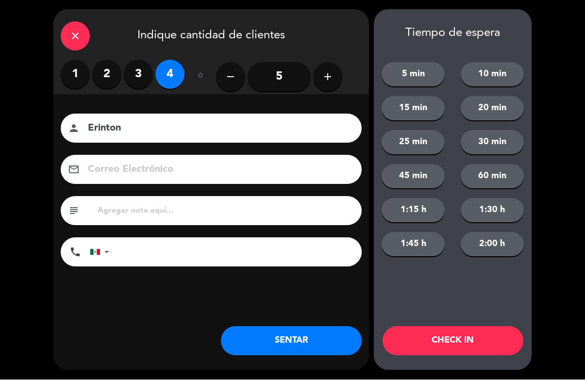
click at [502, 346] on button "CHECK IN" at bounding box center [453, 341] width 141 height 29
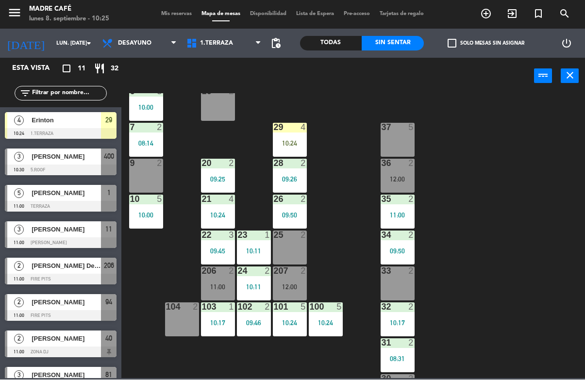
click at [294, 142] on div "10:24" at bounding box center [290, 143] width 34 height 7
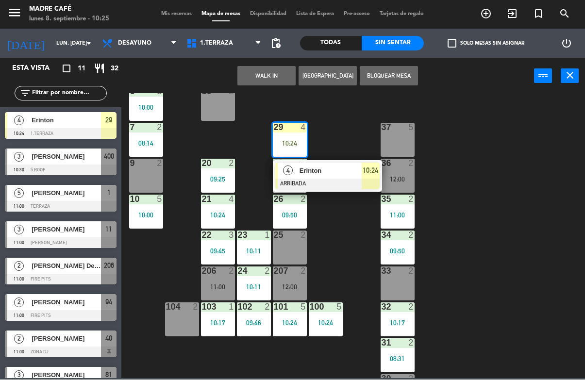
click at [331, 175] on span "Erinton" at bounding box center [331, 171] width 62 height 10
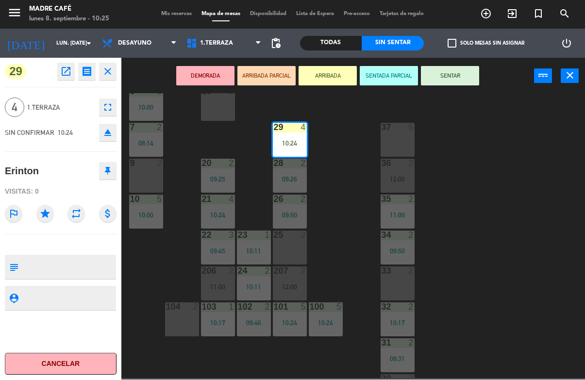
click at [456, 74] on button "SENTAR" at bounding box center [450, 76] width 58 height 19
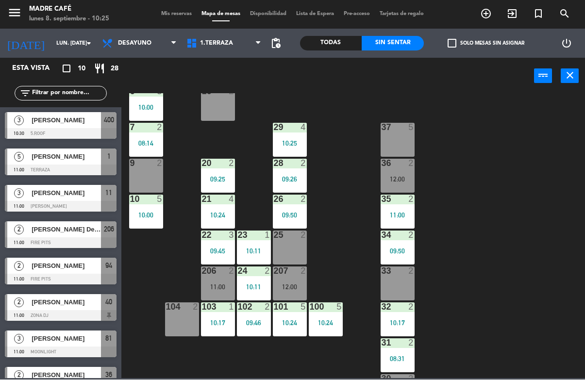
click at [515, 18] on icon "exit_to_app" at bounding box center [512, 14] width 12 height 12
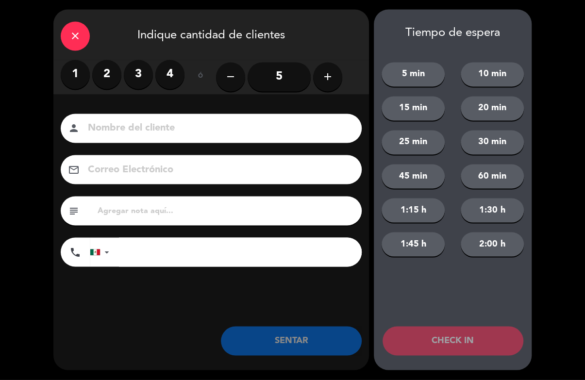
click at [158, 120] on input at bounding box center [218, 128] width 262 height 17
click at [145, 67] on label "3" at bounding box center [138, 74] width 29 height 29
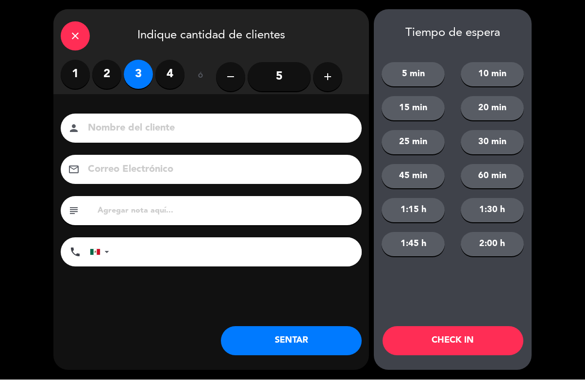
click at [167, 124] on input at bounding box center [218, 128] width 262 height 17
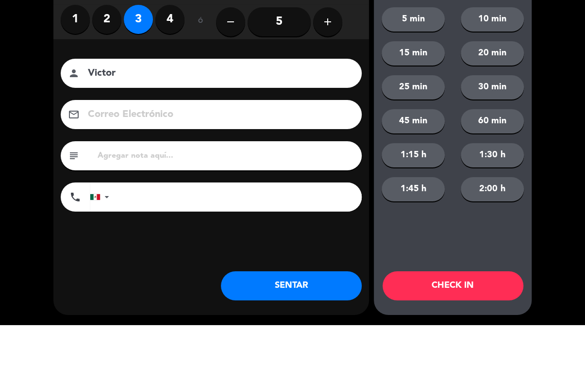
type input "Victor"
click at [567, 118] on div "close Indique cantidad de clientes 1 2 3 4 ó remove 5 add Nombre del cliente pe…" at bounding box center [292, 190] width 585 height 380
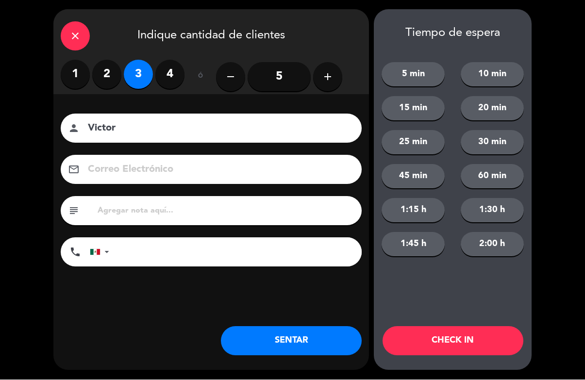
click at [494, 345] on button "CHECK IN" at bounding box center [453, 341] width 141 height 29
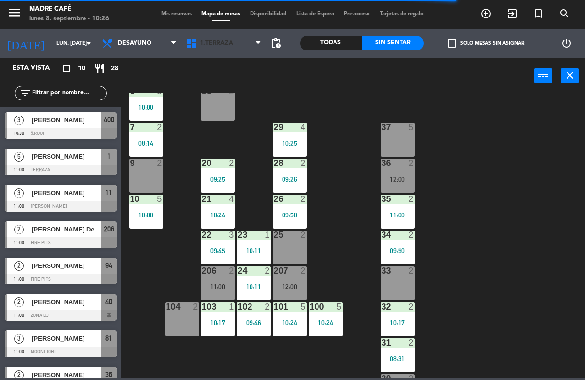
click at [226, 49] on span "1.Terraza" at bounding box center [224, 43] width 84 height 21
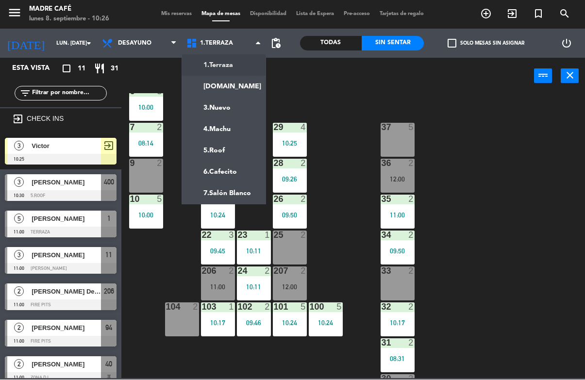
click at [215, 88] on ng-component "menu Madre Café lunes 8. septiembre - 10:26 Mis reservas Mapa de mesas Disponib…" at bounding box center [292, 189] width 585 height 379
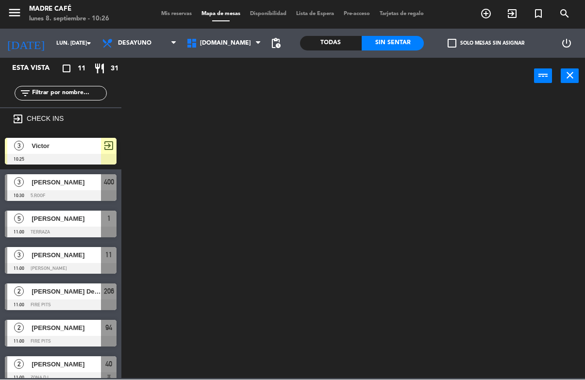
scroll to position [0, 0]
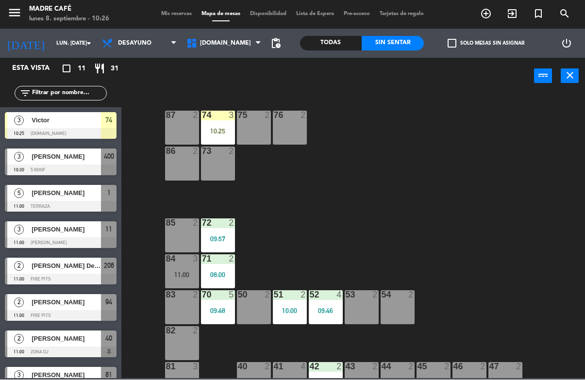
click at [220, 122] on div "74 3 10:25" at bounding box center [218, 128] width 34 height 34
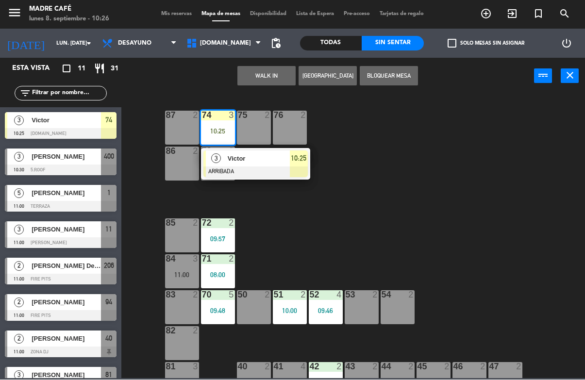
click at [255, 165] on div "Victor" at bounding box center [258, 159] width 63 height 16
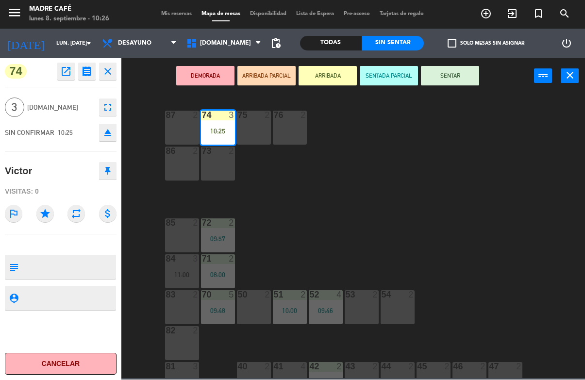
click at [454, 73] on button "SENTAR" at bounding box center [450, 76] width 58 height 19
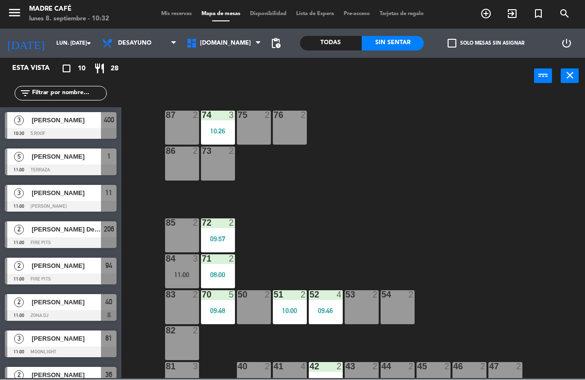
click at [514, 16] on icon "exit_to_app" at bounding box center [512, 14] width 12 height 12
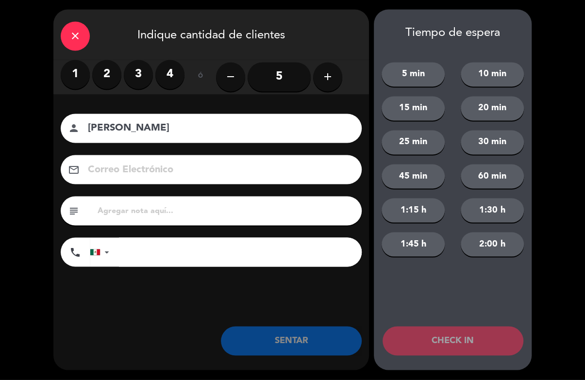
click at [116, 73] on label "2" at bounding box center [106, 74] width 29 height 29
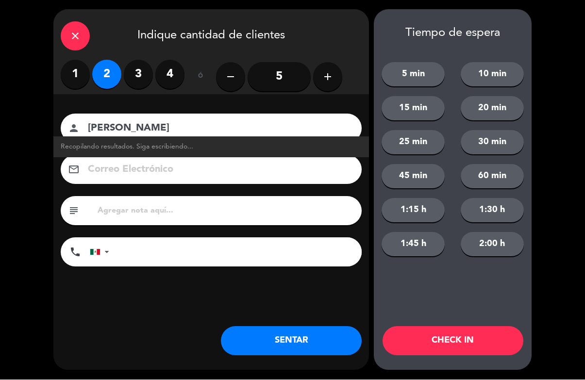
click at [306, 113] on div "Nombre del cliente person [PERSON_NAME] resultados. Siga escribiendo... Correo …" at bounding box center [211, 207] width 316 height 224
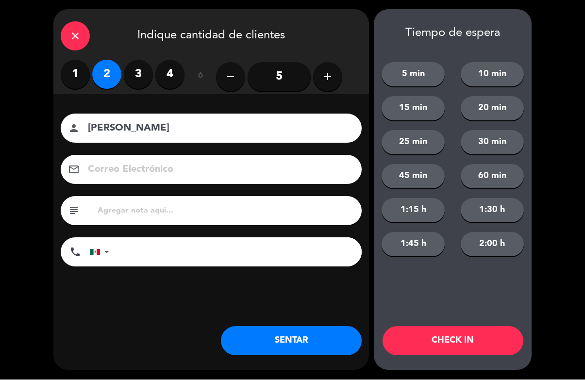
click at [295, 137] on input "[PERSON_NAME]" at bounding box center [218, 128] width 262 height 17
type input "[PERSON_NAME] 43"
click at [472, 339] on button "CHECK IN" at bounding box center [453, 341] width 141 height 29
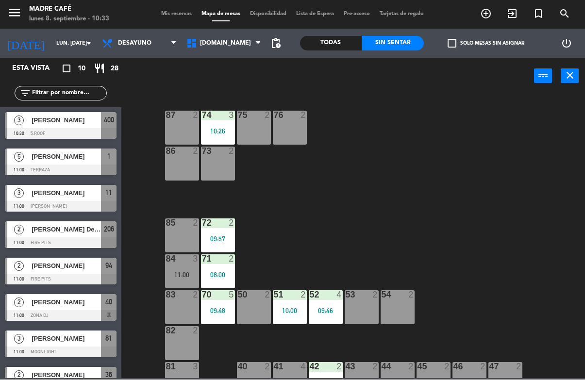
click at [507, 13] on icon "exit_to_app" at bounding box center [512, 14] width 12 height 12
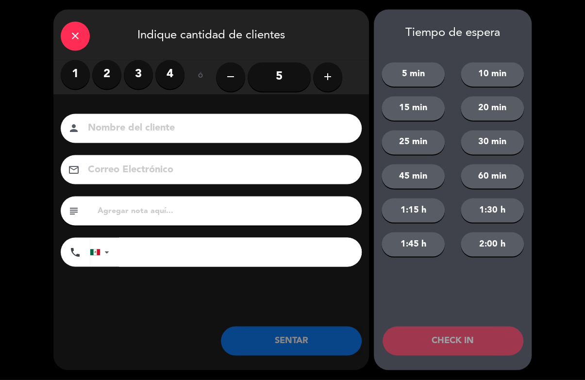
click at [103, 73] on label "2" at bounding box center [106, 74] width 29 height 29
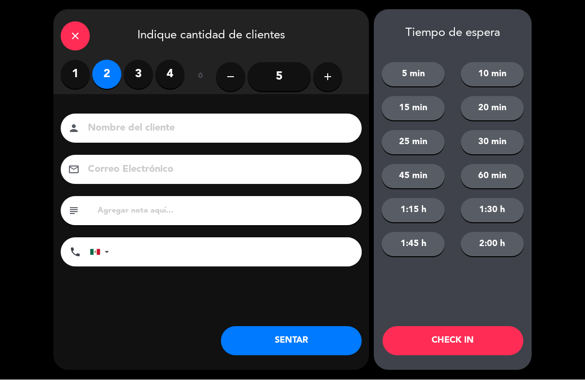
click at [138, 133] on input at bounding box center [218, 128] width 262 height 17
click at [281, 124] on input "[PERSON_NAME]" at bounding box center [218, 128] width 262 height 17
type input "Pablo 20"
click at [479, 343] on button "CHECK IN" at bounding box center [453, 341] width 141 height 29
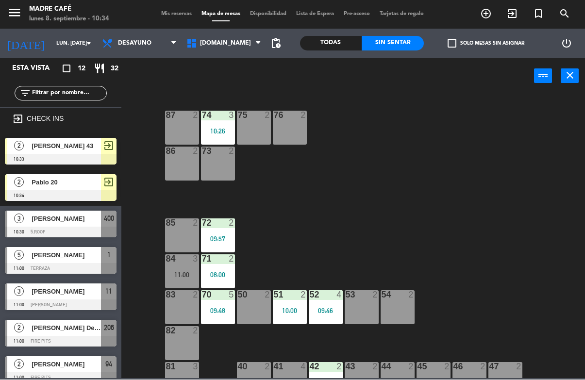
click at [519, 8] on span "exit_to_app" at bounding box center [512, 14] width 26 height 17
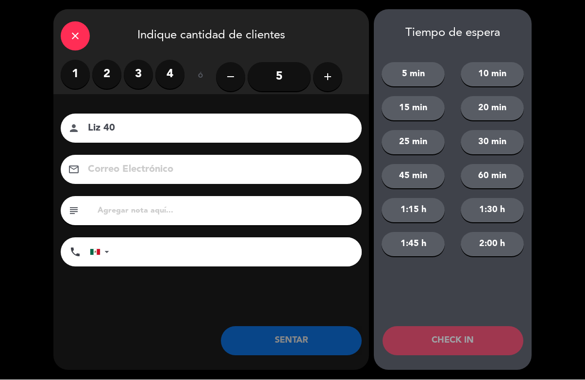
type input "Liz 40"
click at [171, 71] on label "4" at bounding box center [169, 74] width 29 height 29
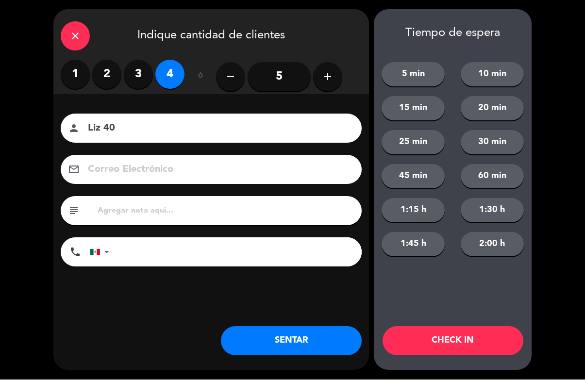
click at [133, 70] on label "3" at bounding box center [138, 74] width 29 height 29
click at [448, 339] on button "CHECK IN" at bounding box center [453, 341] width 141 height 29
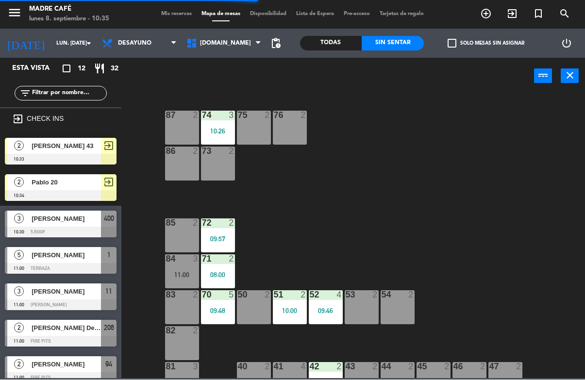
click at [509, 13] on icon "exit_to_app" at bounding box center [512, 14] width 12 height 12
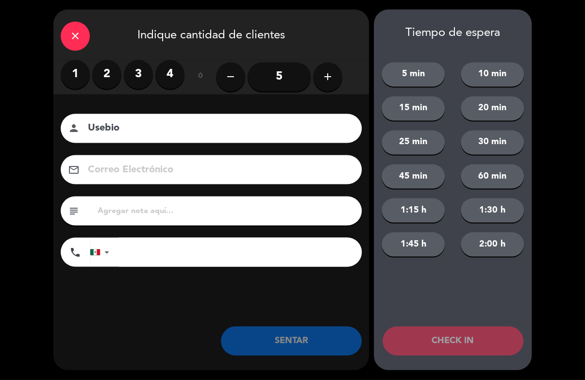
click at [109, 71] on label "2" at bounding box center [106, 74] width 29 height 29
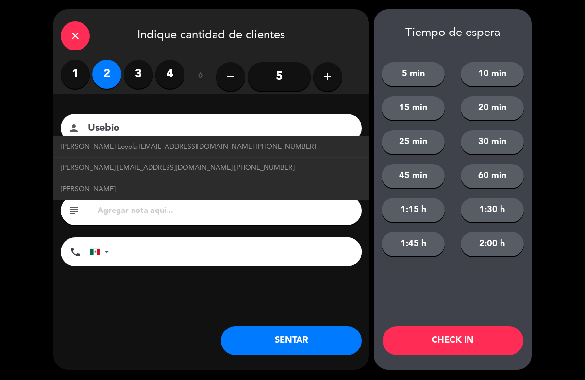
click at [276, 133] on input "Usebio" at bounding box center [218, 128] width 262 height 17
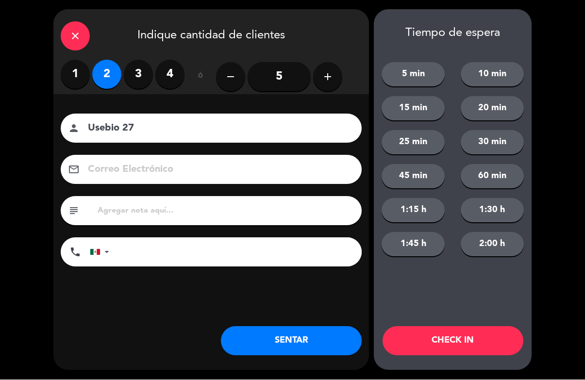
type input "Usebio 27"
click at [452, 336] on button "CHECK IN" at bounding box center [453, 341] width 141 height 29
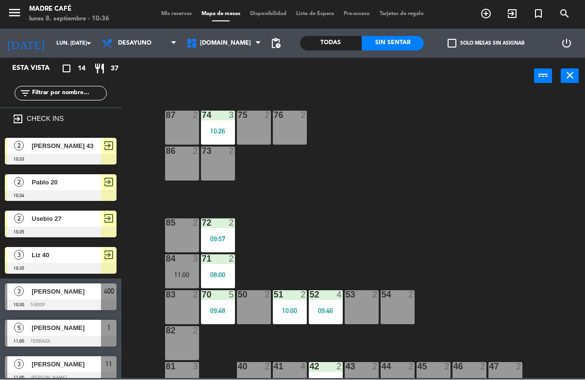
click at [83, 289] on span "[PERSON_NAME]" at bounding box center [66, 292] width 69 height 10
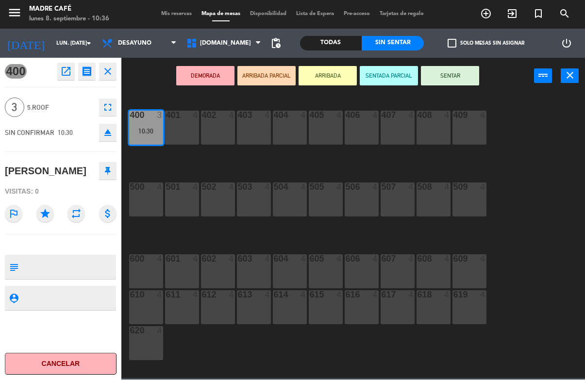
click at [455, 74] on button "SENTAR" at bounding box center [450, 76] width 58 height 19
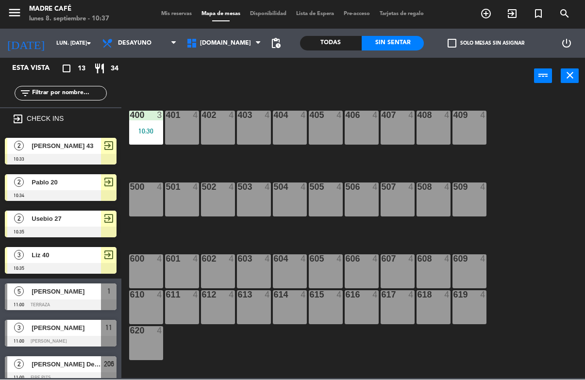
click at [77, 294] on span "[PERSON_NAME]" at bounding box center [66, 292] width 69 height 10
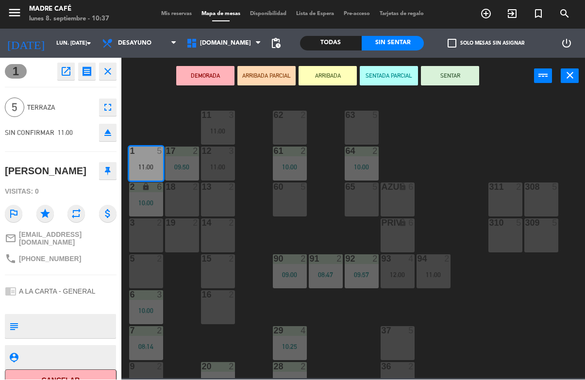
click at [463, 71] on button "SENTAR" at bounding box center [450, 76] width 58 height 19
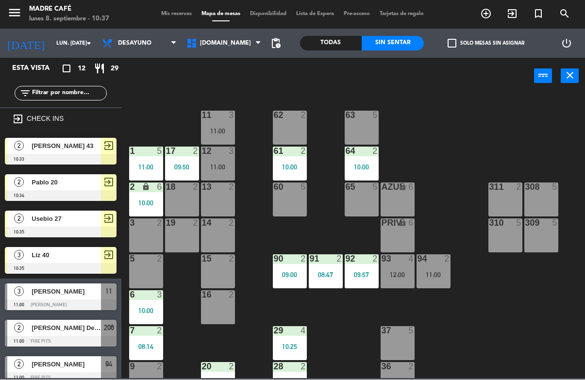
click at [133, 159] on div "1 5 11:00" at bounding box center [146, 164] width 34 height 34
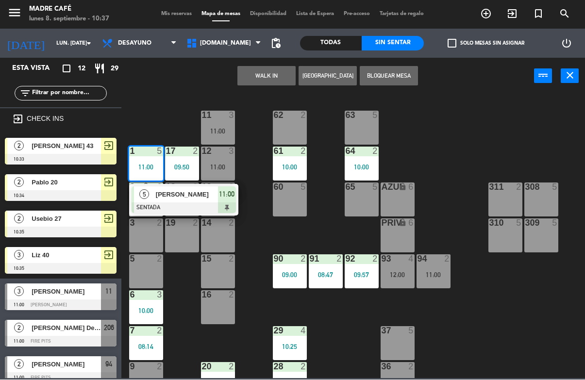
click at [187, 198] on span "[PERSON_NAME]" at bounding box center [187, 195] width 62 height 10
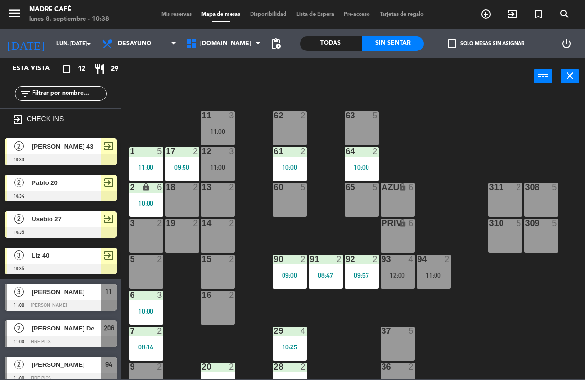
click at [515, 6] on span "exit_to_app" at bounding box center [512, 14] width 26 height 17
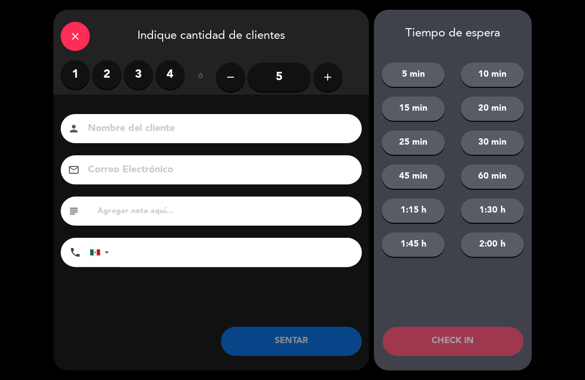
click at [133, 137] on input at bounding box center [218, 128] width 262 height 17
click at [119, 62] on div "1 2 3 4" at bounding box center [123, 74] width 124 height 29
click at [114, 73] on label "2" at bounding box center [106, 74] width 29 height 29
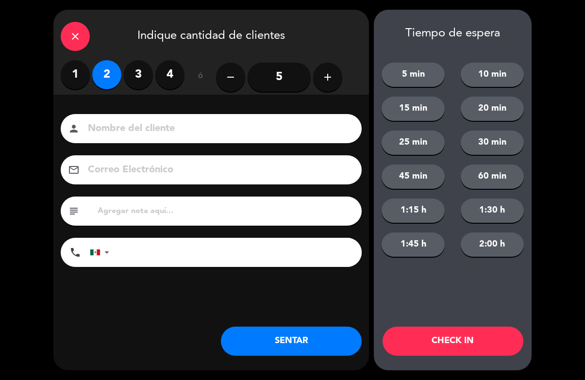
click at [189, 116] on div "person" at bounding box center [211, 128] width 301 height 29
click at [234, 115] on div "person" at bounding box center [211, 128] width 301 height 29
click at [257, 132] on input at bounding box center [218, 128] width 262 height 17
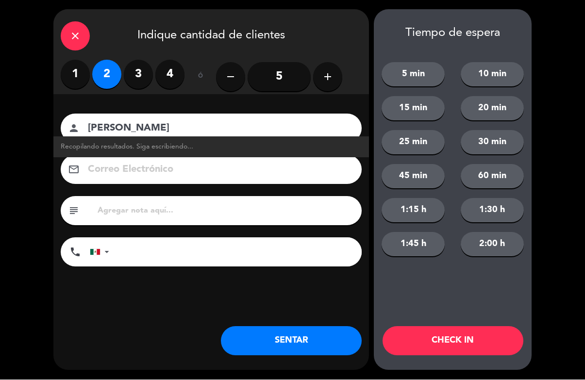
click at [153, 120] on input "[PERSON_NAME]" at bounding box center [218, 128] width 262 height 17
type input "[PERSON_NAME] 28"
click at [483, 337] on button "CHECK IN" at bounding box center [453, 341] width 141 height 29
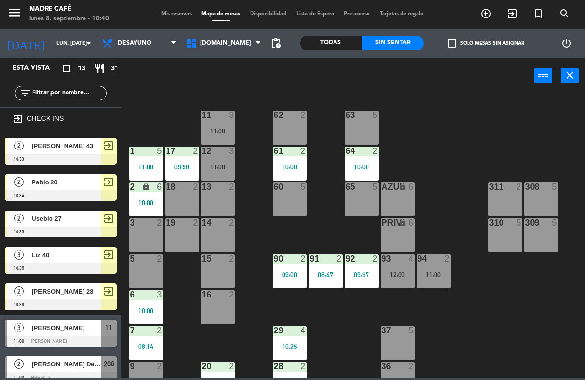
click at [149, 164] on div "11:00" at bounding box center [146, 167] width 34 height 7
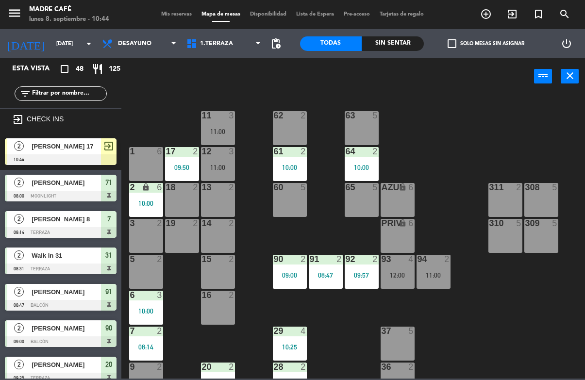
click at [142, 48] on span "Desayuno" at bounding box center [139, 43] width 84 height 21
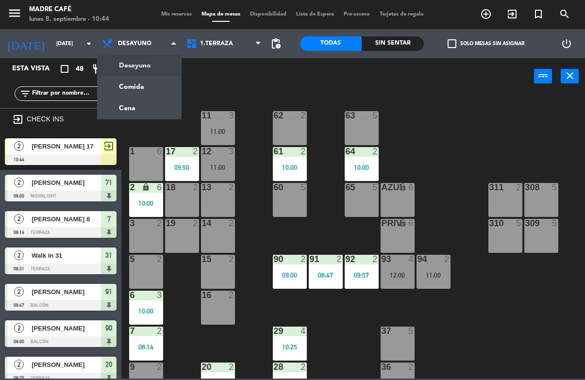
click at [218, 50] on span "1.Terraza" at bounding box center [224, 43] width 84 height 21
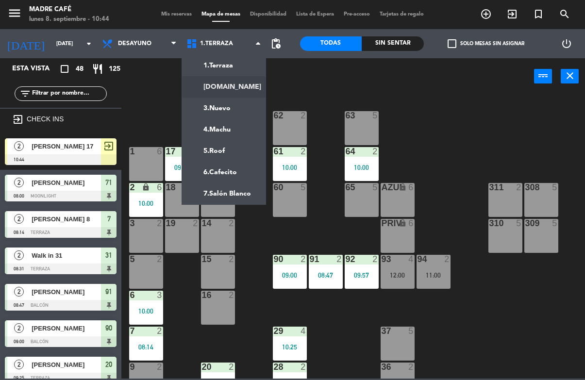
click at [229, 78] on ng-component "menu Madre Café lunes 8. septiembre - 10:44 Mis reservas Mapa de mesas Disponib…" at bounding box center [292, 189] width 585 height 379
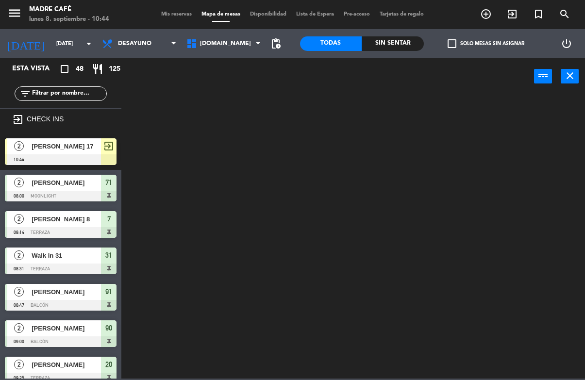
click at [228, 39] on span "[DOMAIN_NAME]" at bounding box center [224, 43] width 84 height 21
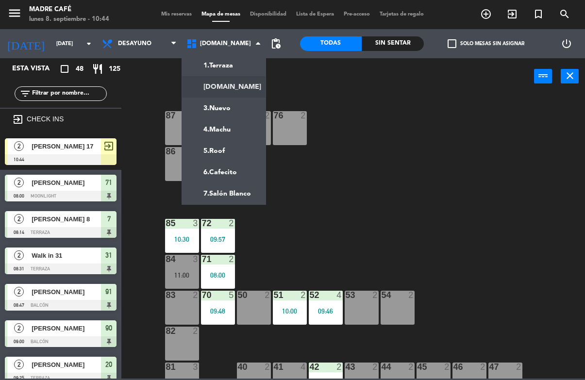
click at [230, 151] on ng-component "menu Madre Café lunes 8. septiembre - 10:44 Mis reservas Mapa de mesas Disponib…" at bounding box center [292, 189] width 585 height 379
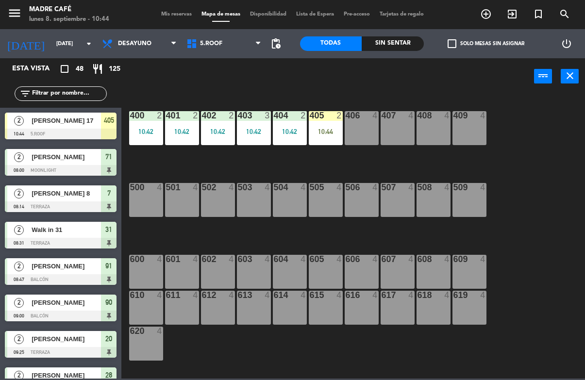
click at [332, 122] on div "405 2 10:44" at bounding box center [326, 128] width 34 height 34
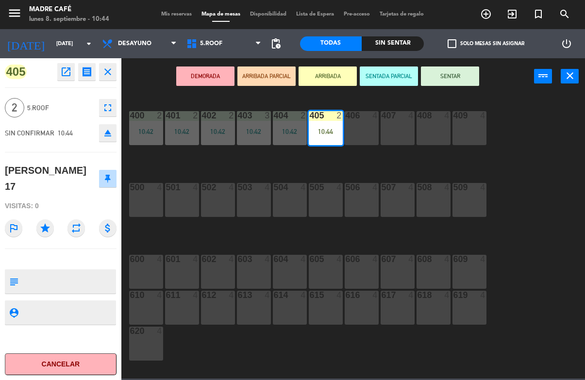
click at [461, 75] on button "SENTAR" at bounding box center [450, 76] width 58 height 19
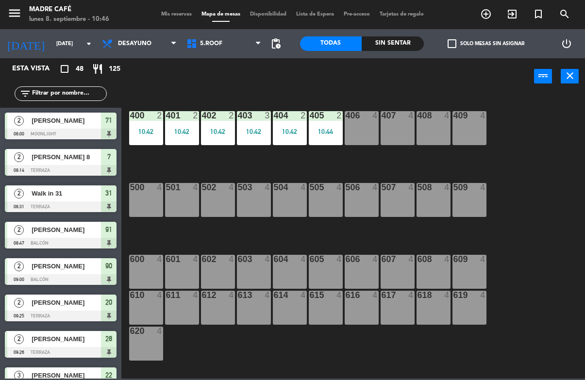
click at [512, 13] on icon "exit_to_app" at bounding box center [512, 14] width 12 height 12
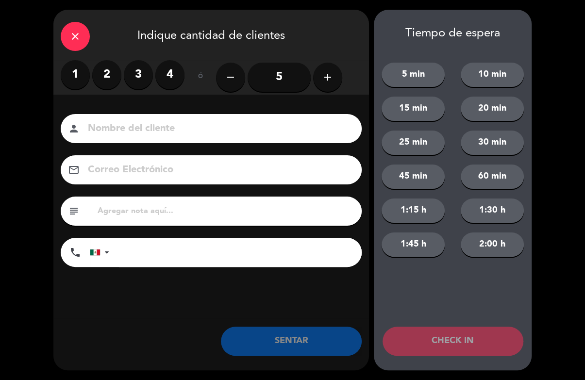
click at [162, 137] on input at bounding box center [218, 128] width 262 height 17
click at [182, 72] on label "4" at bounding box center [169, 74] width 29 height 29
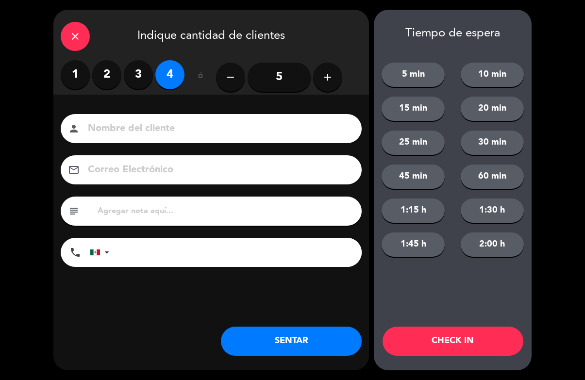
click at [211, 126] on input at bounding box center [218, 128] width 262 height 17
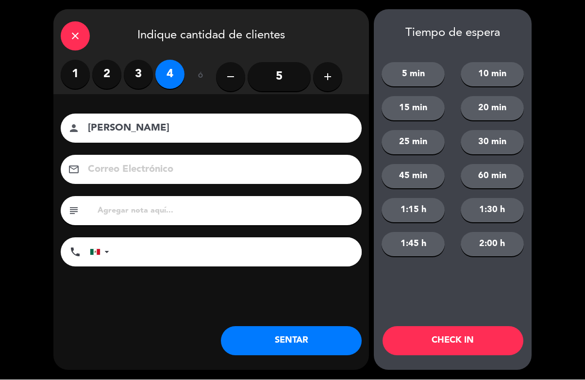
click at [283, 110] on div "Nombre del cliente person Michell Correo Electrónico email subject phone United…" at bounding box center [211, 207] width 316 height 224
click at [333, 120] on input "Michell" at bounding box center [218, 128] width 262 height 17
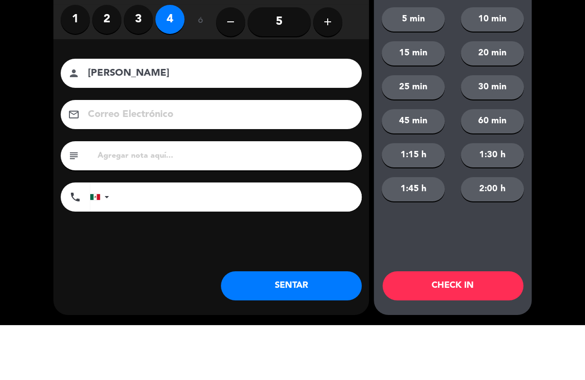
click at [309, 120] on input "Michell" at bounding box center [218, 128] width 262 height 17
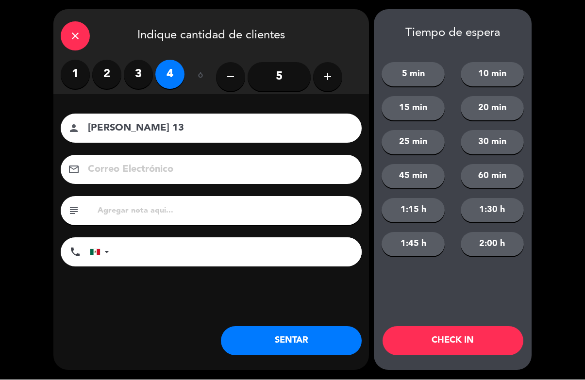
type input "Michell 13"
click at [450, 333] on button "CHECK IN" at bounding box center [453, 341] width 141 height 29
